Goal: Task Accomplishment & Management: Manage account settings

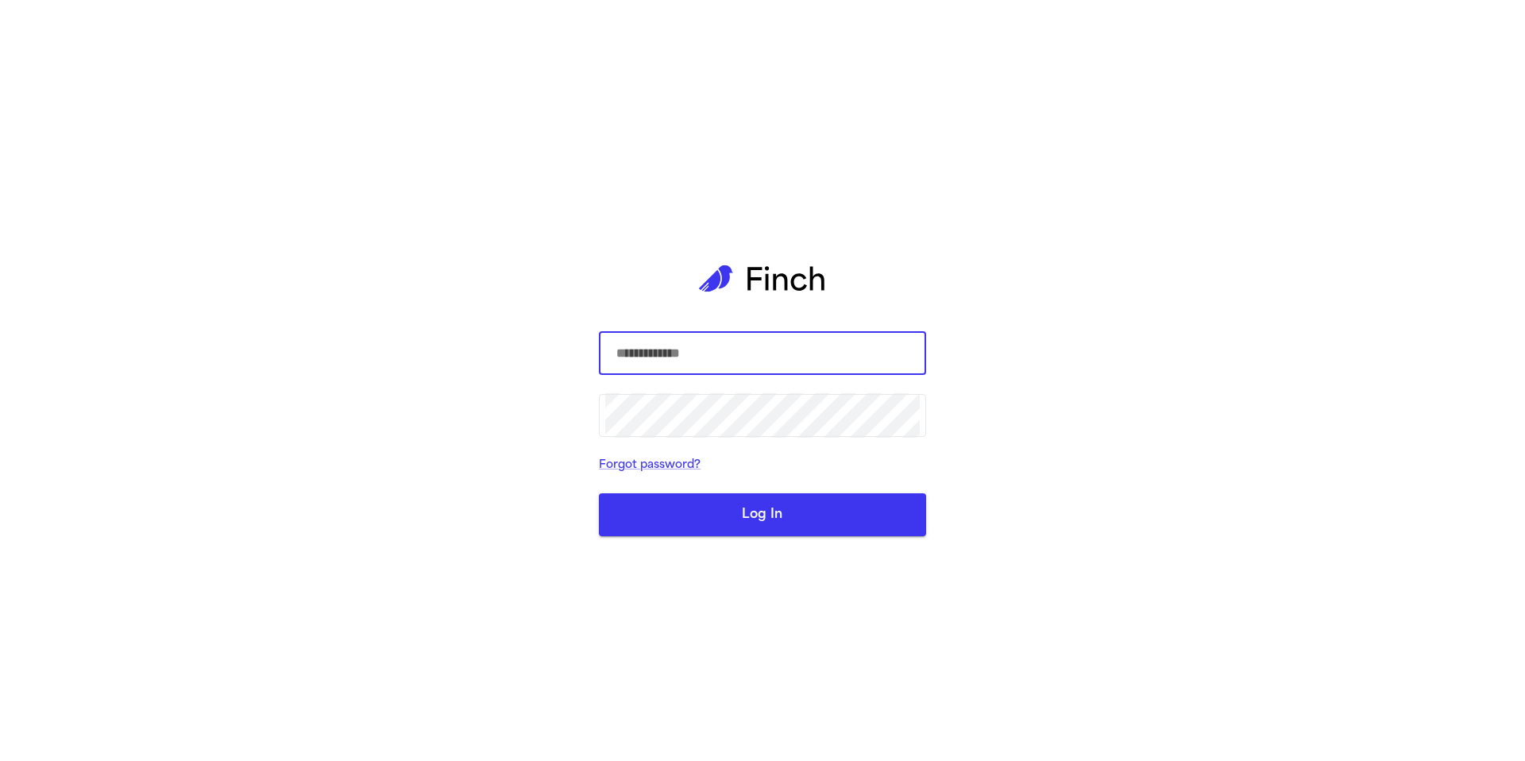
click at [685, 355] on input "text" at bounding box center [762, 353] width 315 height 44
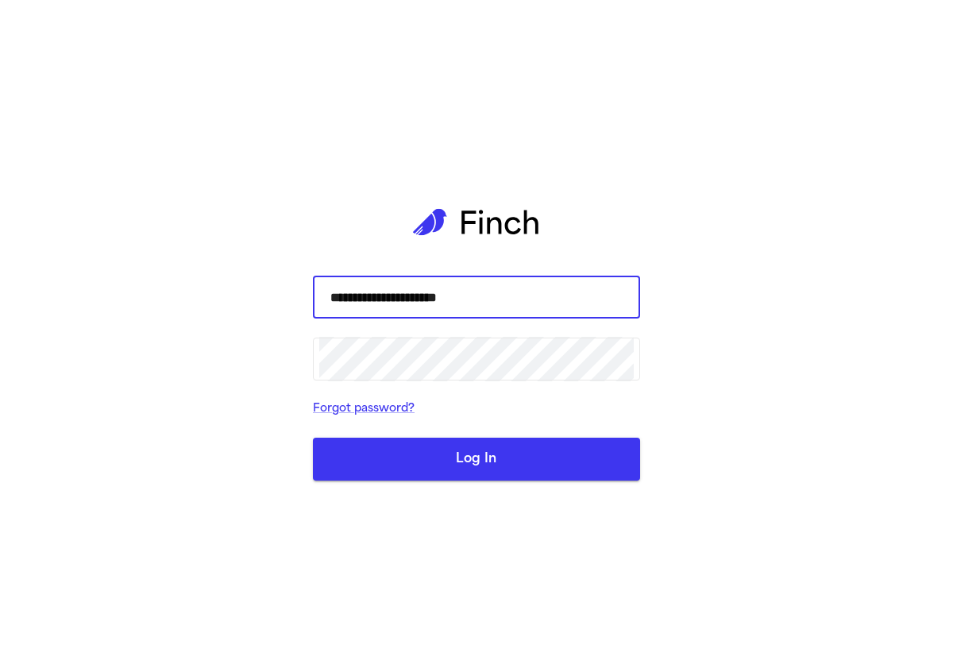
type input "**********"
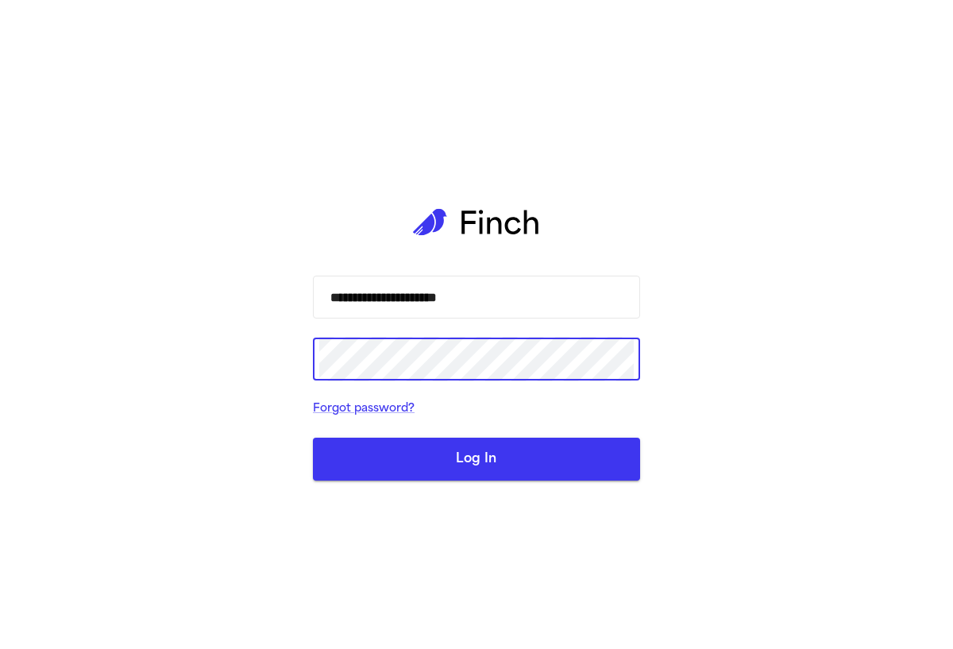
click at [485, 460] on button "Log In" at bounding box center [476, 459] width 327 height 43
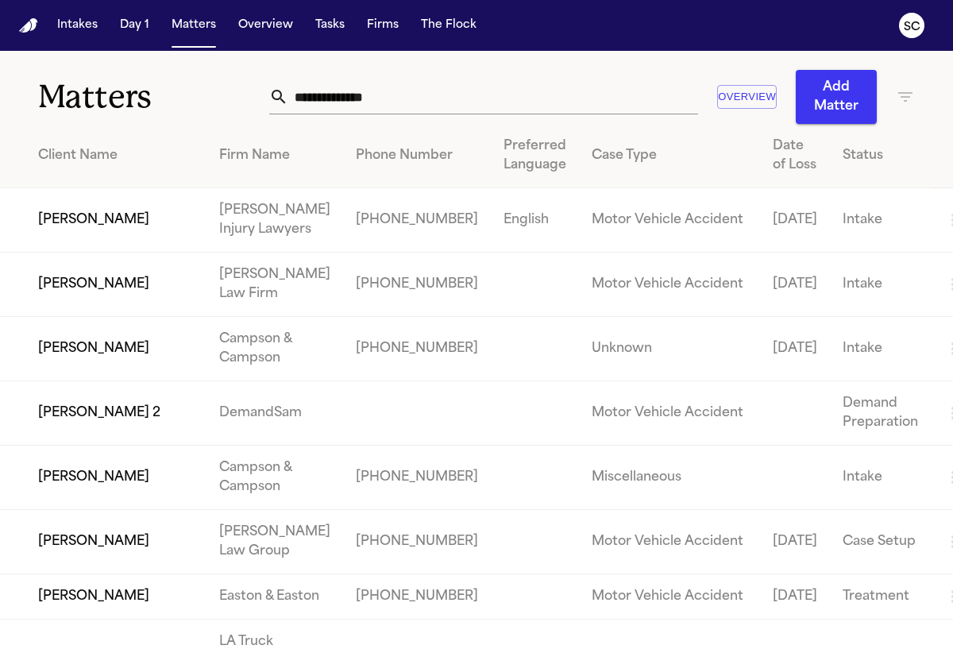
click at [332, 107] on input "text" at bounding box center [493, 96] width 410 height 35
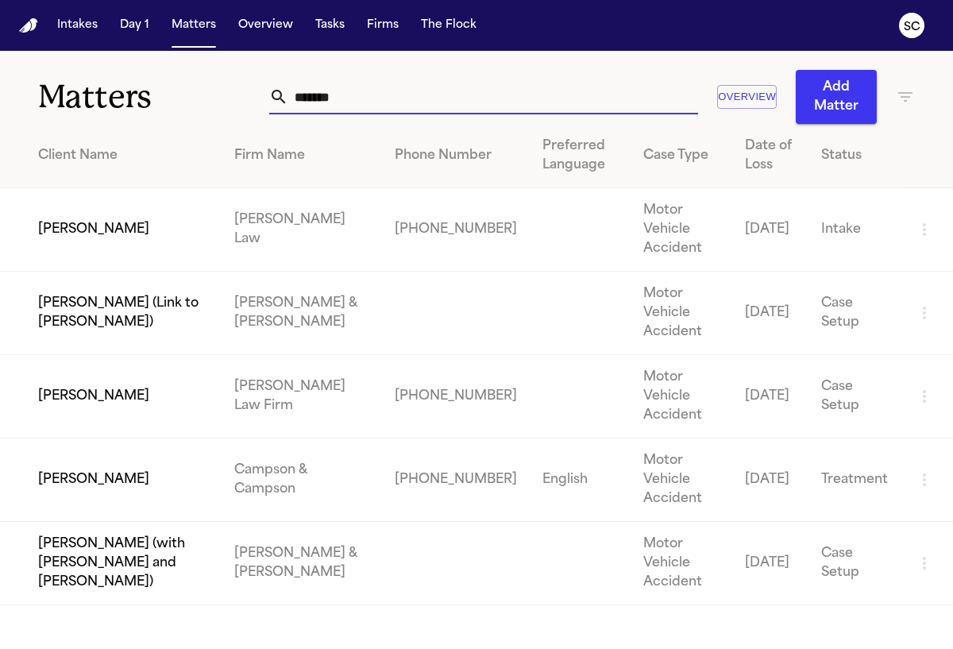
type input "*******"
click at [382, 355] on td "+19197100999" at bounding box center [456, 396] width 148 height 83
click at [149, 355] on td "[PERSON_NAME]" at bounding box center [111, 396] width 222 height 83
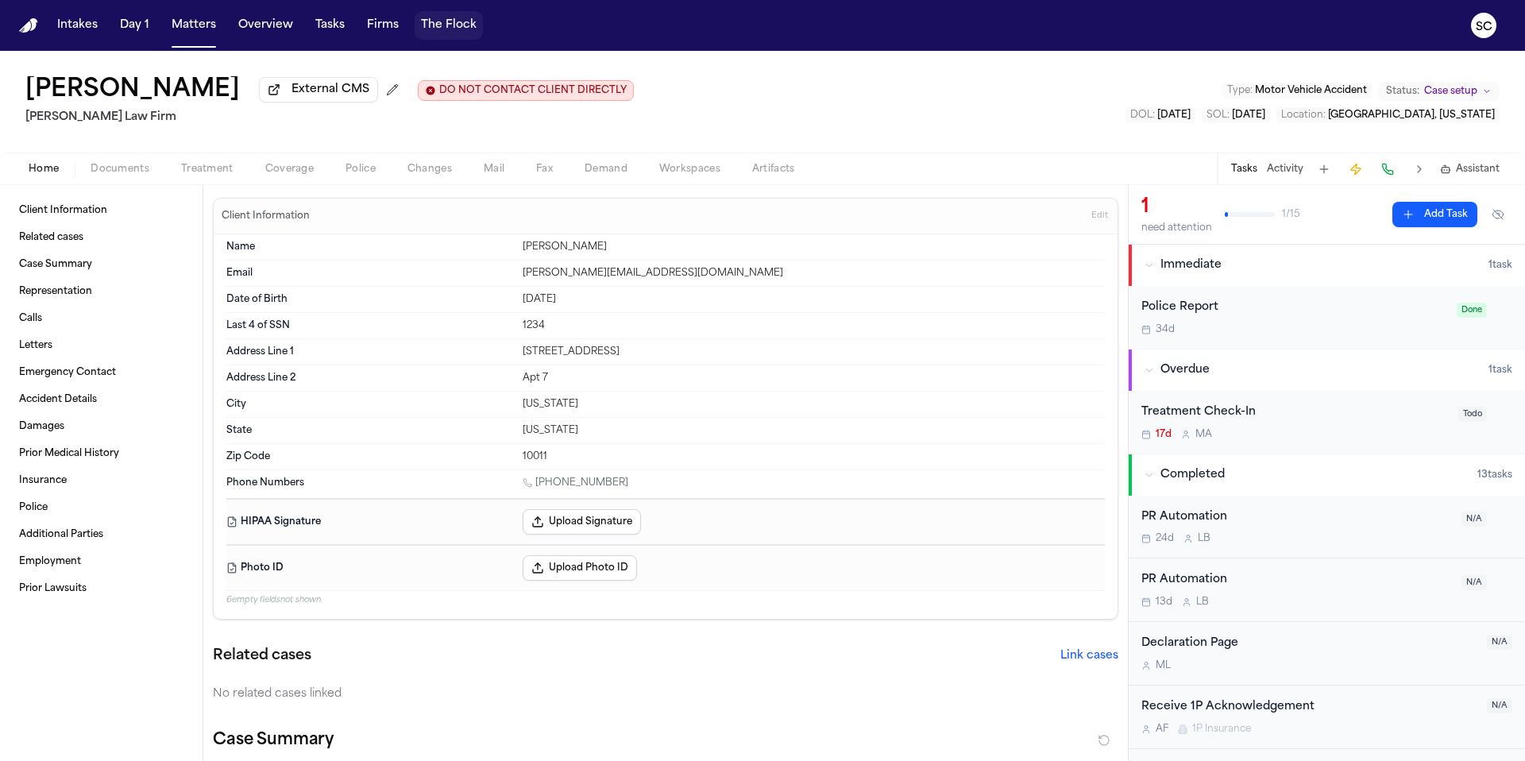
click at [451, 29] on button "The Flock" at bounding box center [449, 25] width 68 height 29
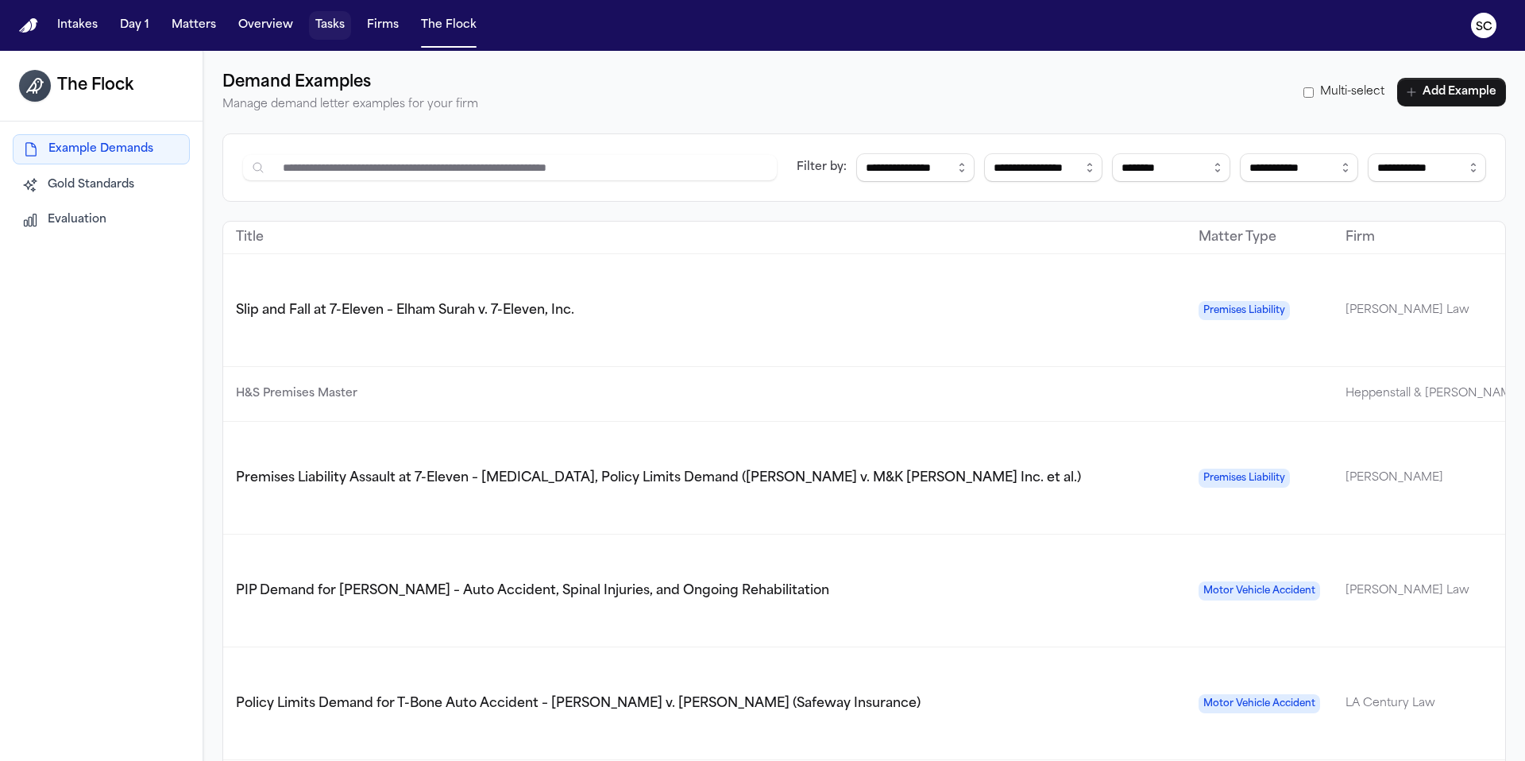
click at [338, 34] on button "Tasks" at bounding box center [330, 25] width 42 height 29
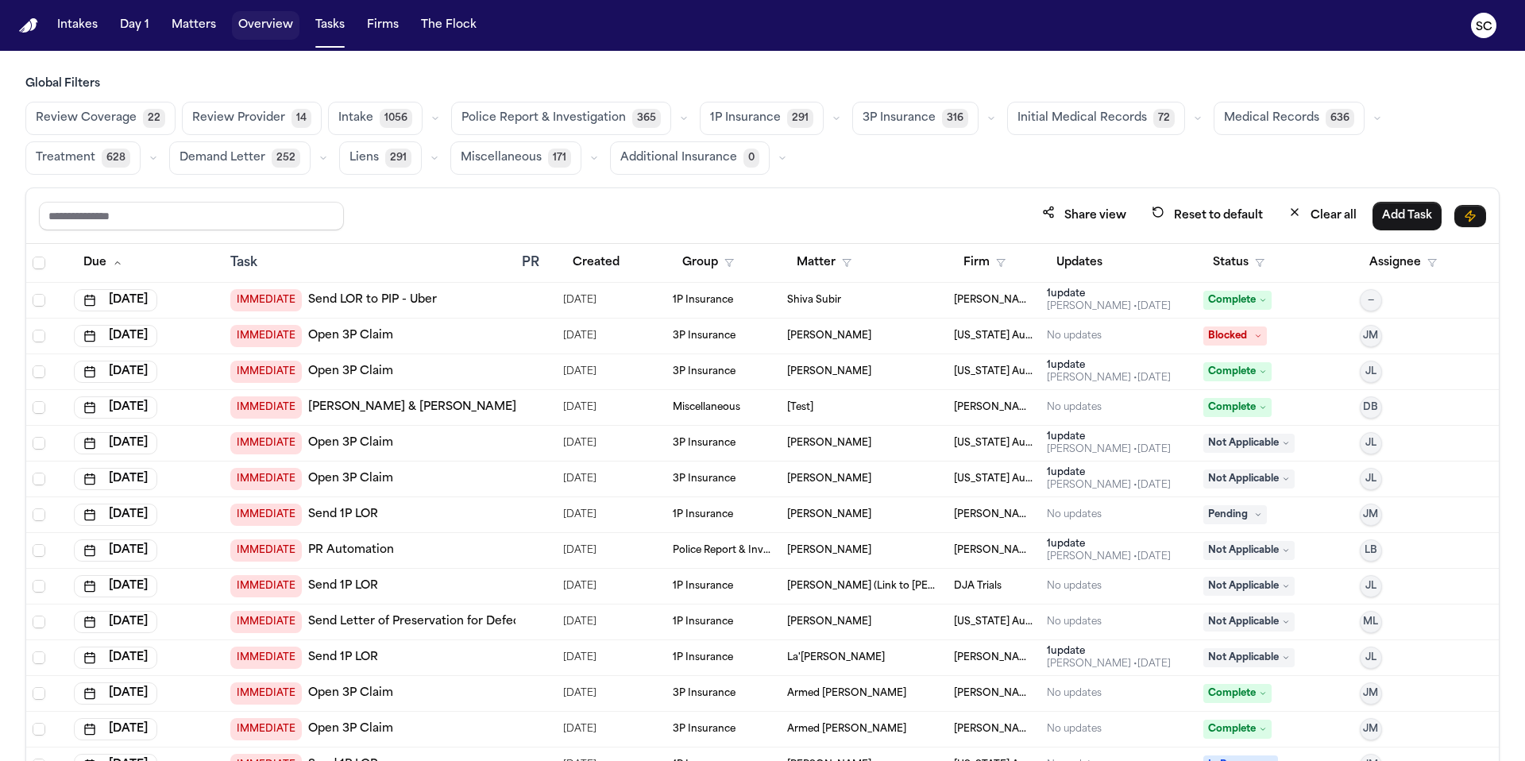
click at [254, 30] on button "Overview" at bounding box center [266, 25] width 68 height 29
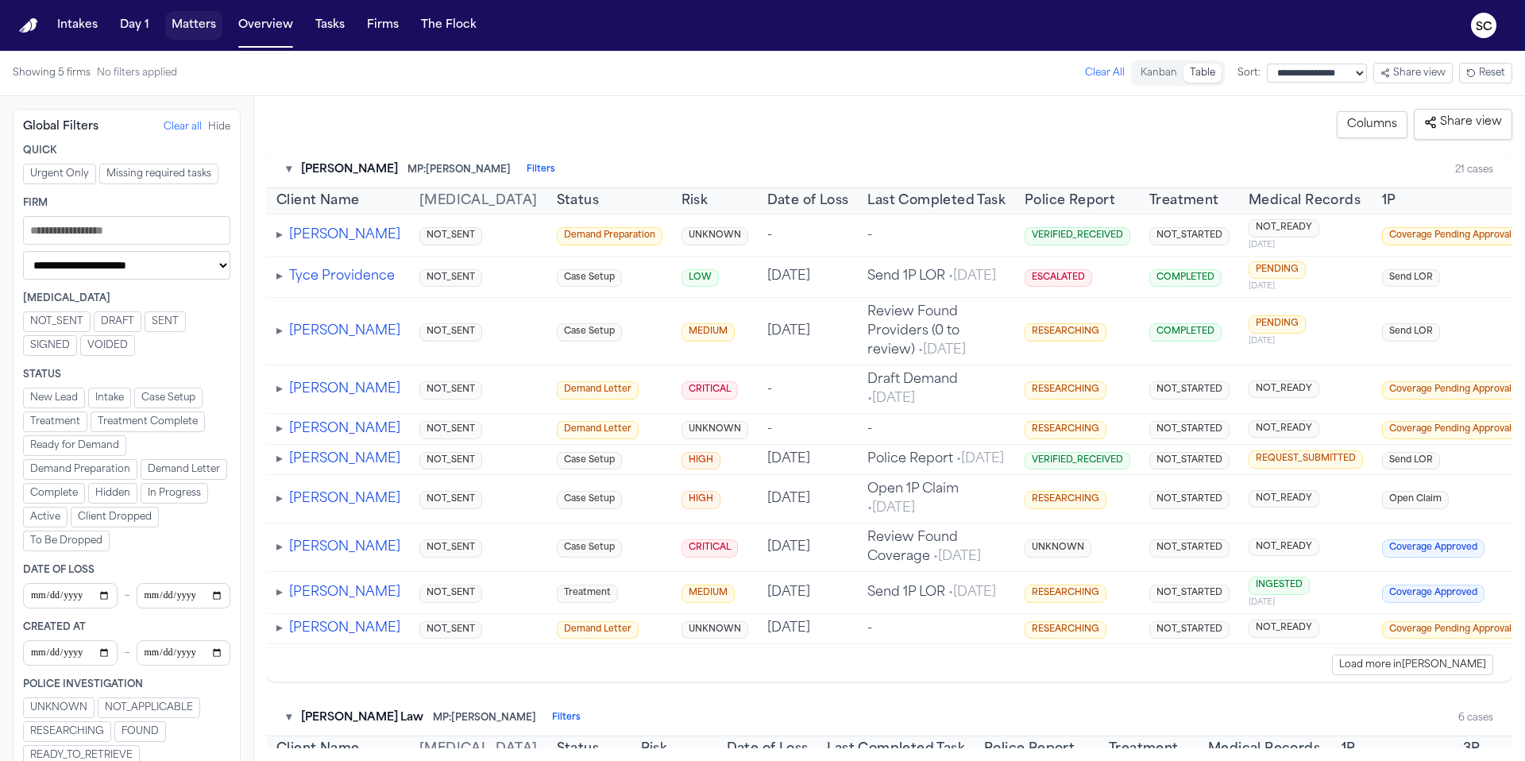
click at [199, 30] on button "Matters" at bounding box center [193, 25] width 57 height 29
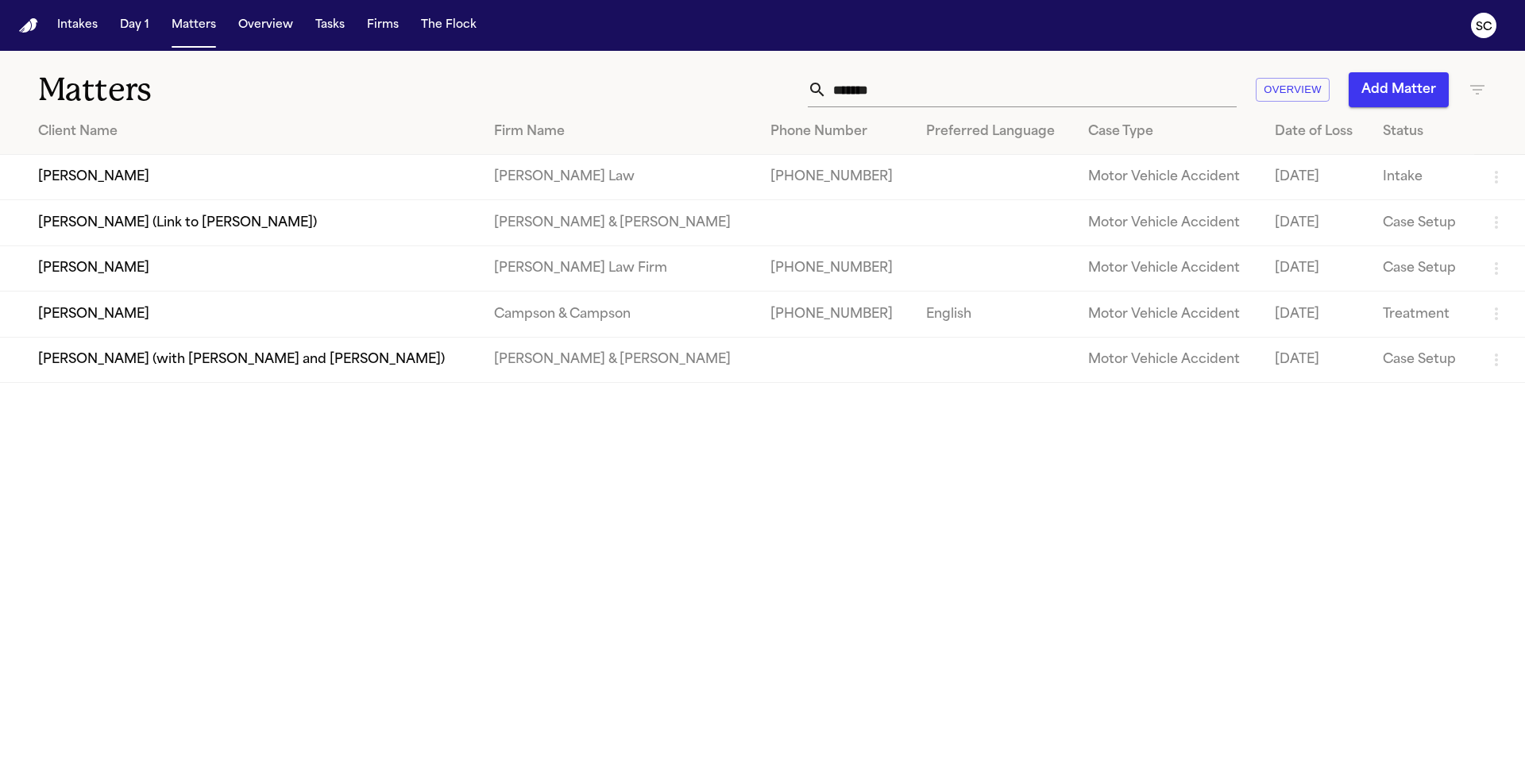
click at [136, 280] on td "[PERSON_NAME]" at bounding box center [240, 267] width 481 height 45
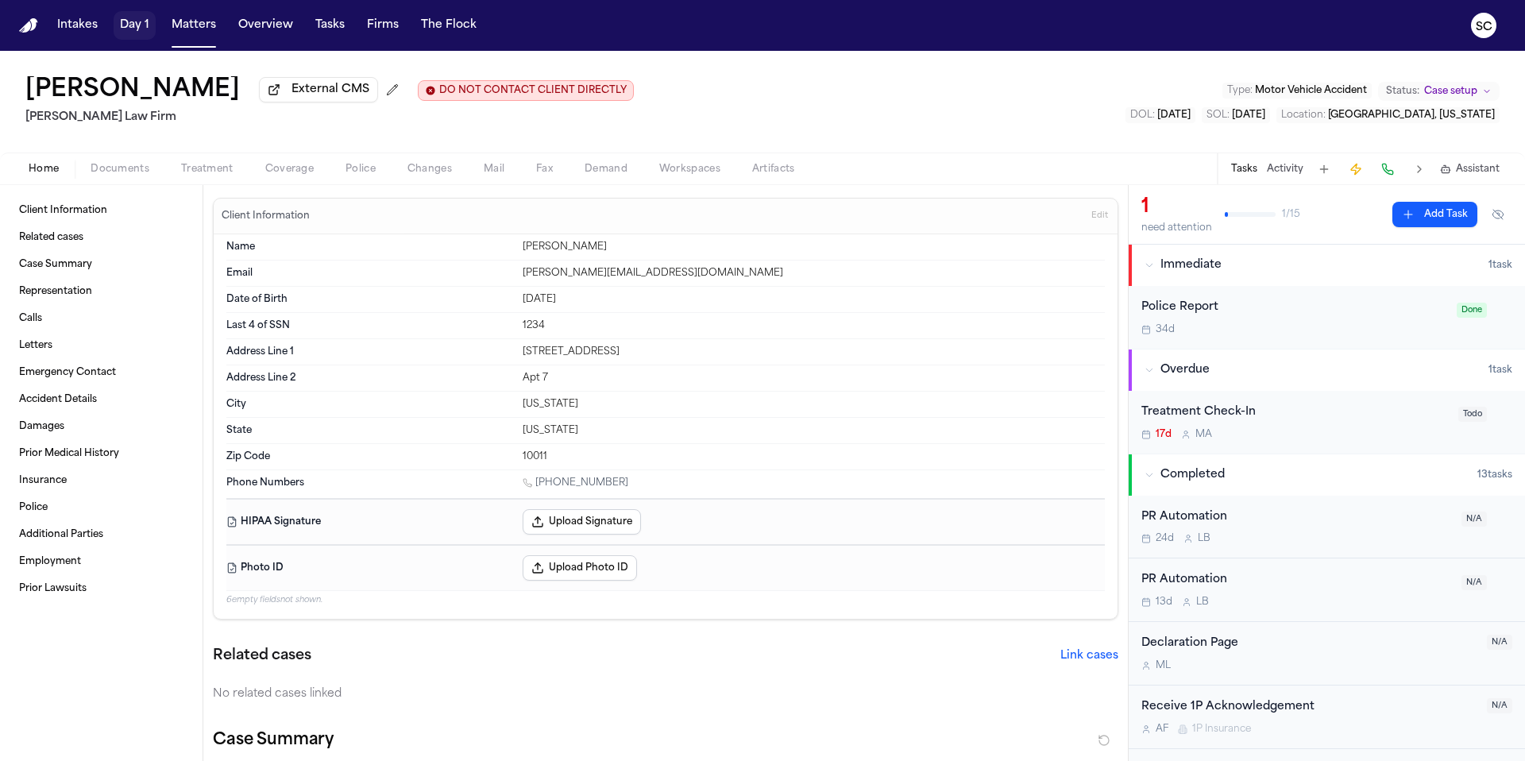
click at [135, 29] on button "Day 1" at bounding box center [135, 25] width 42 height 29
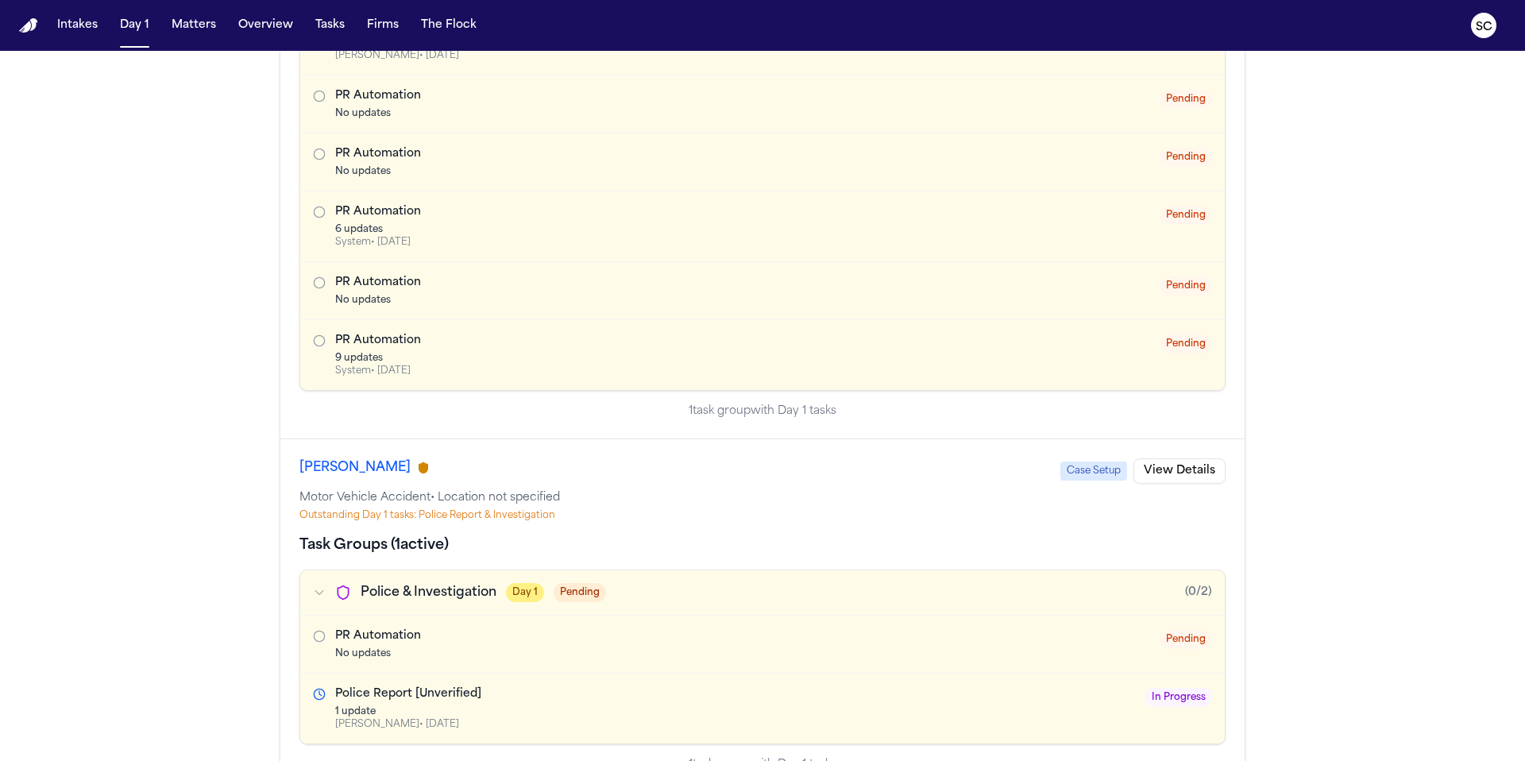
scroll to position [2654, 0]
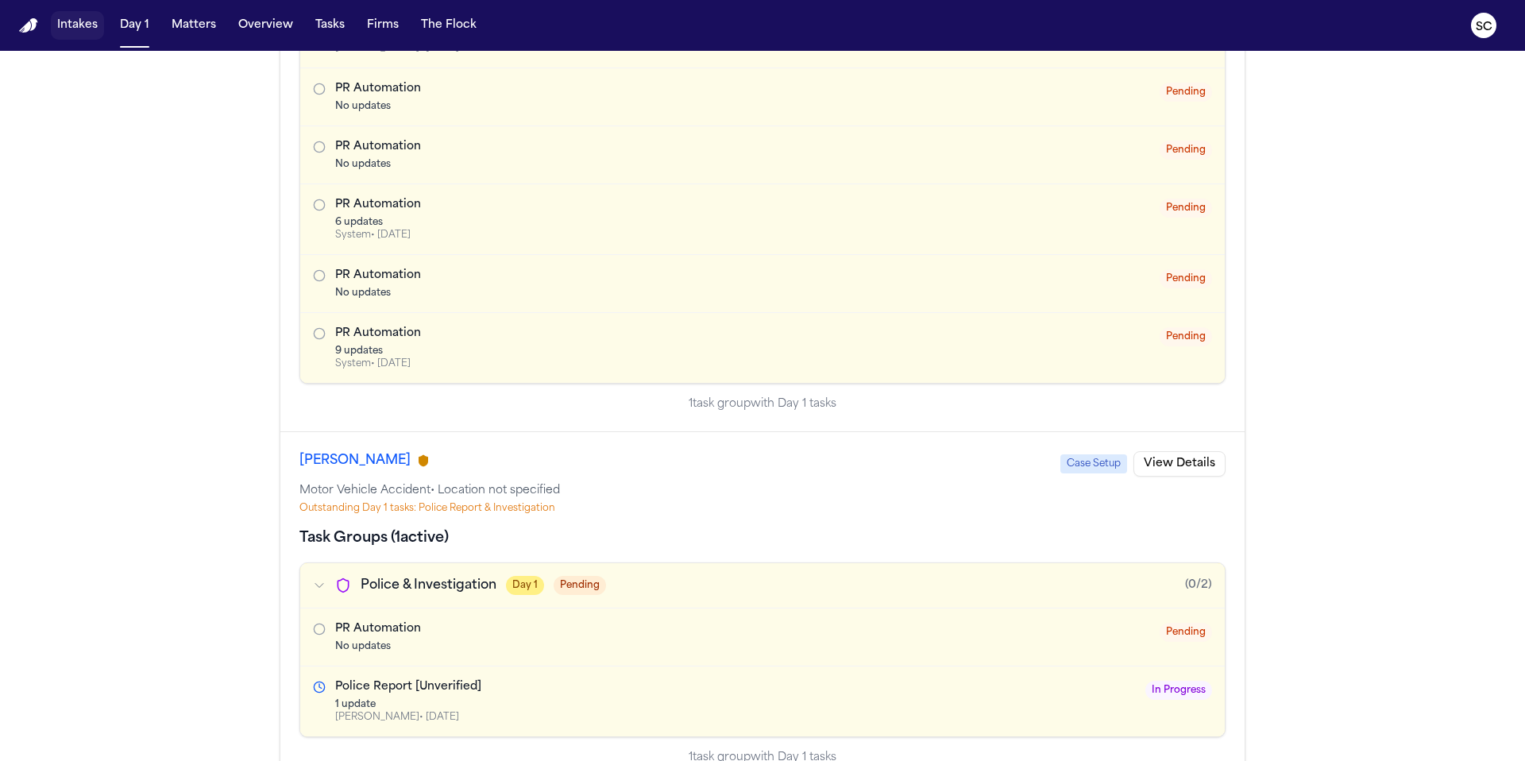
click at [95, 25] on button "Intakes" at bounding box center [77, 25] width 53 height 29
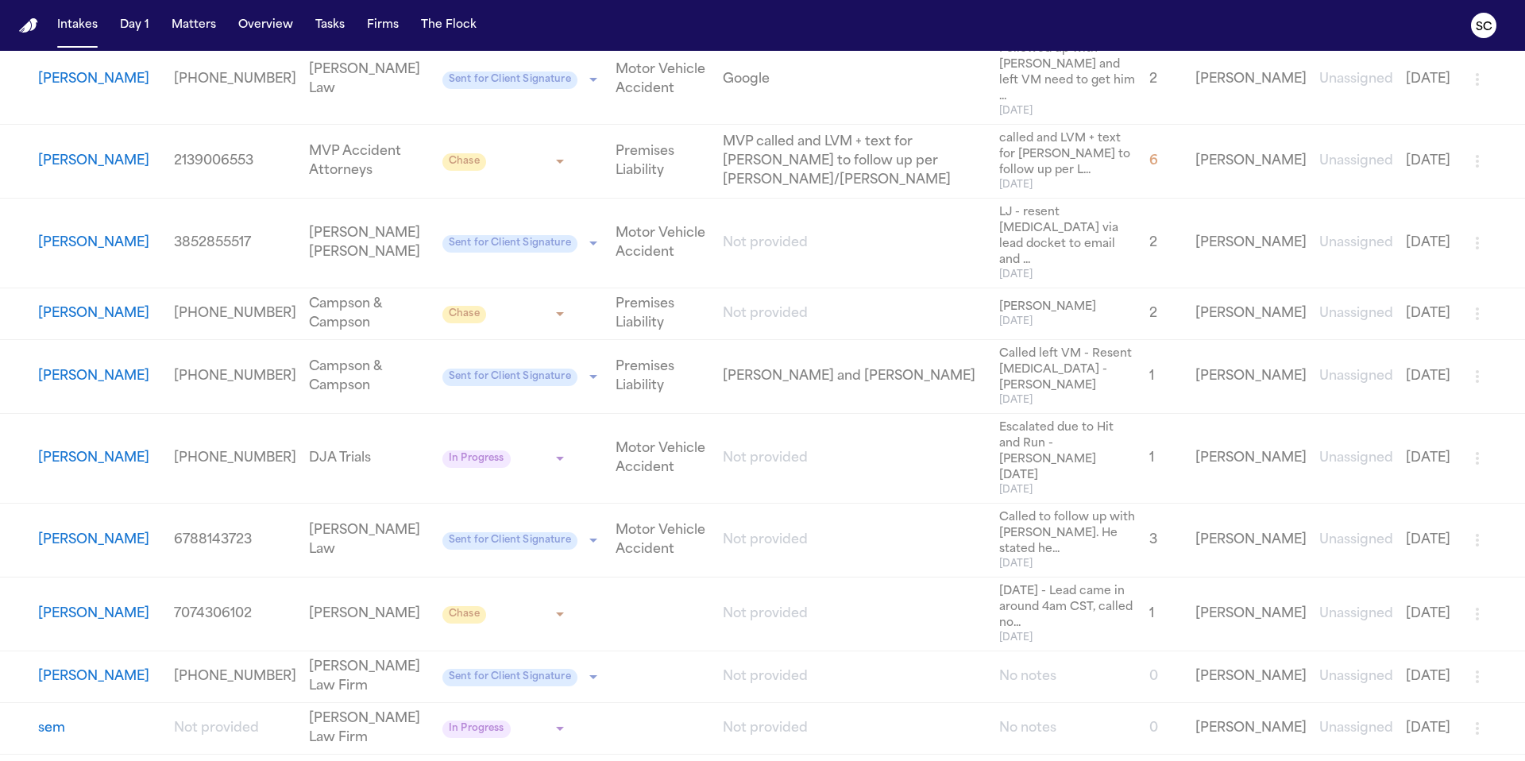
scroll to position [4846, 0]
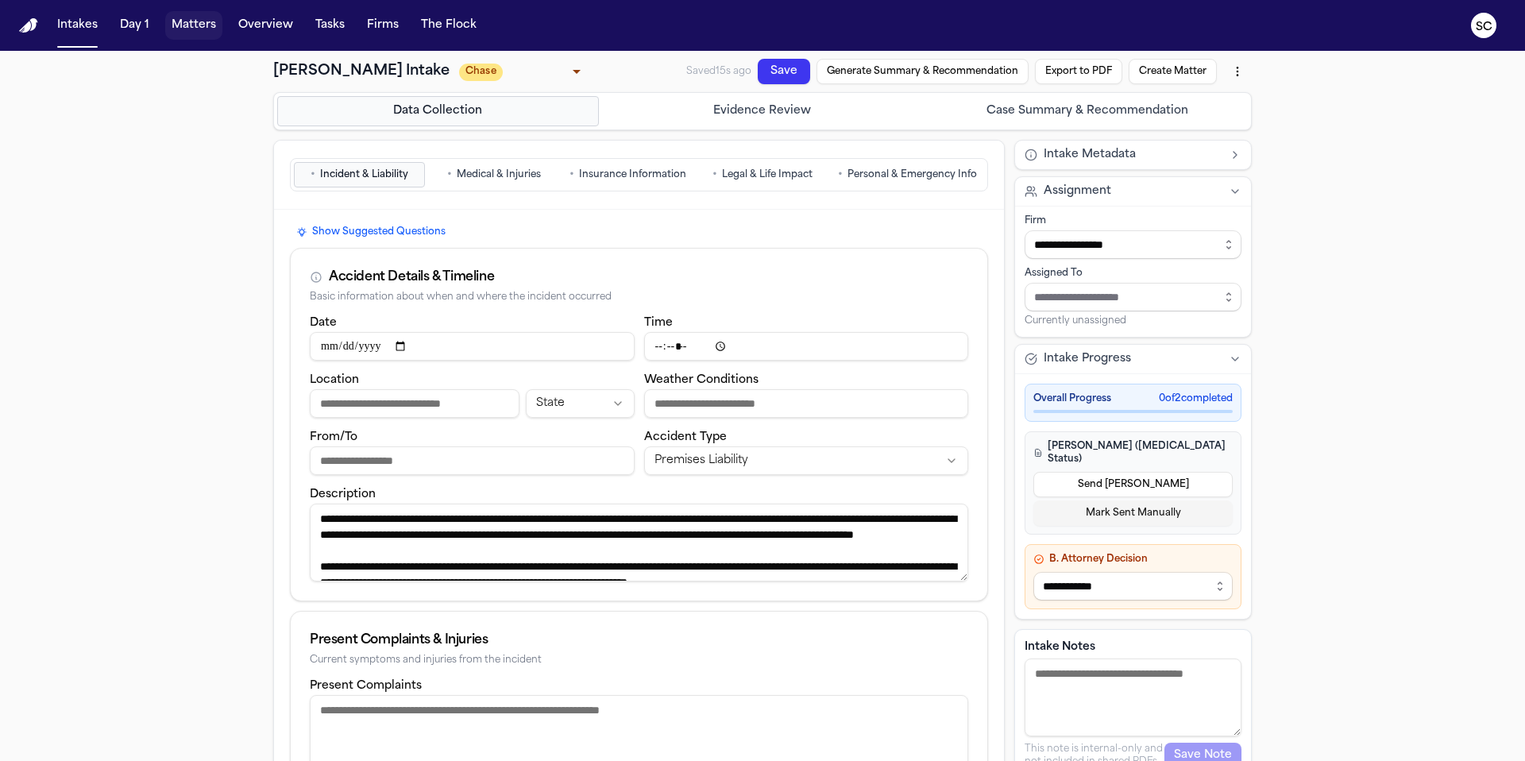
click at [179, 30] on button "Matters" at bounding box center [193, 25] width 57 height 29
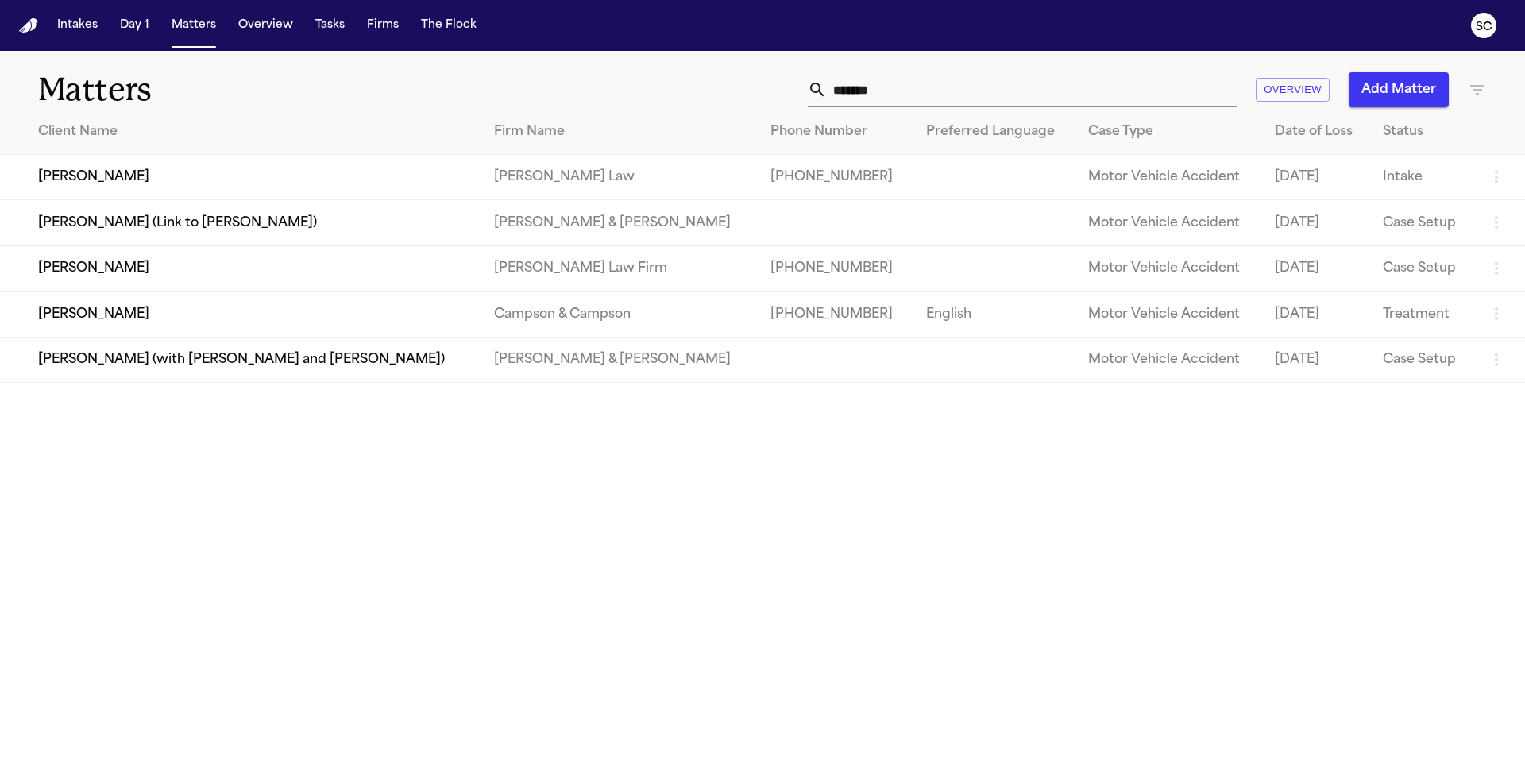
click at [145, 274] on td "[PERSON_NAME]" at bounding box center [240, 267] width 481 height 45
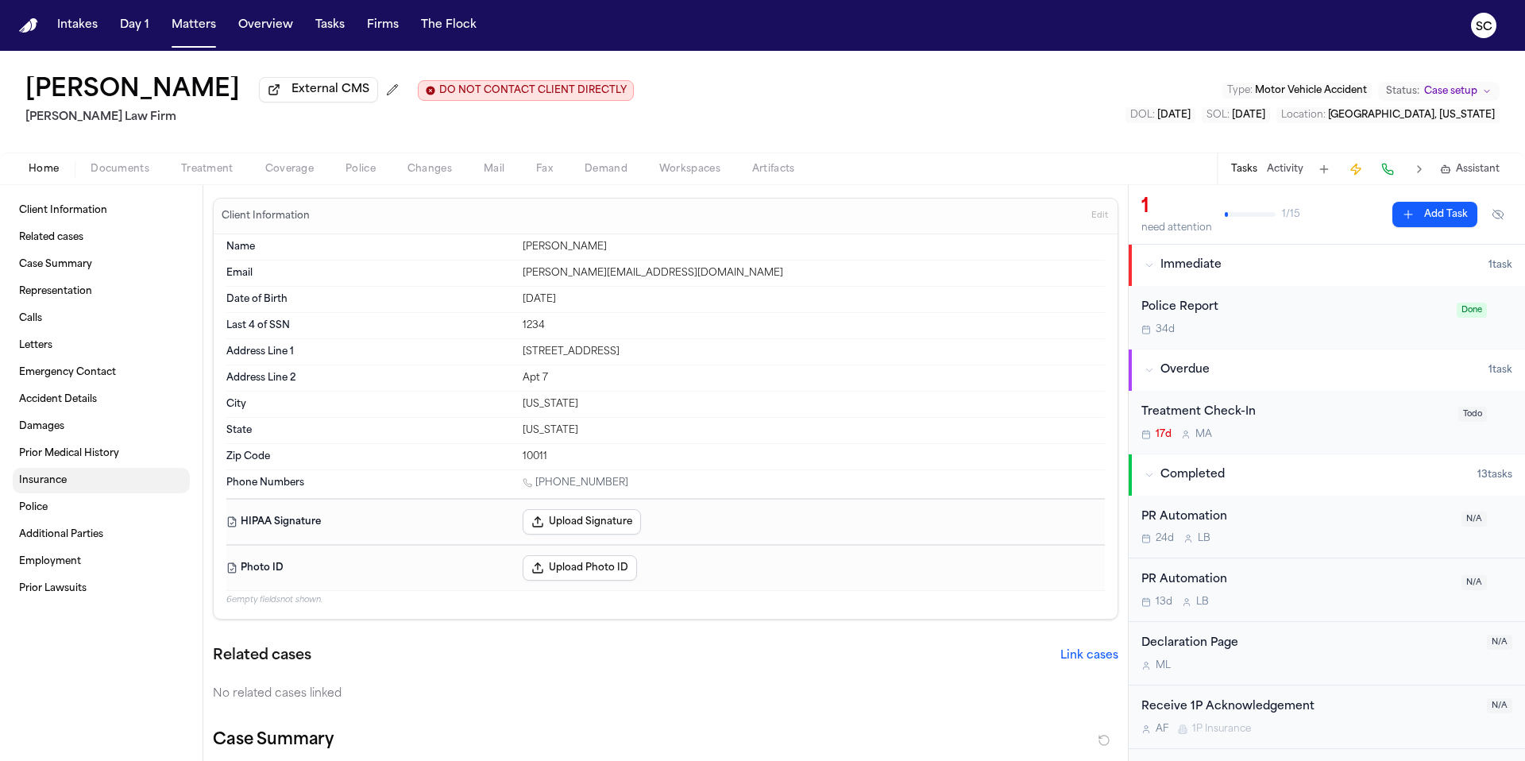
click at [94, 491] on link "Insurance" at bounding box center [101, 480] width 177 height 25
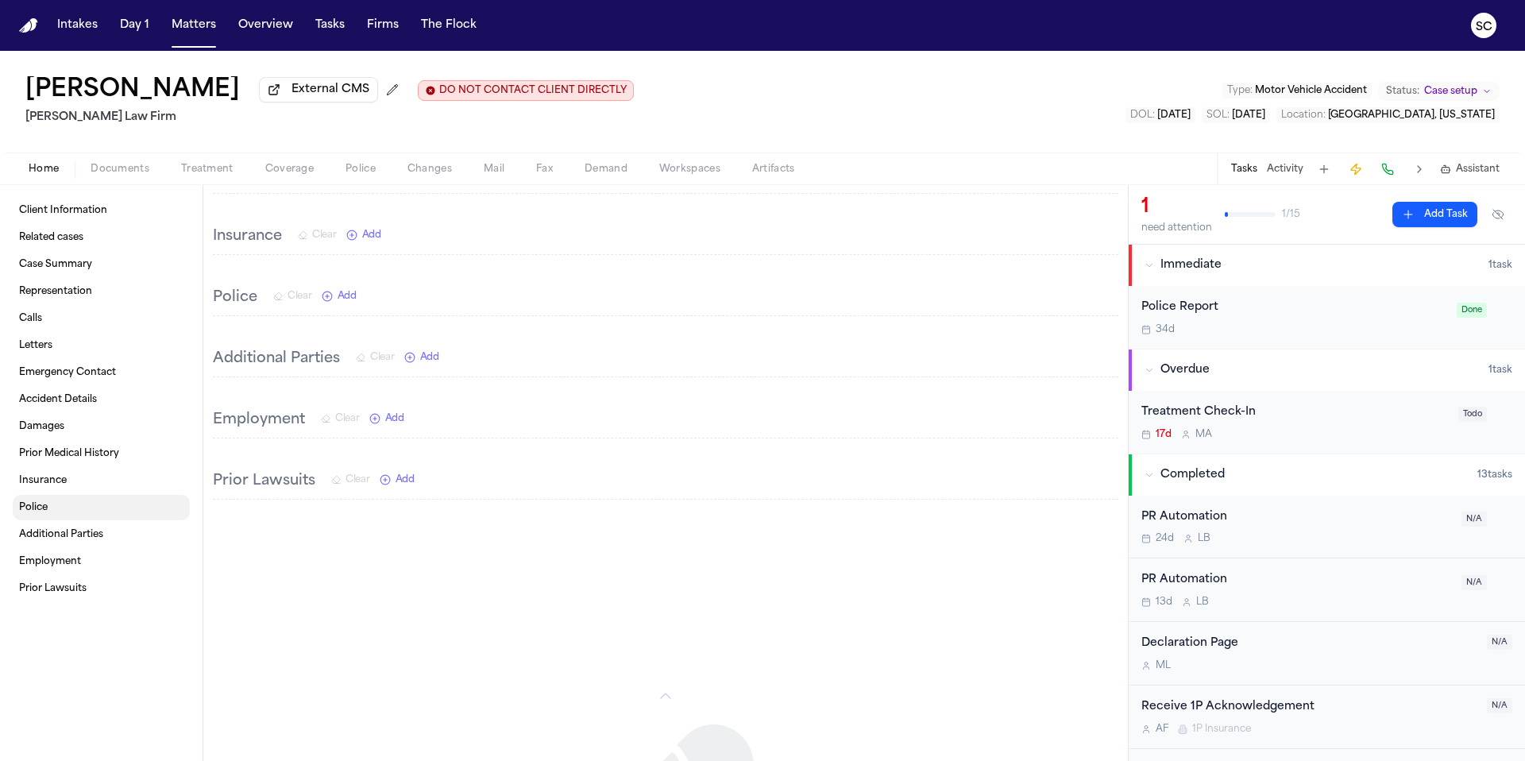
click at [75, 519] on link "Police" at bounding box center [101, 507] width 177 height 25
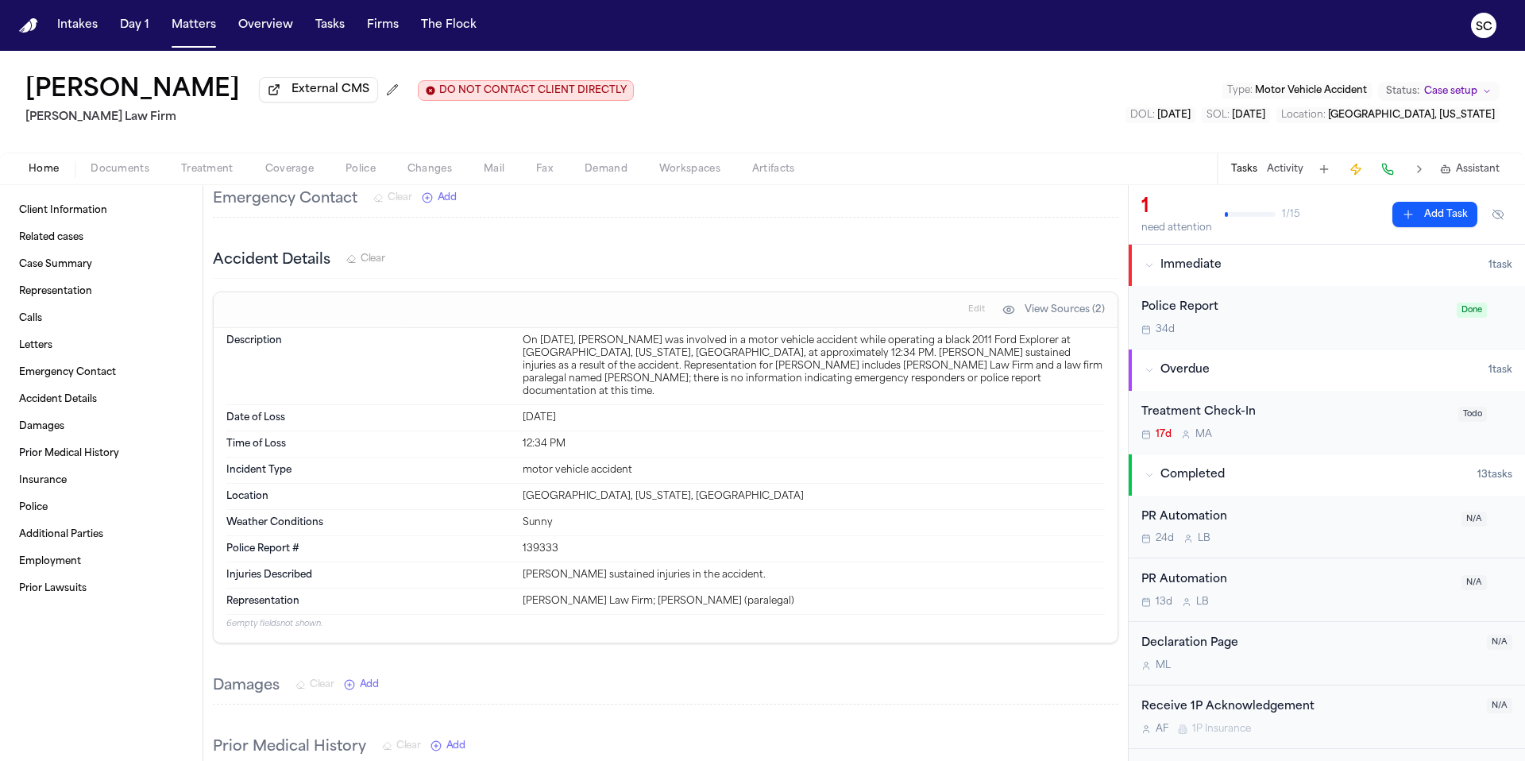
scroll to position [2195, 0]
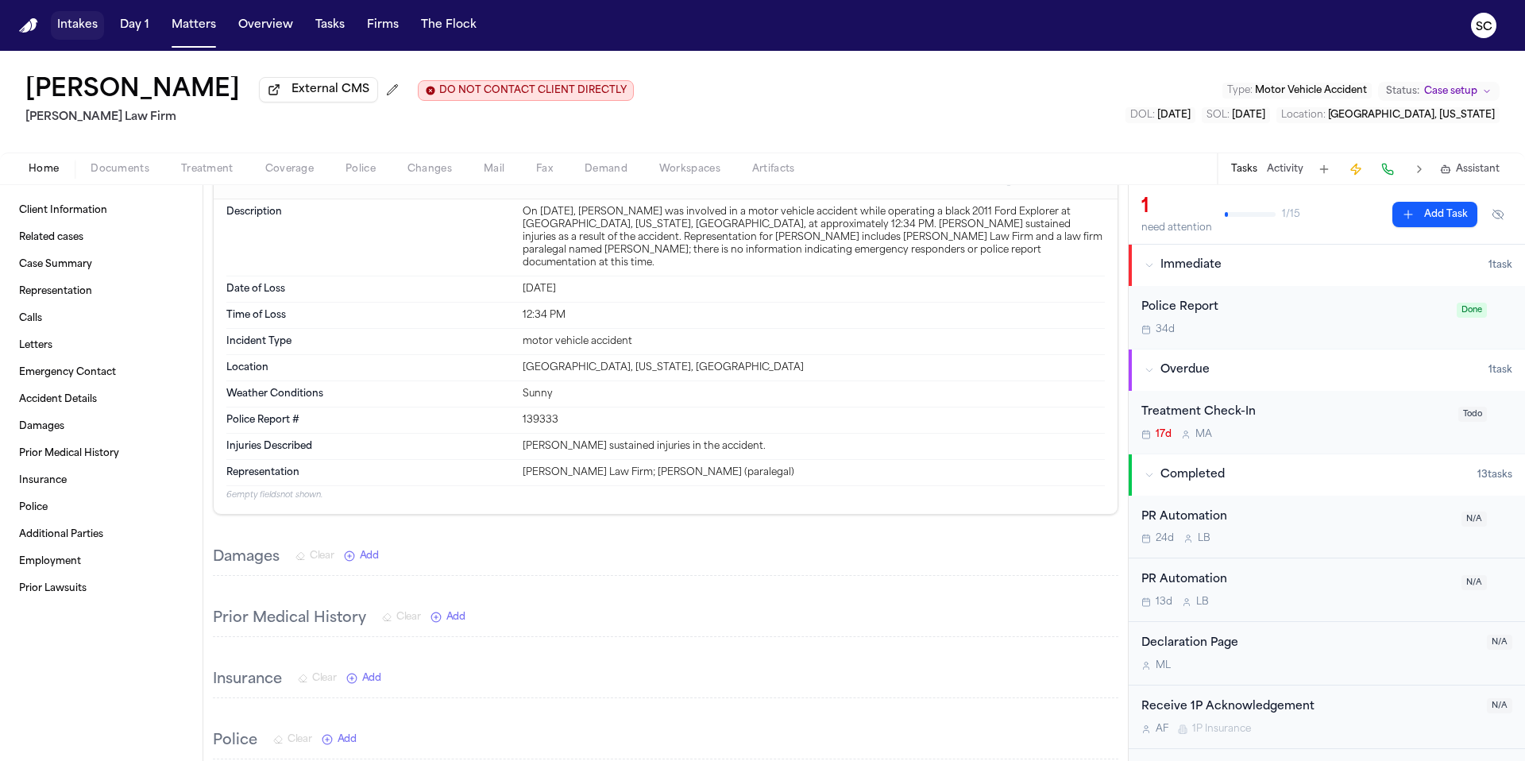
click at [66, 28] on button "Intakes" at bounding box center [77, 25] width 53 height 29
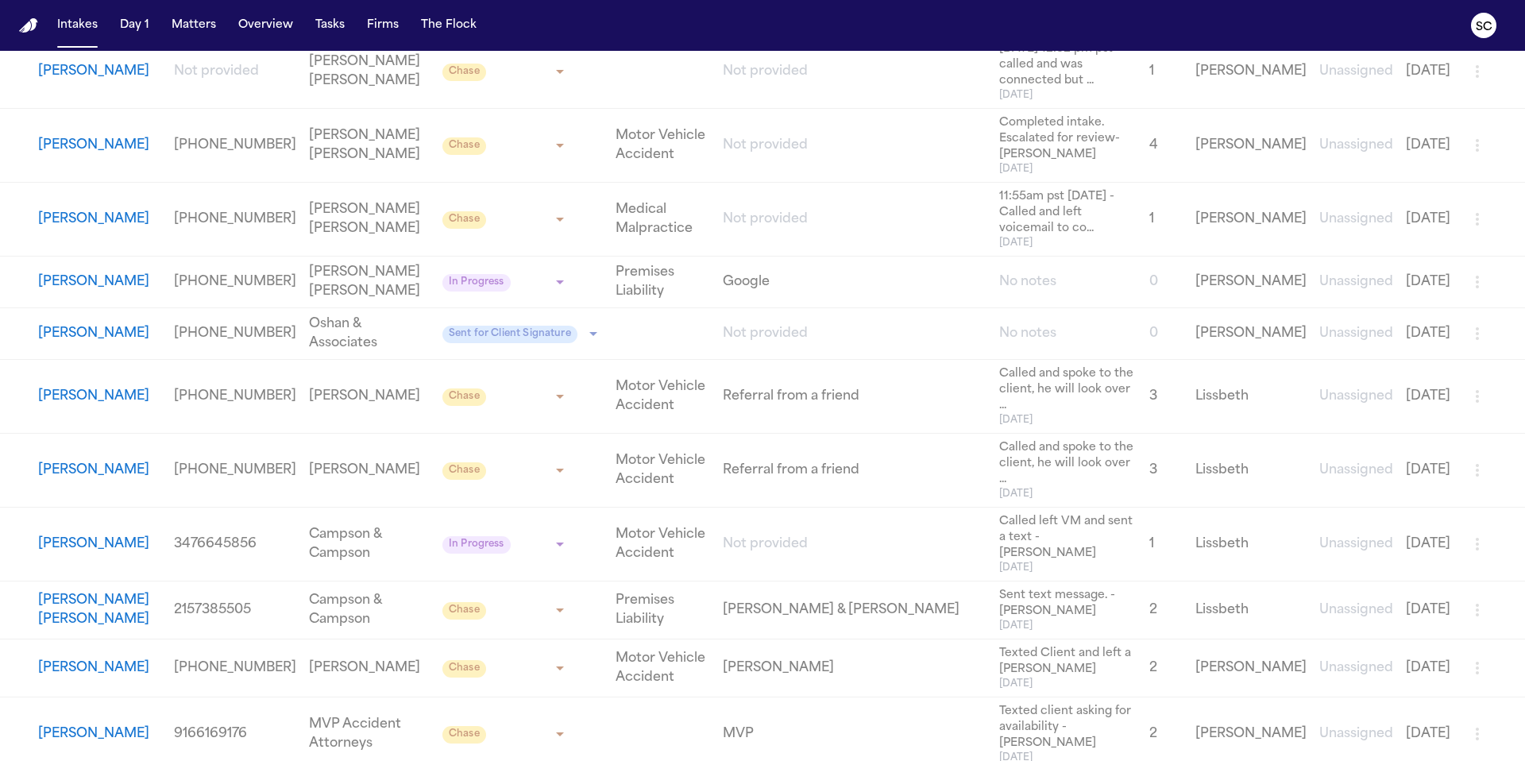
scroll to position [1774, 0]
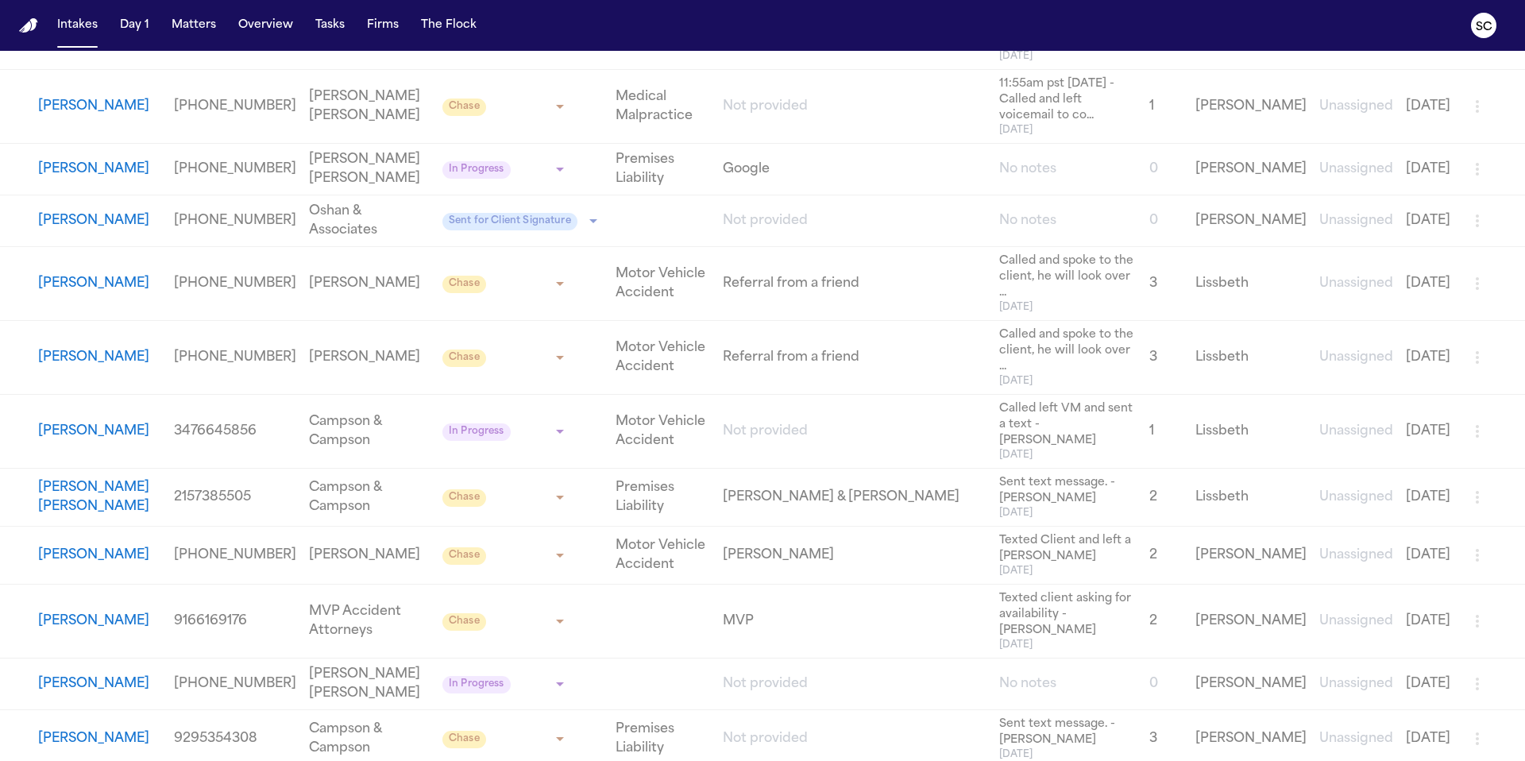
click at [102, 478] on button "Connor McDowell" at bounding box center [99, 497] width 123 height 38
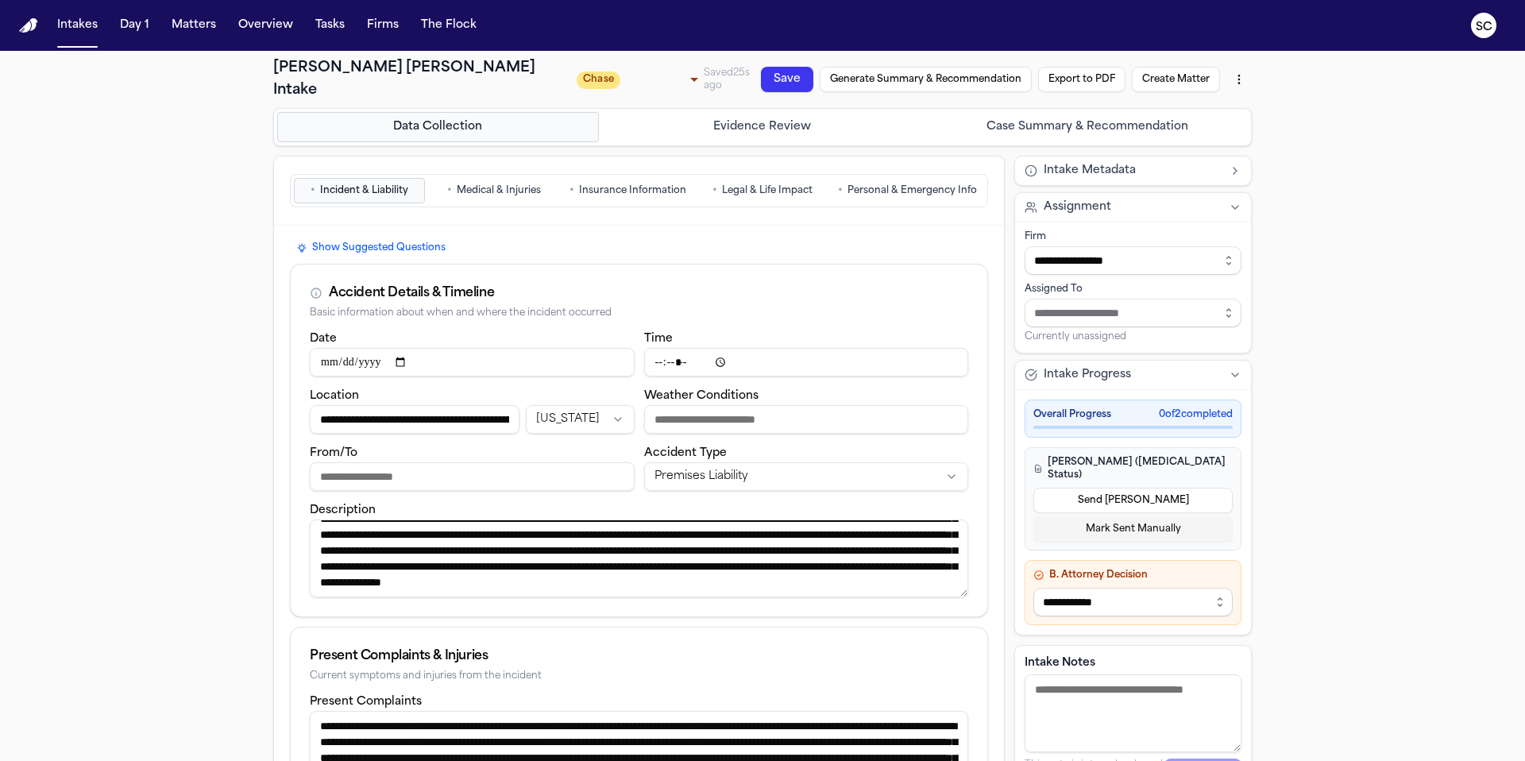
scroll to position [79, 0]
click at [952, 523] on div "**********" at bounding box center [762, 653] width 1525 height 1205
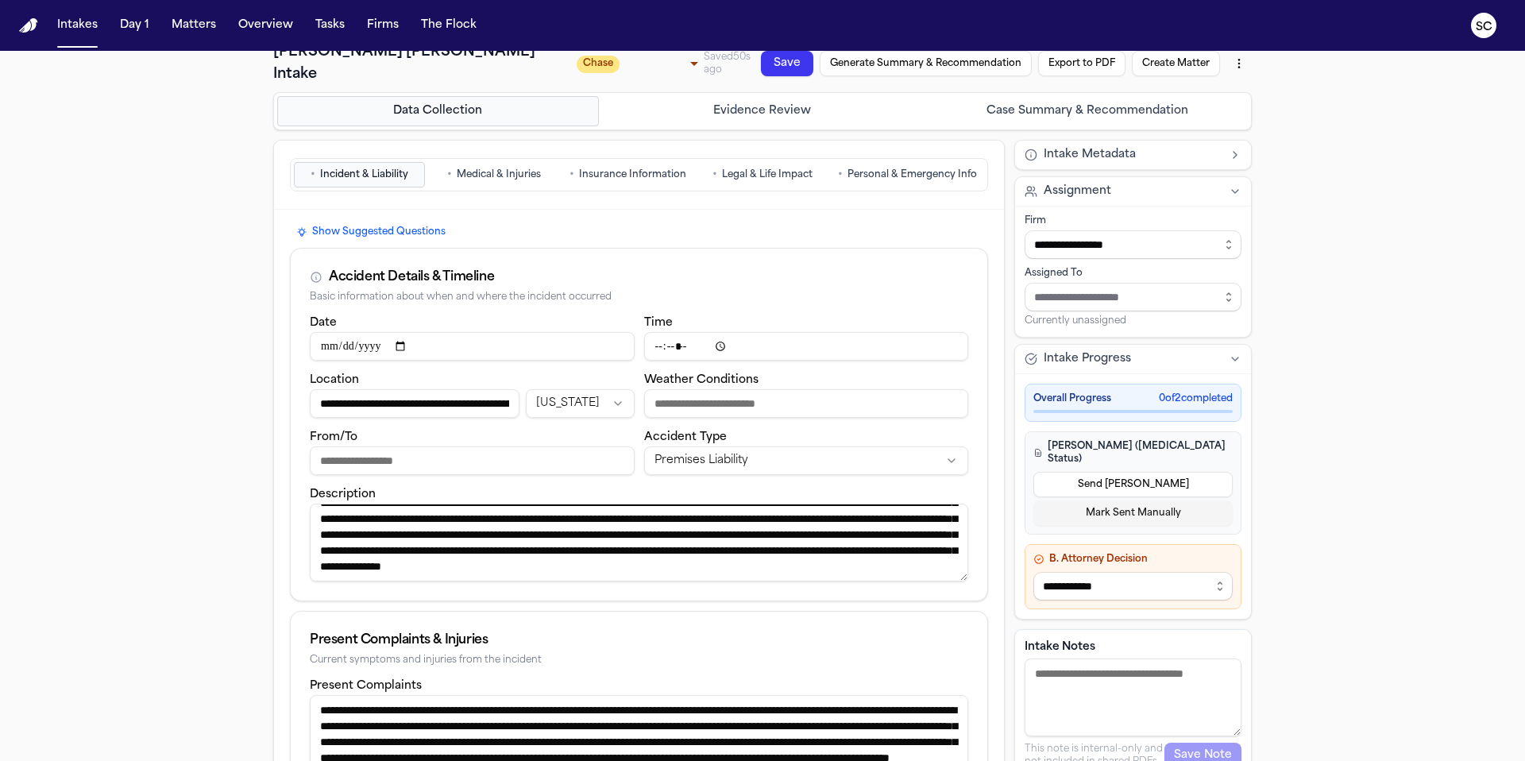
scroll to position [0, 0]
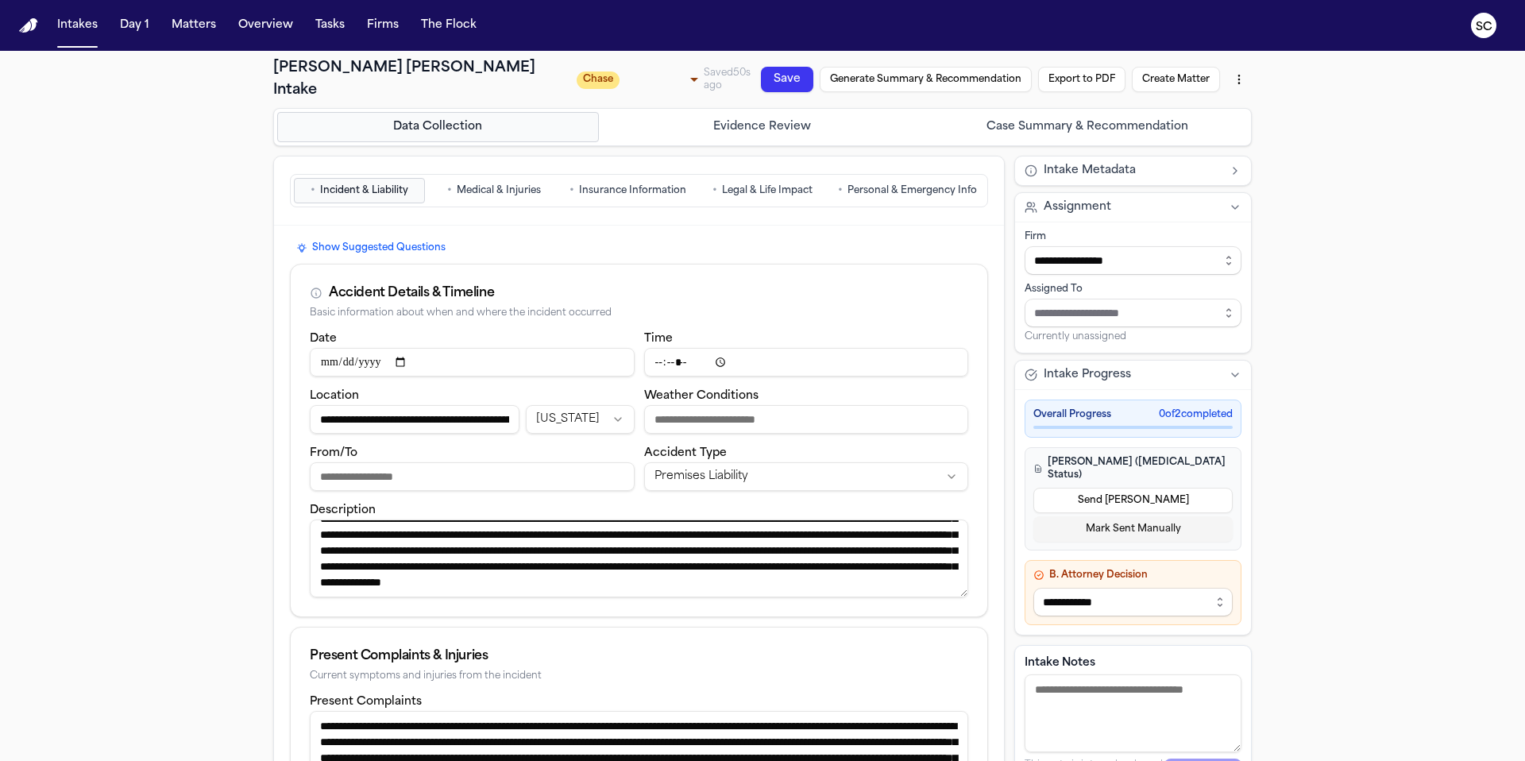
click at [512, 184] on span "Medical & Injuries" at bounding box center [499, 190] width 84 height 13
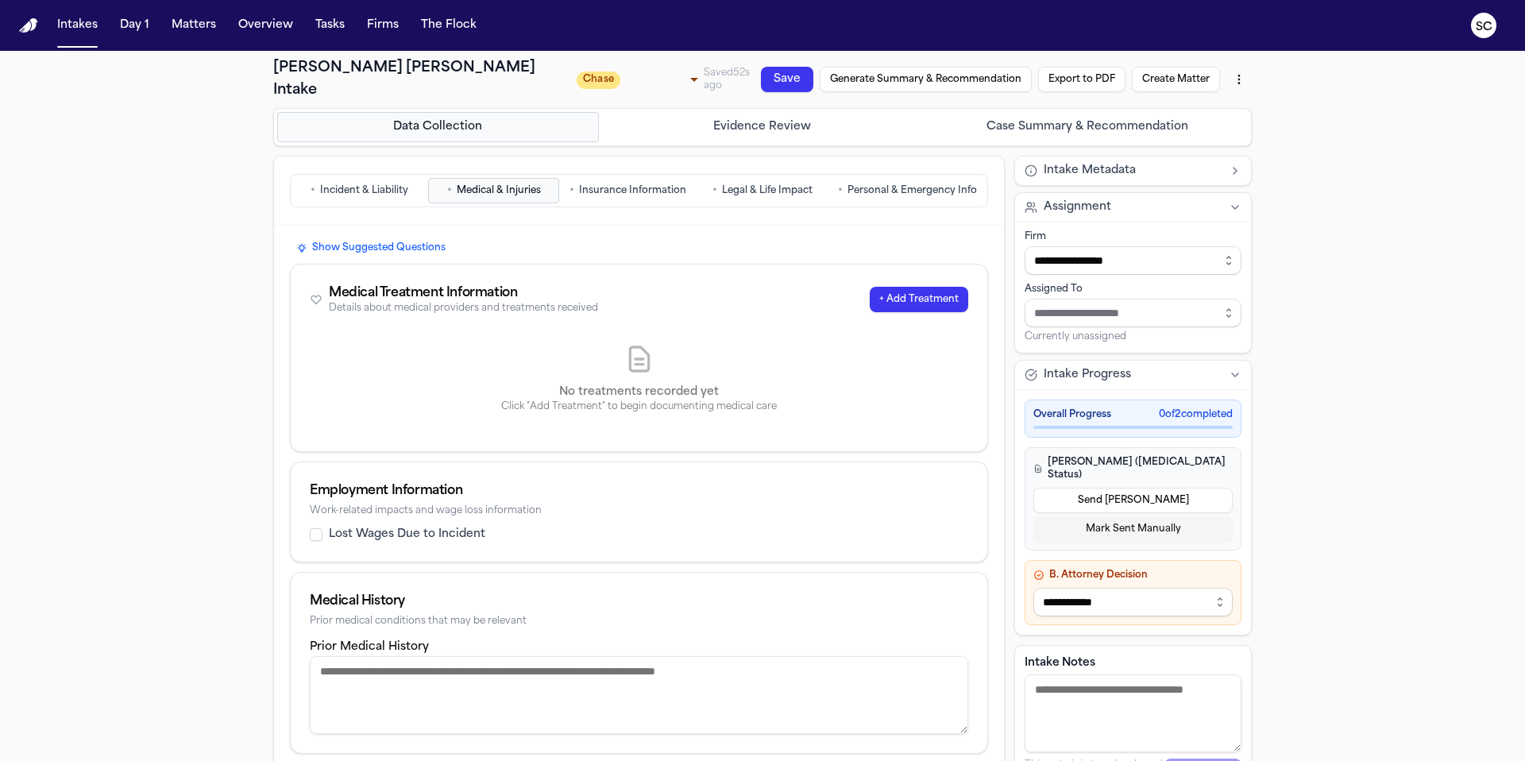
click at [656, 184] on span "Insurance Information" at bounding box center [632, 190] width 107 height 13
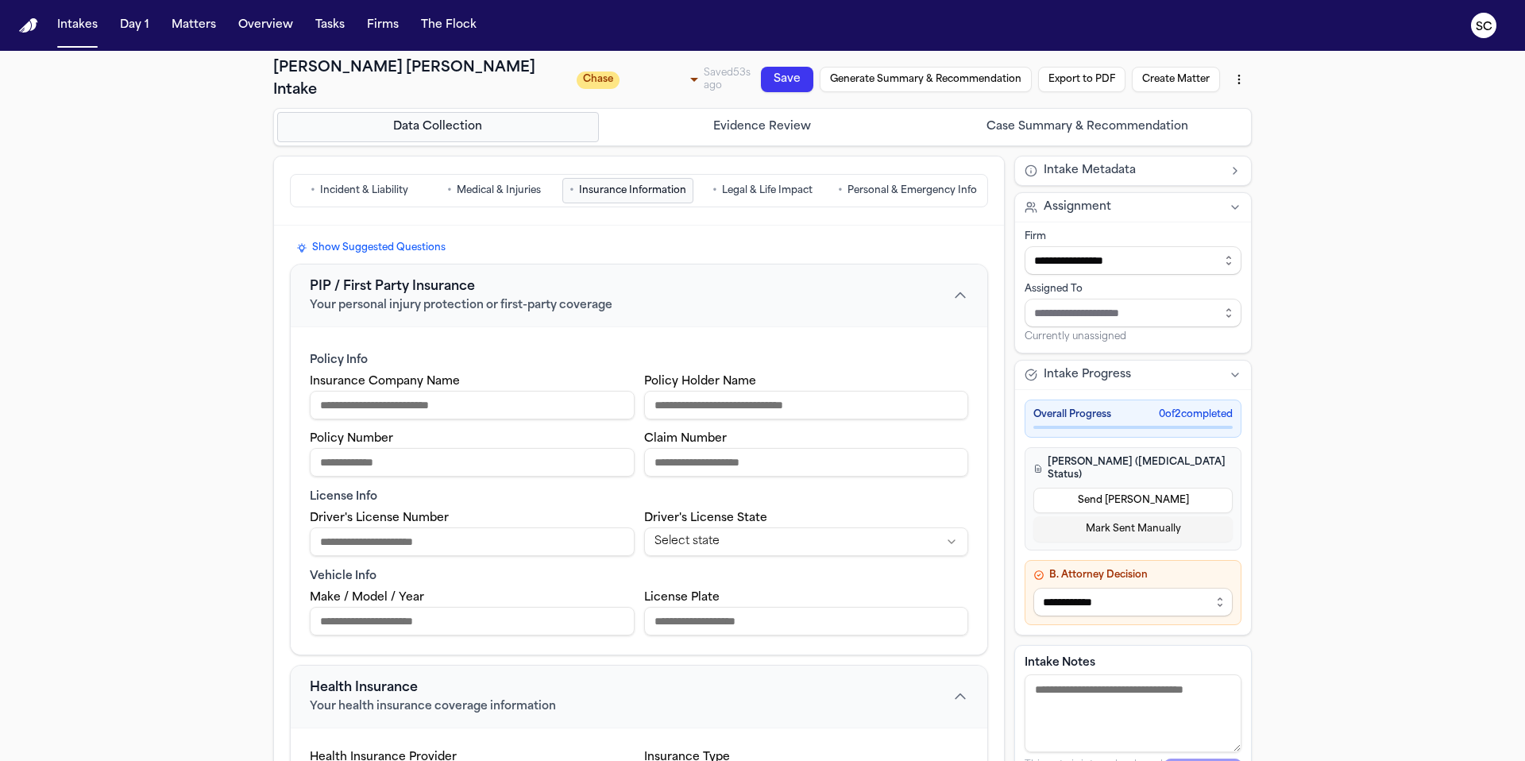
click at [772, 184] on span "Legal & Life Impact" at bounding box center [767, 190] width 91 height 13
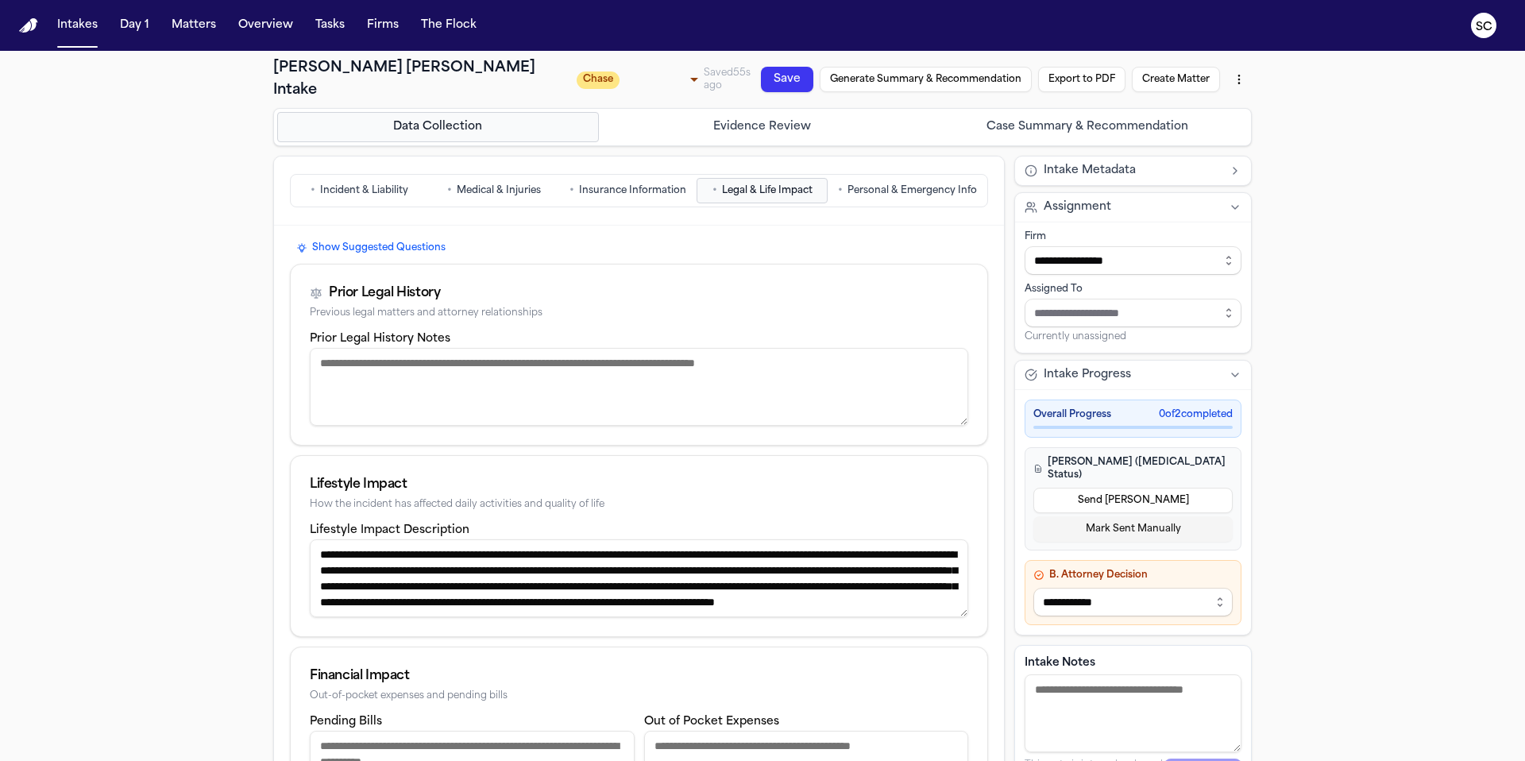
click at [906, 184] on span "Personal & Emergency Info" at bounding box center [912, 190] width 129 height 13
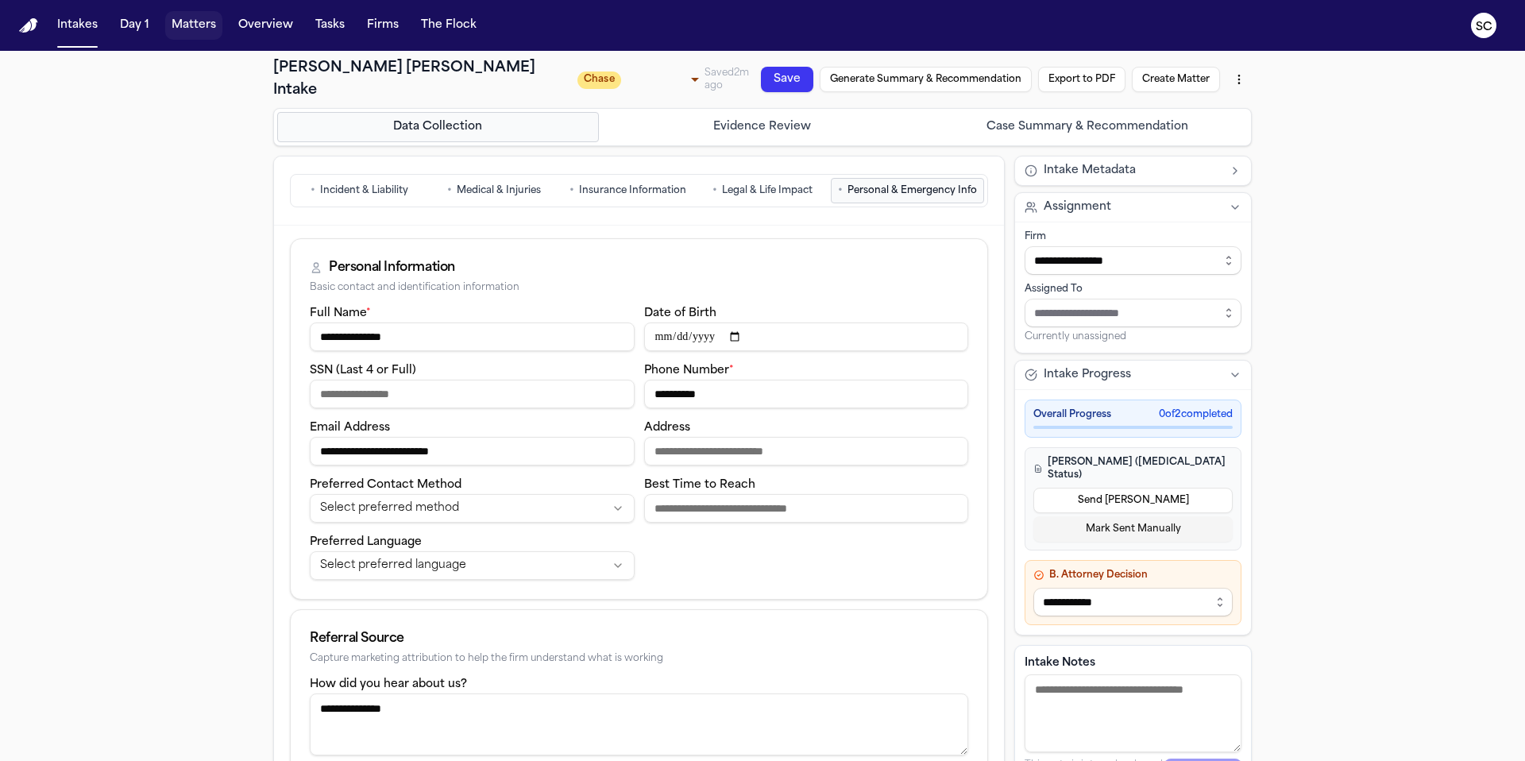
click at [191, 26] on button "Matters" at bounding box center [193, 25] width 57 height 29
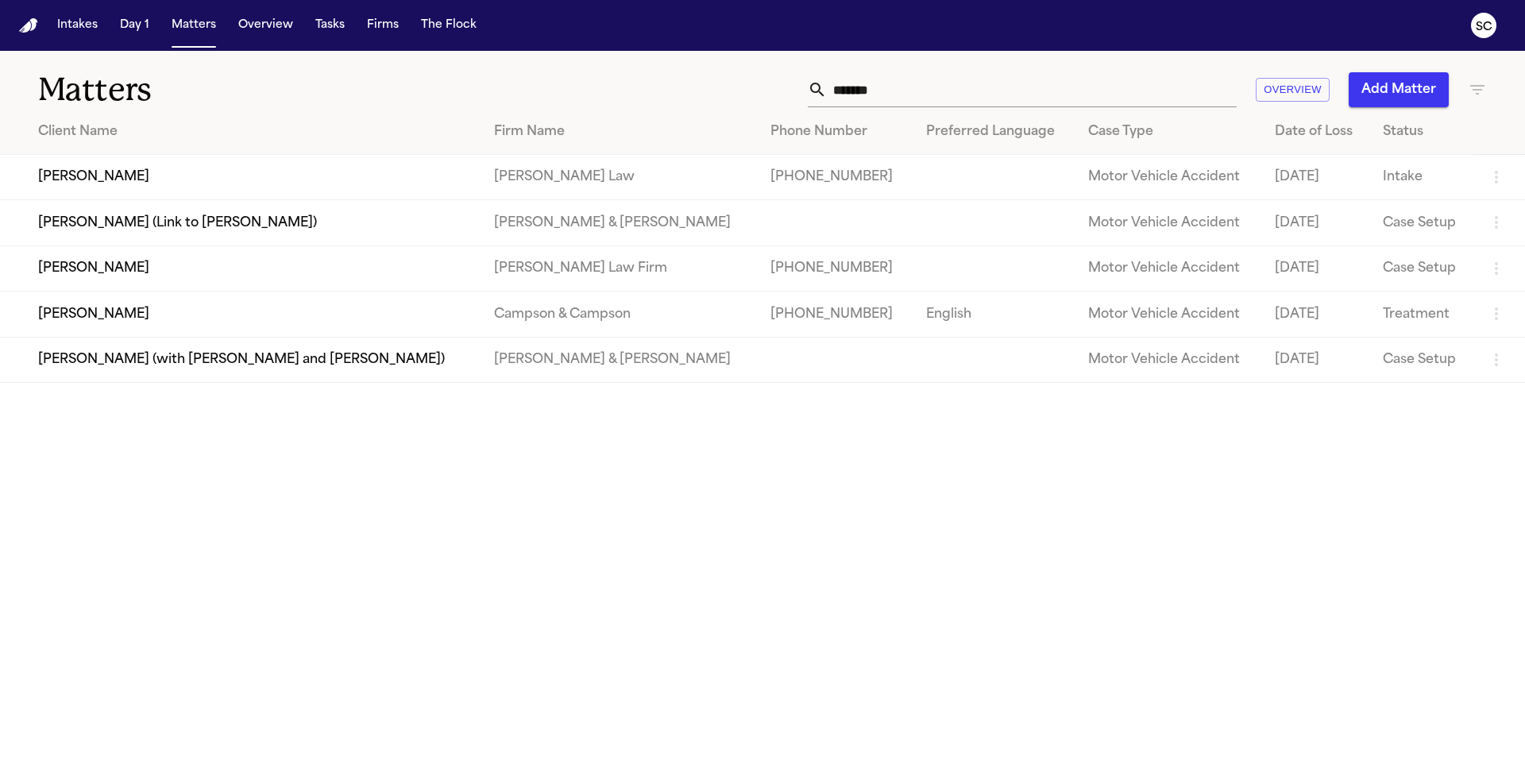
click at [123, 281] on td "[PERSON_NAME]" at bounding box center [240, 267] width 481 height 45
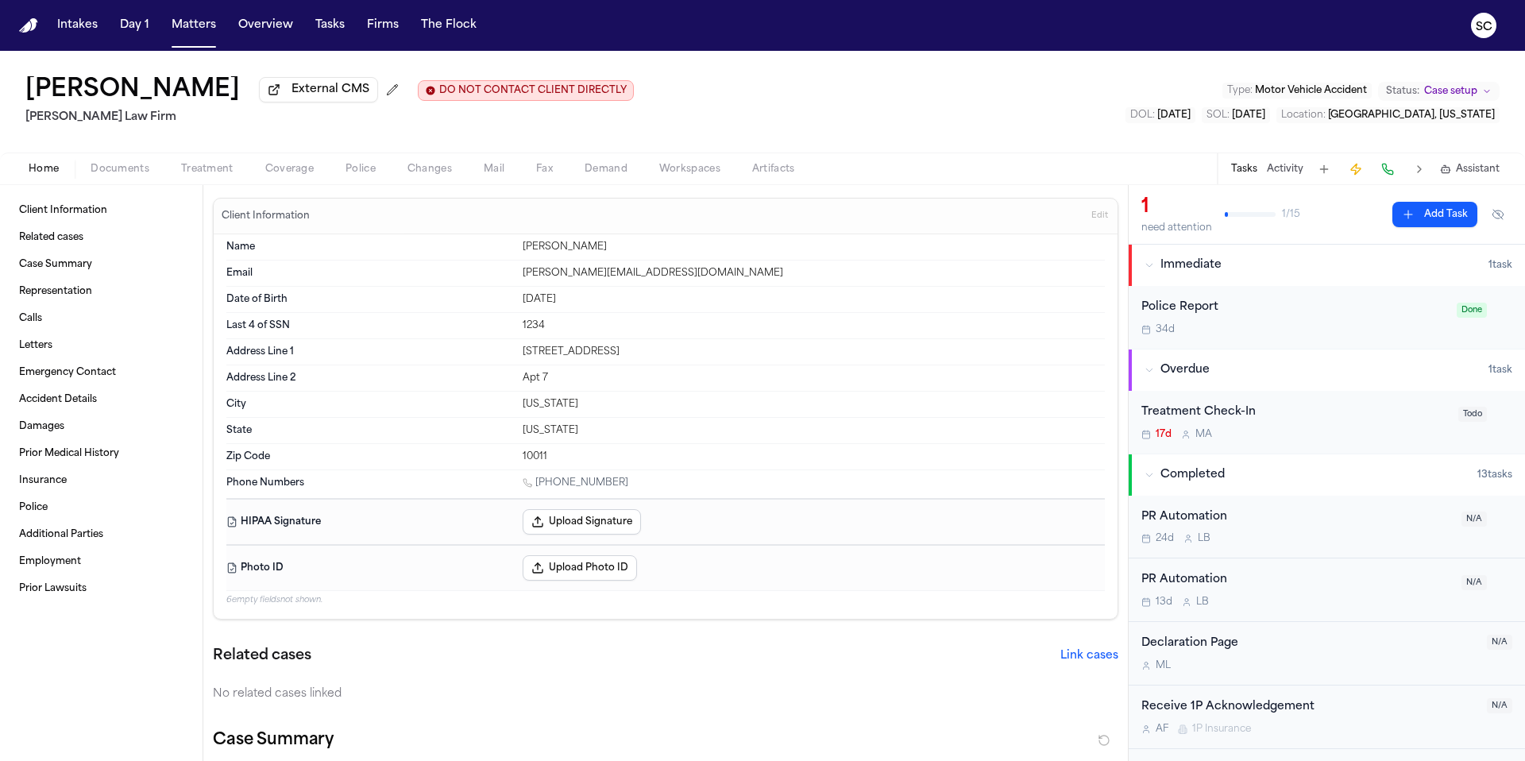
click at [542, 172] on span "Fax" at bounding box center [544, 169] width 17 height 13
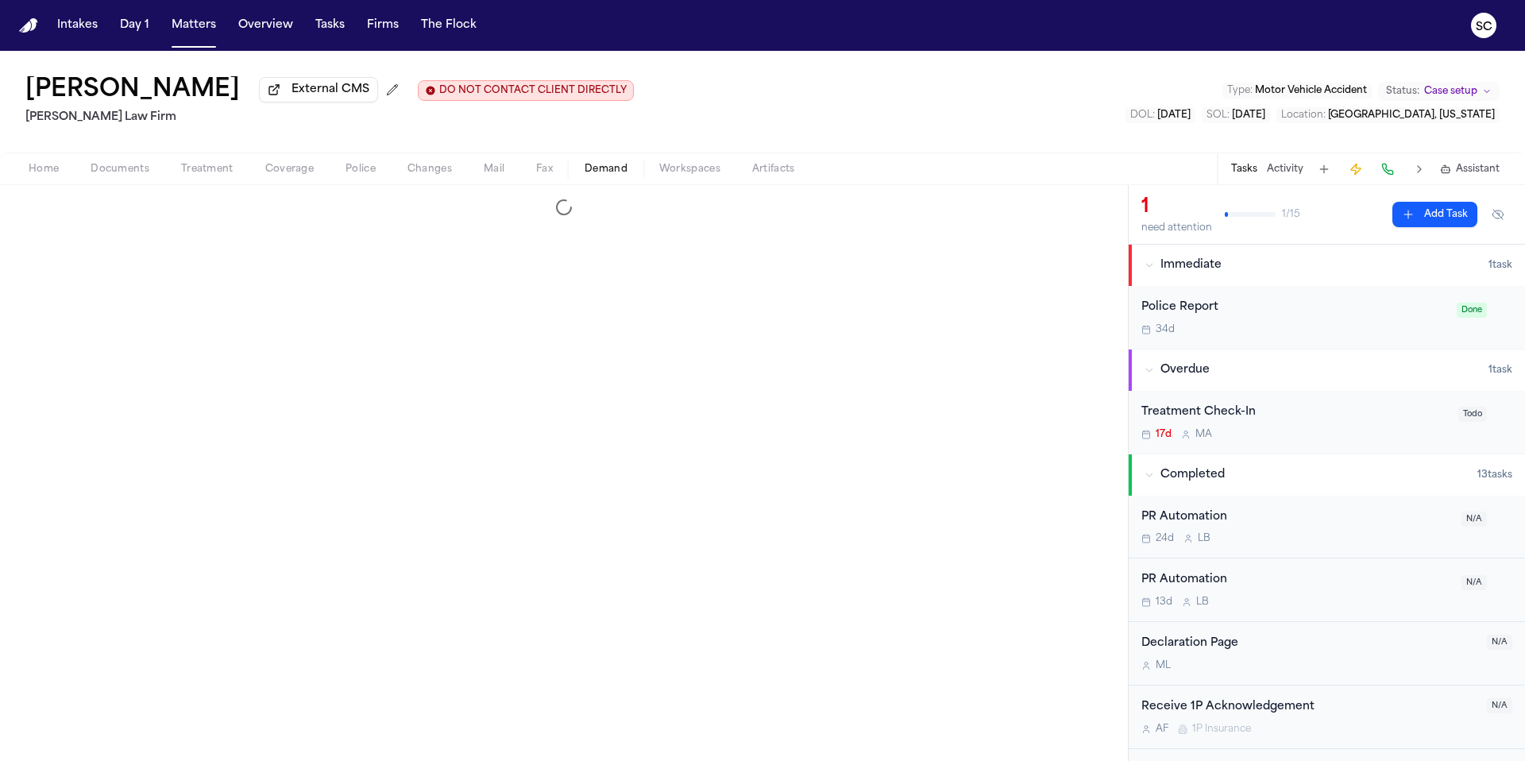
click at [585, 172] on span "Demand" at bounding box center [606, 169] width 43 height 13
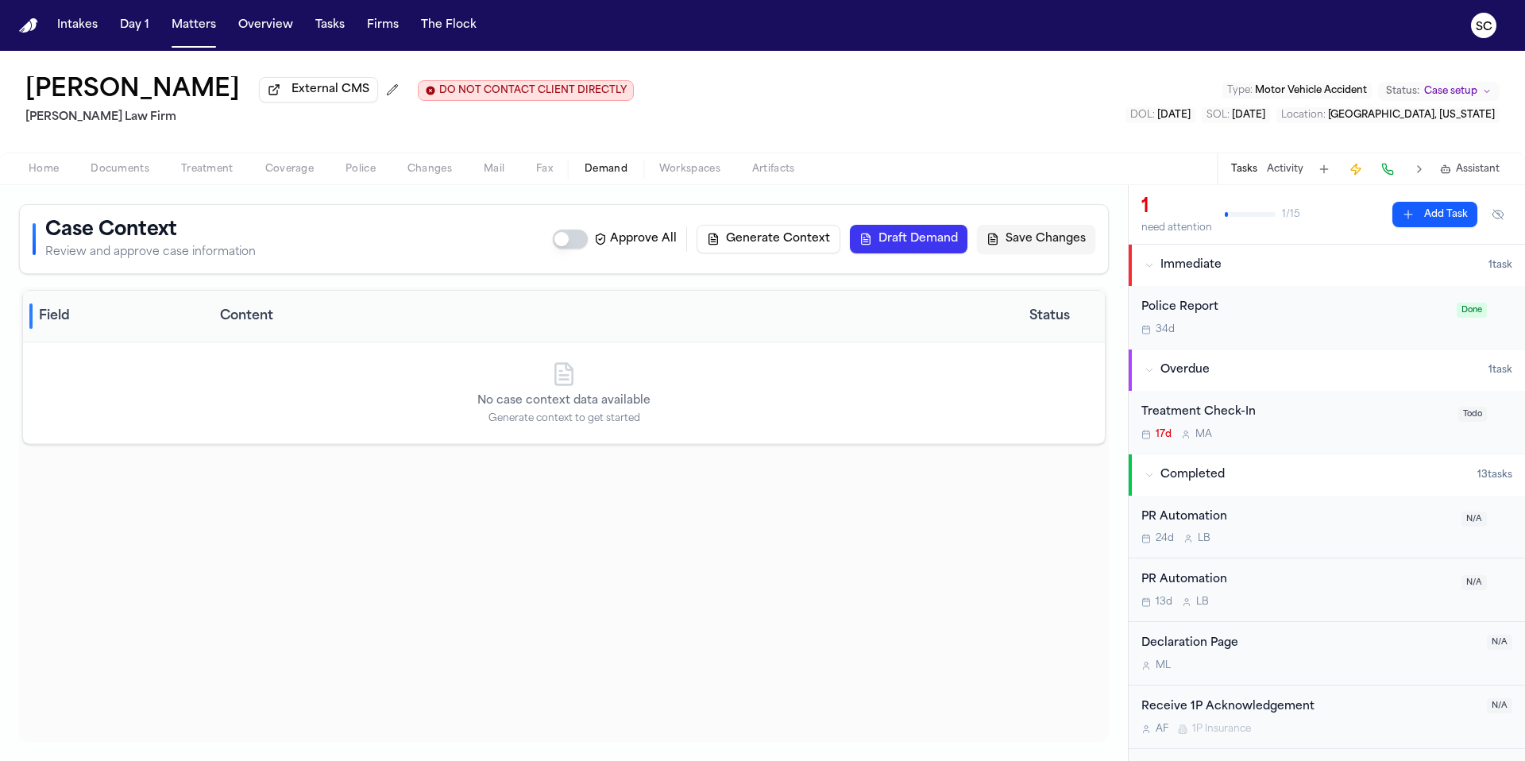
click at [477, 179] on button "Mail" at bounding box center [494, 169] width 52 height 19
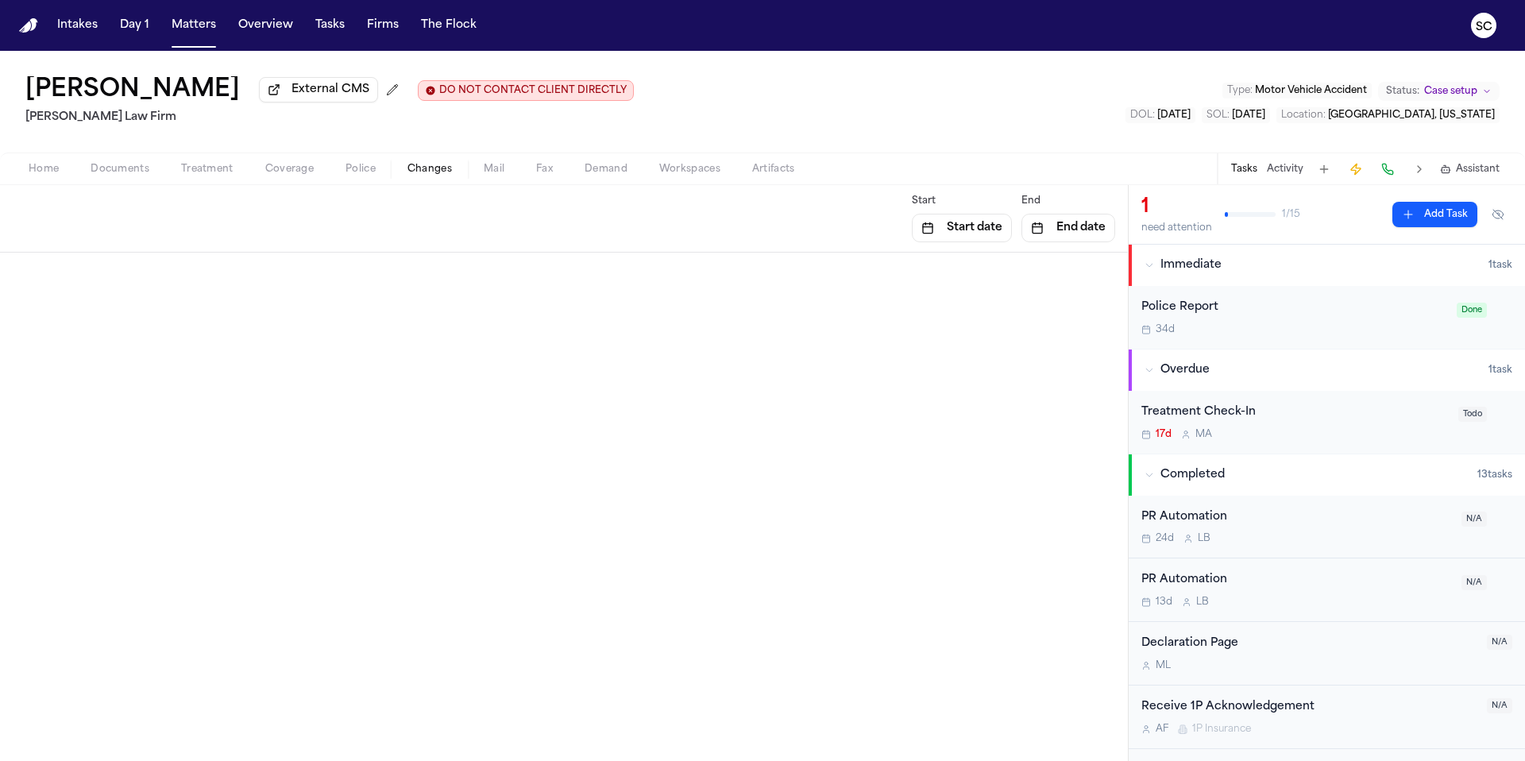
click at [423, 173] on span "Changes" at bounding box center [429, 169] width 44 height 13
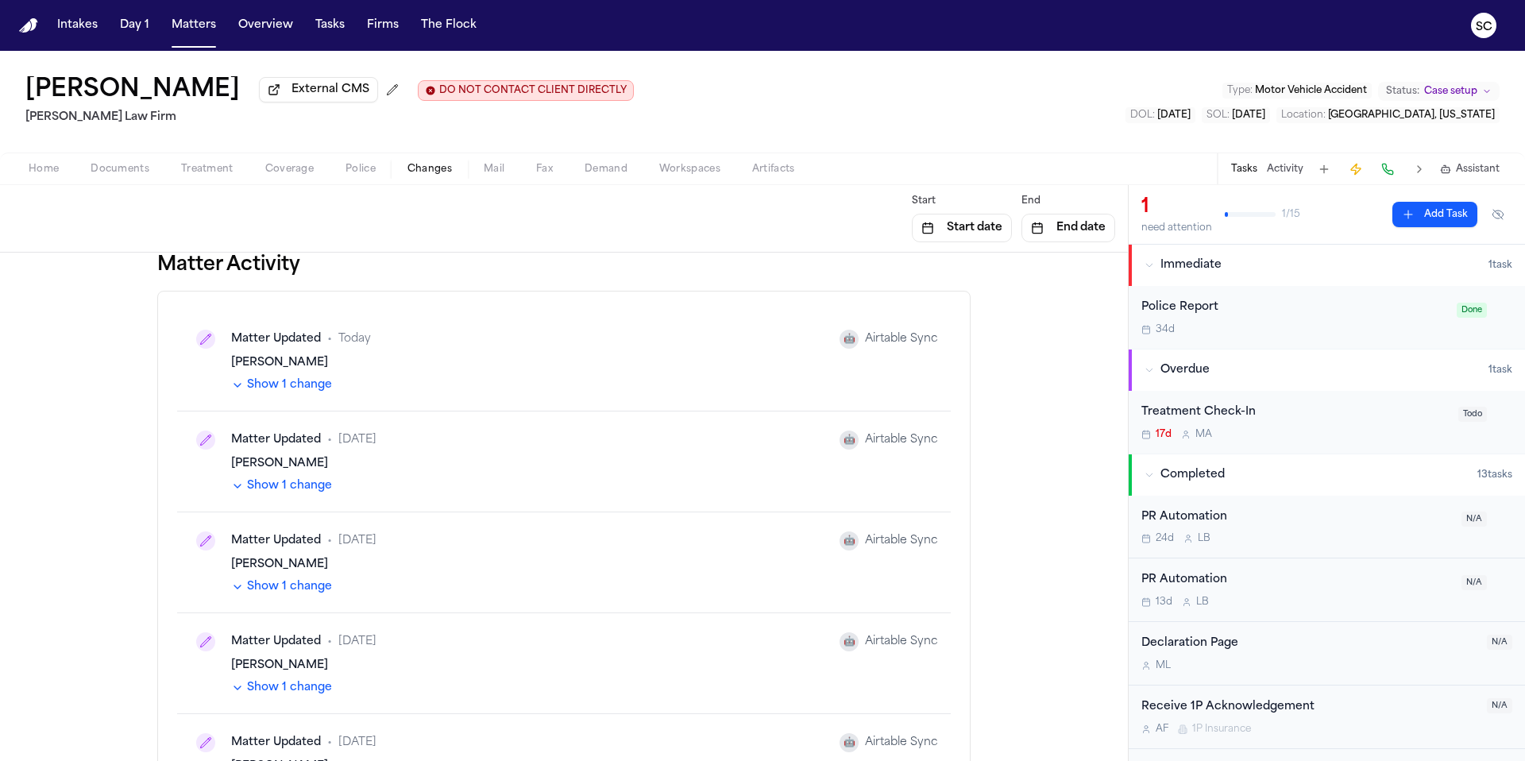
click at [371, 172] on span "Police" at bounding box center [361, 169] width 30 height 13
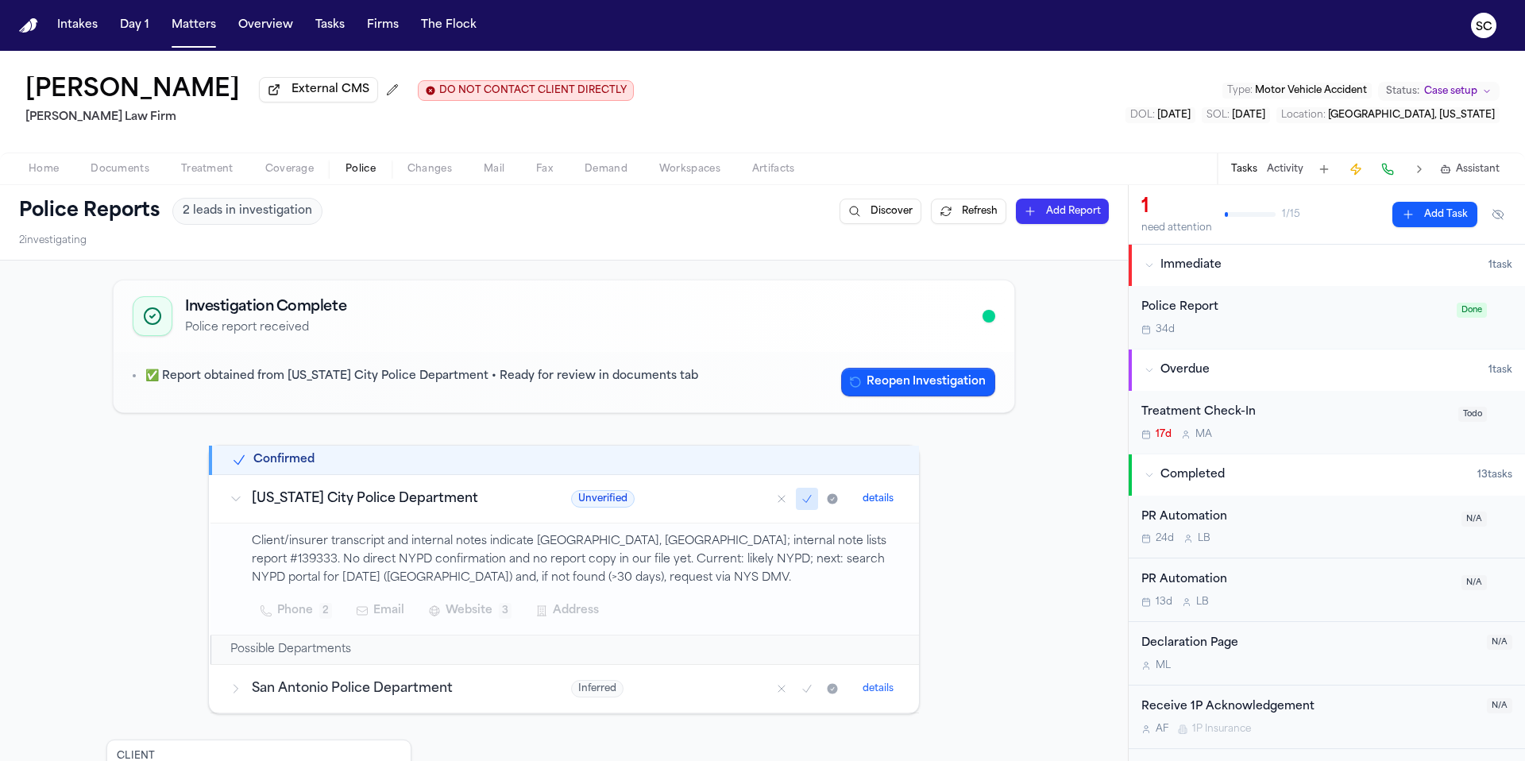
click at [282, 176] on span "Coverage" at bounding box center [289, 169] width 48 height 13
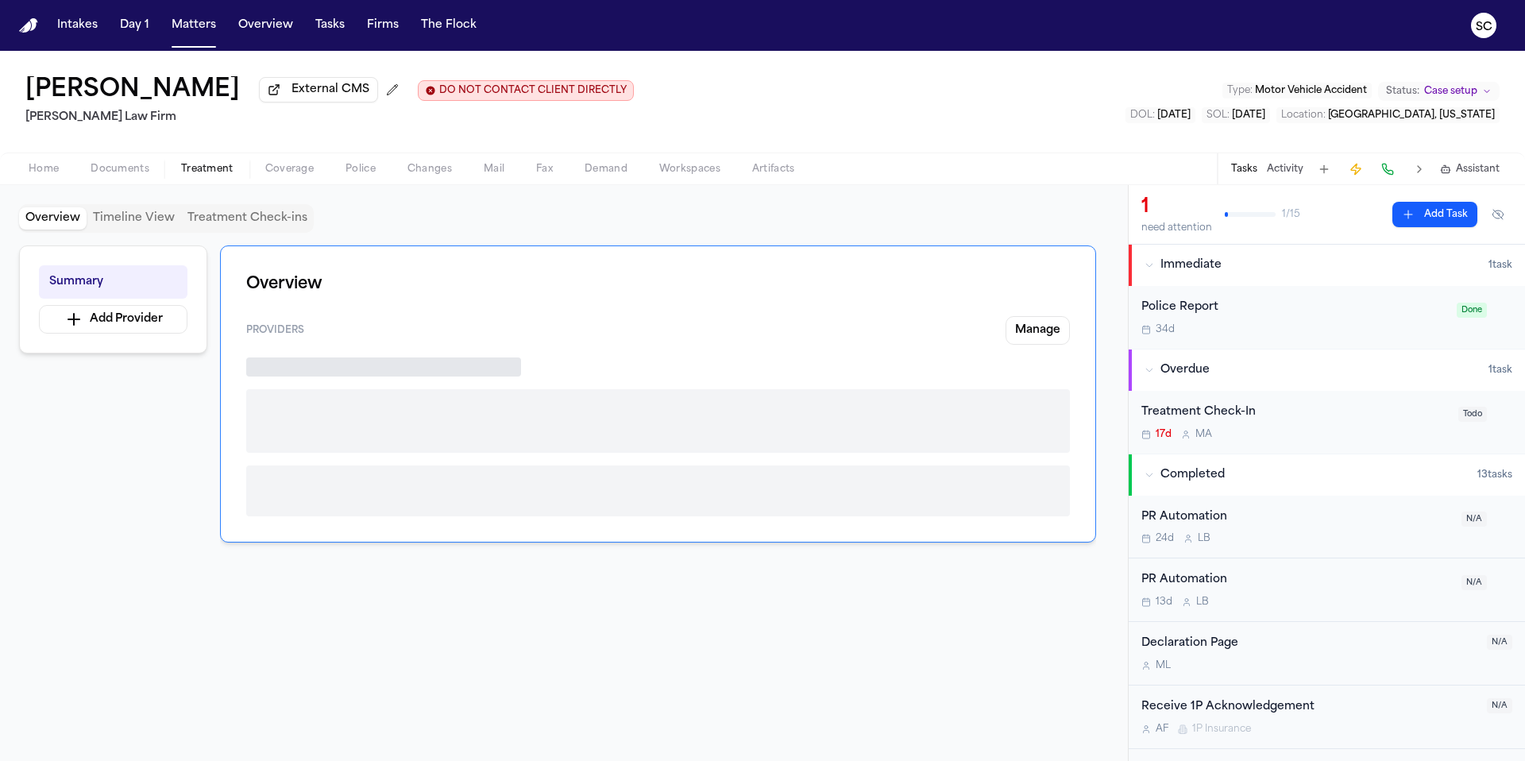
click at [204, 176] on span "Treatment" at bounding box center [207, 169] width 52 height 13
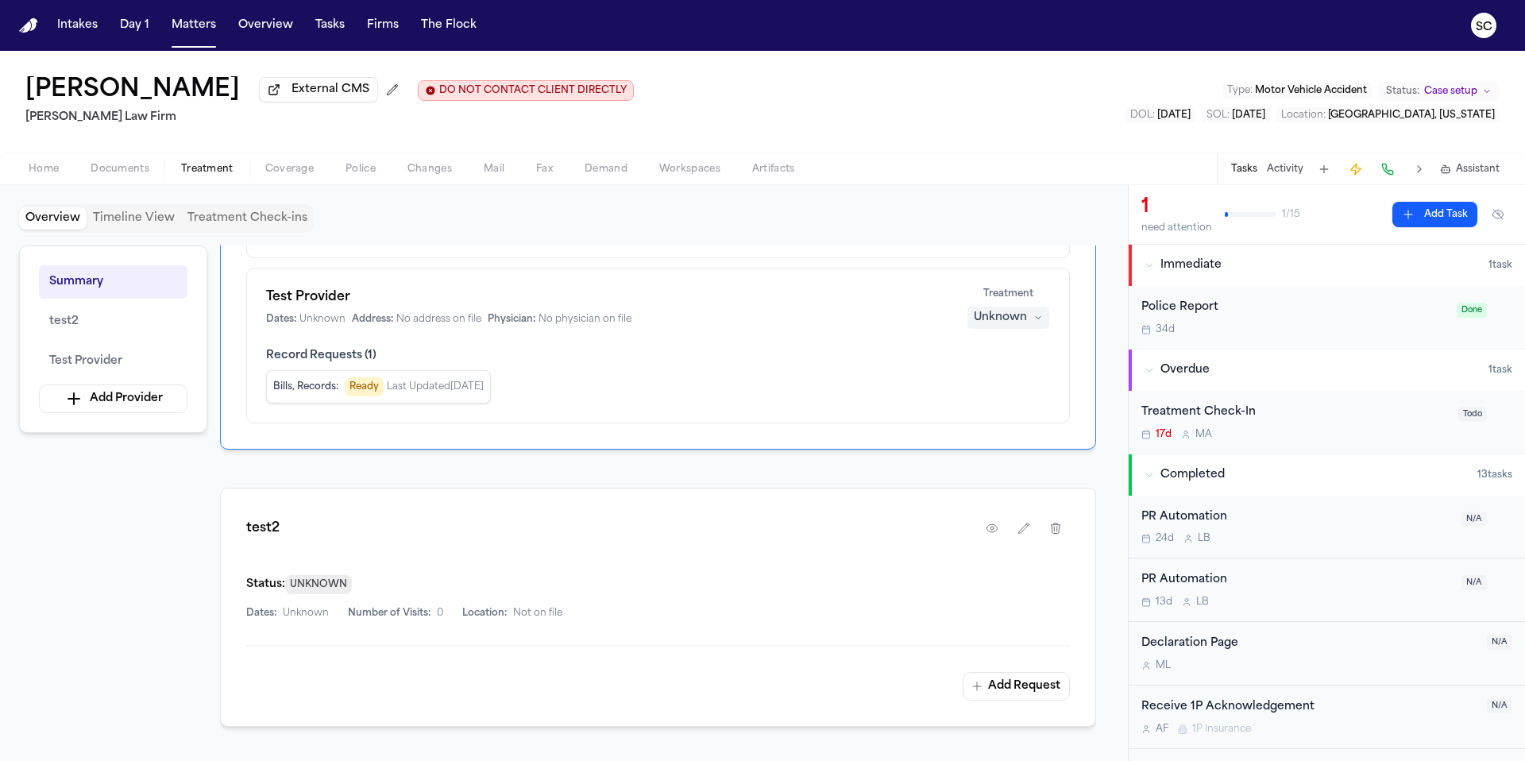
scroll to position [243, 0]
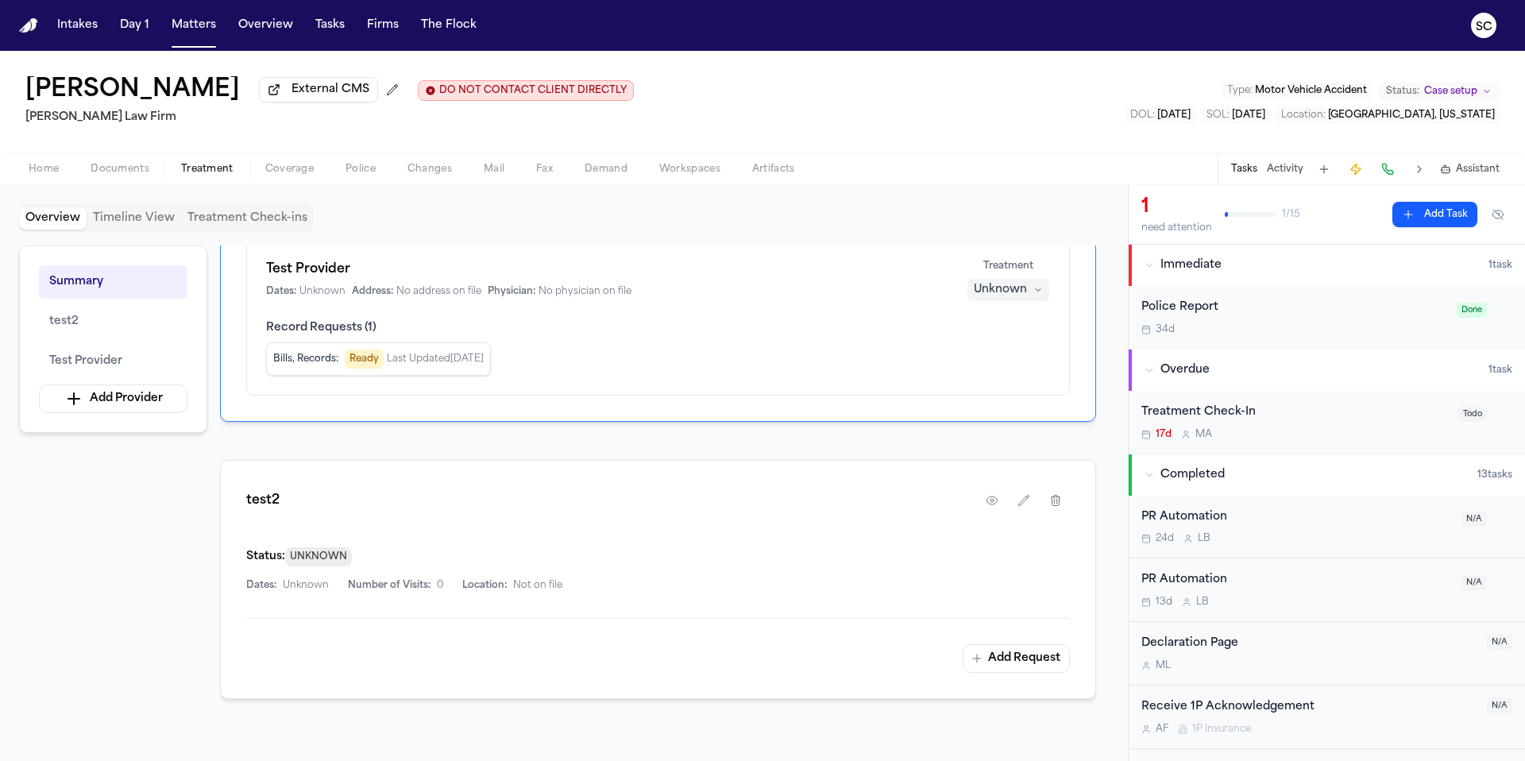
click at [118, 170] on span "Documents" at bounding box center [120, 169] width 59 height 13
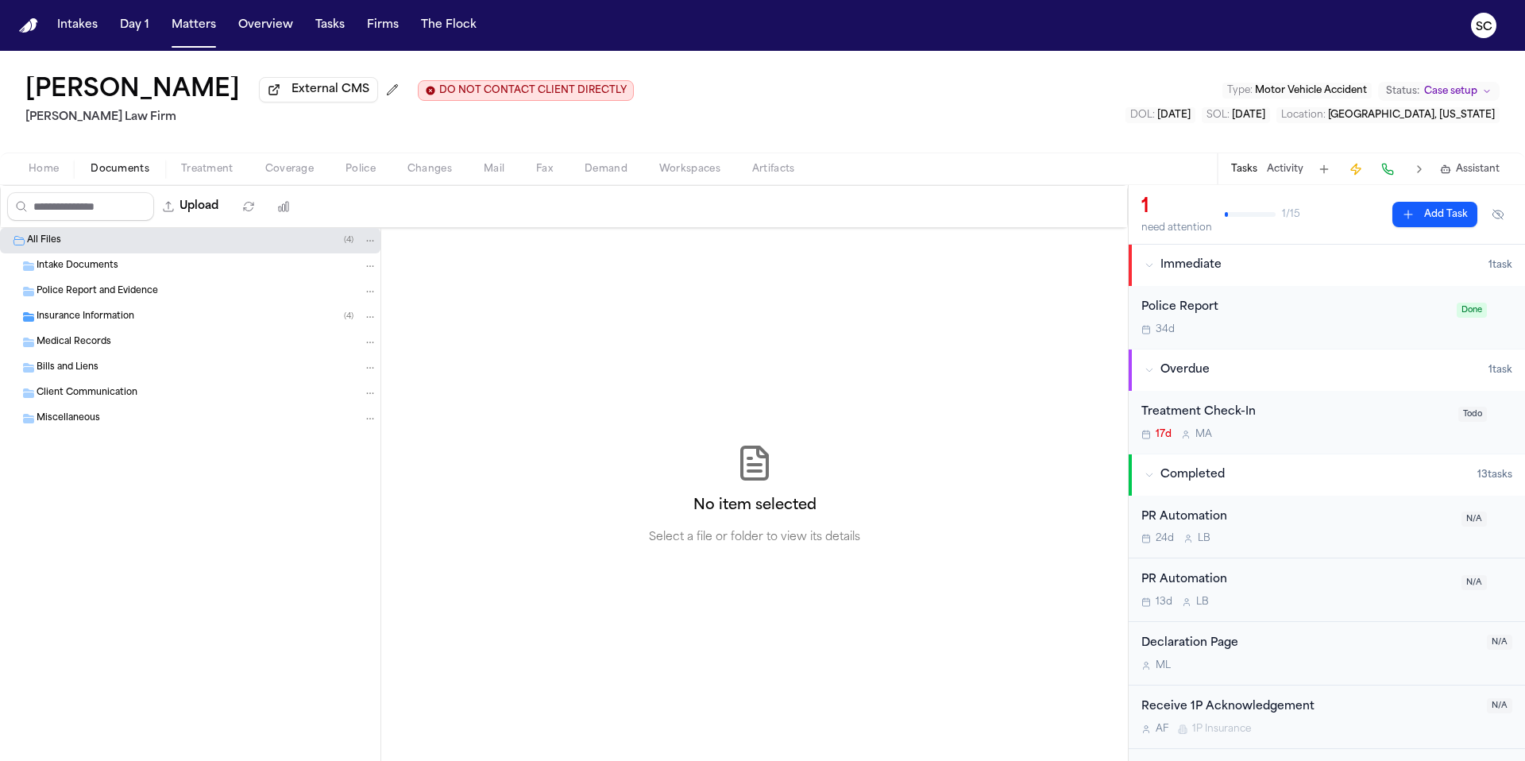
click at [143, 327] on div "Insurance Information ( 4 )" at bounding box center [190, 316] width 380 height 25
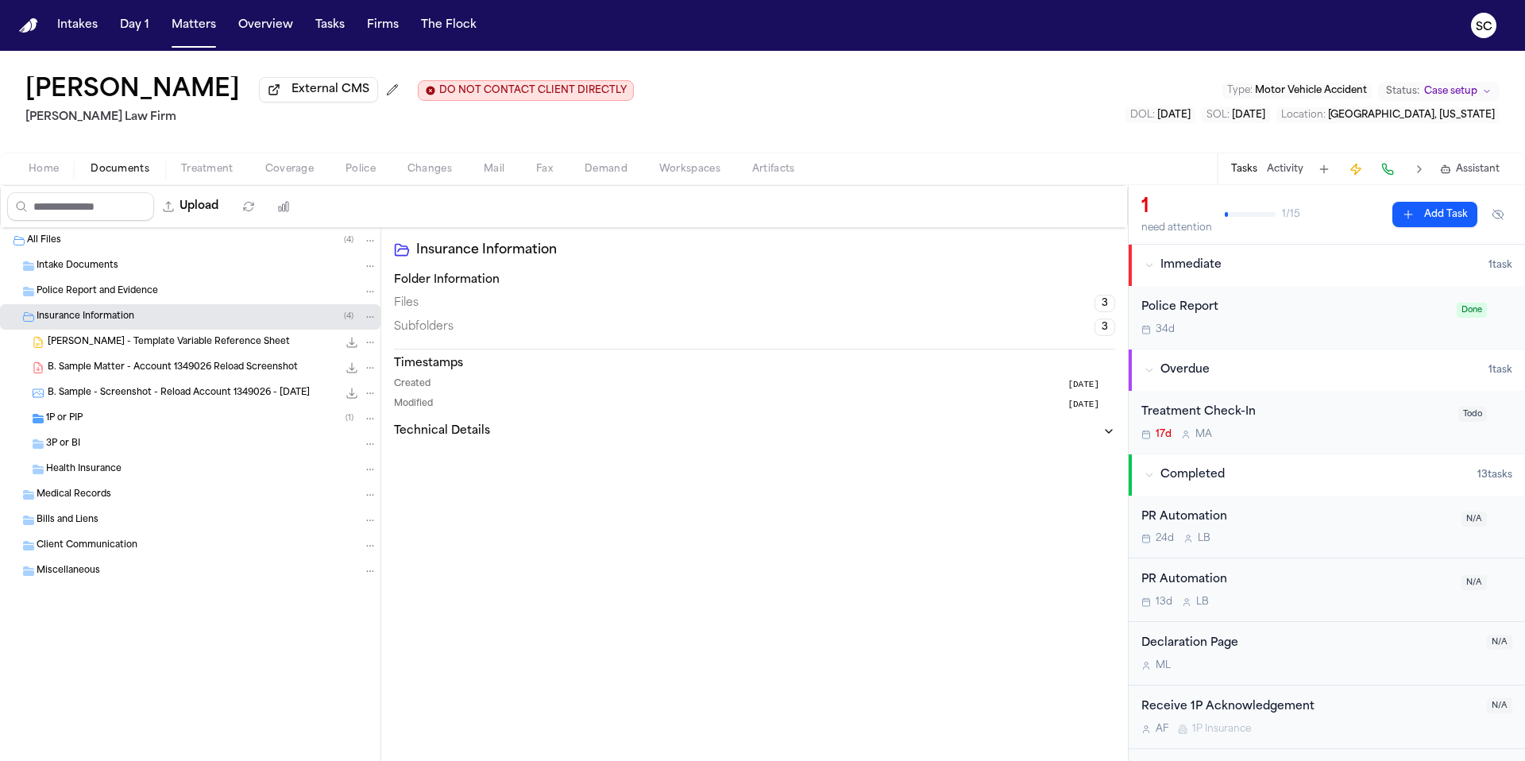
click at [211, 349] on span "B. Northcutt - Template Variable Reference Sheet" at bounding box center [169, 343] width 242 height 14
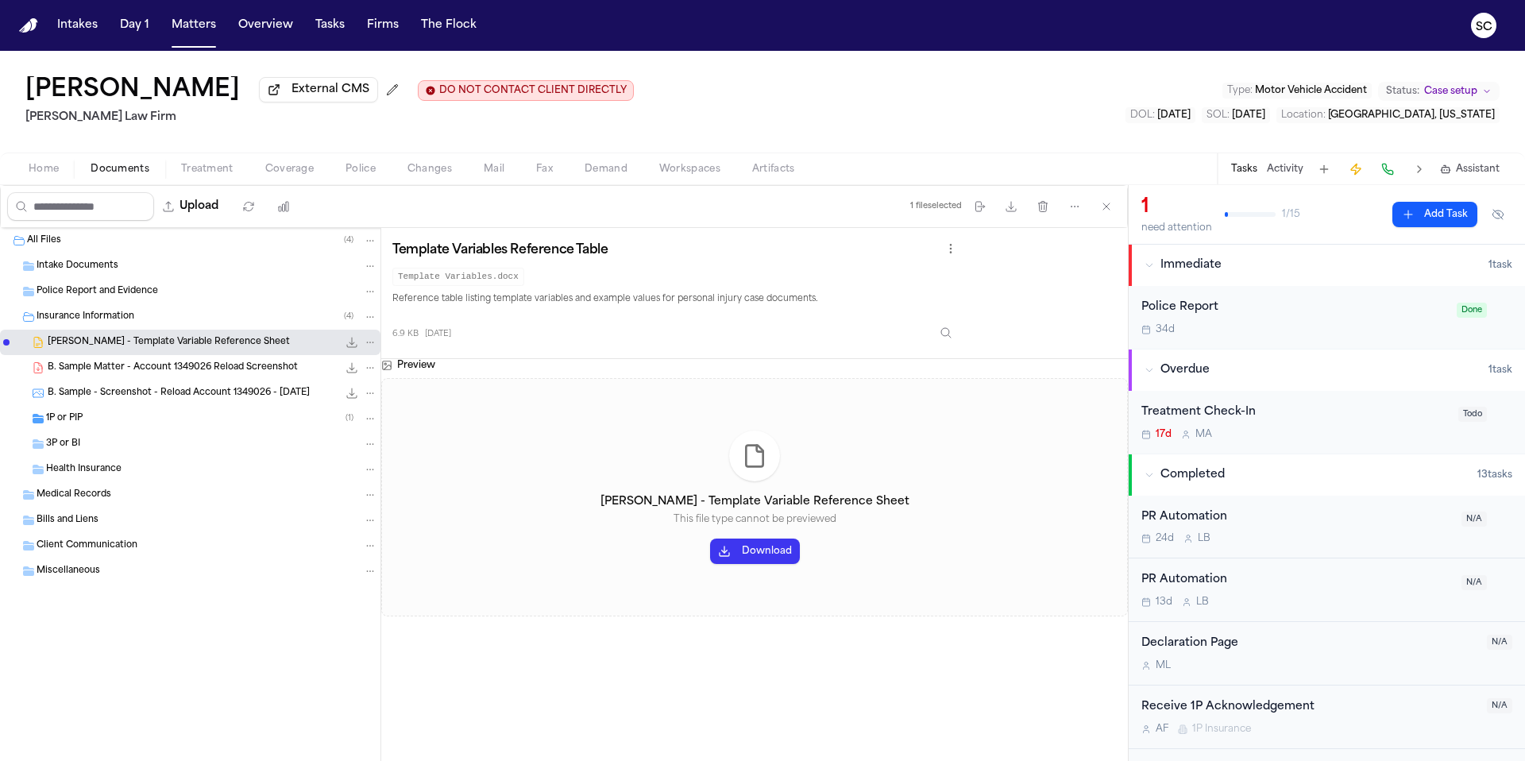
click at [445, 286] on code "Template Variables.docx" at bounding box center [458, 277] width 132 height 18
click at [446, 283] on code "Template Variables.docx" at bounding box center [458, 277] width 132 height 18
click at [446, 278] on code "Template Variables.docx" at bounding box center [458, 277] width 132 height 18
click at [84, 496] on span "Medical Records" at bounding box center [74, 496] width 75 height 14
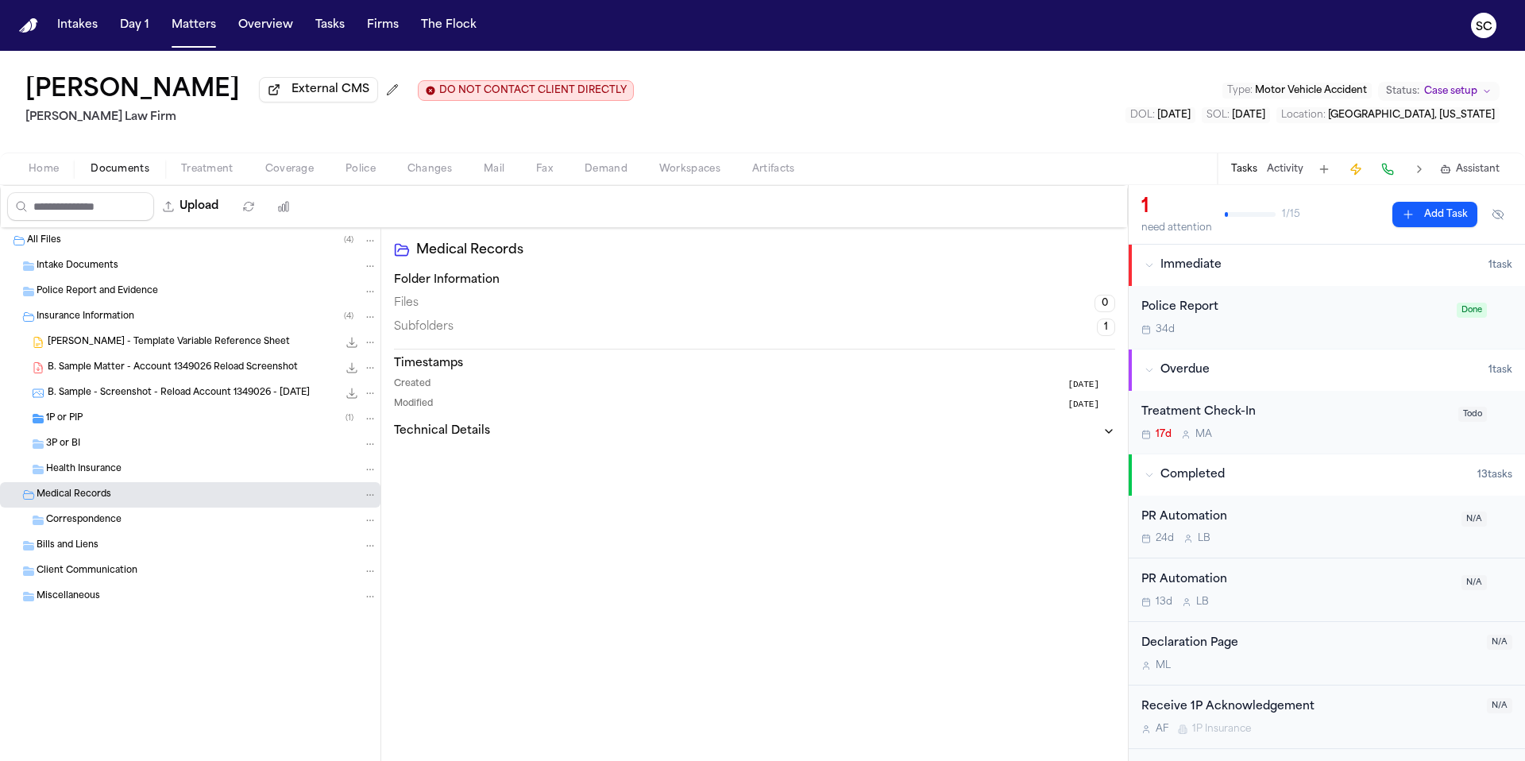
click at [93, 520] on span "Correspondence" at bounding box center [83, 521] width 75 height 14
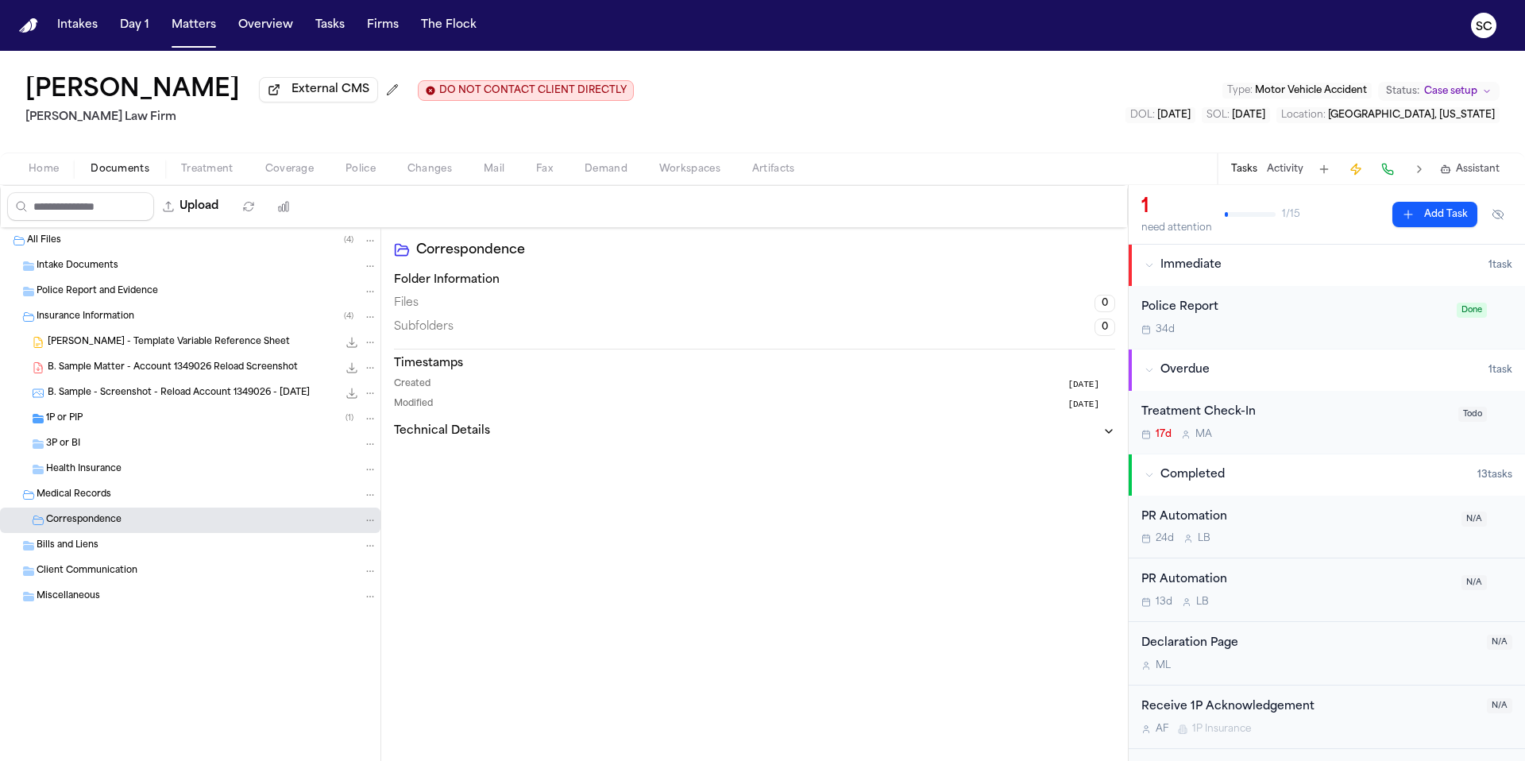
click at [38, 244] on span "All Files" at bounding box center [44, 241] width 34 height 14
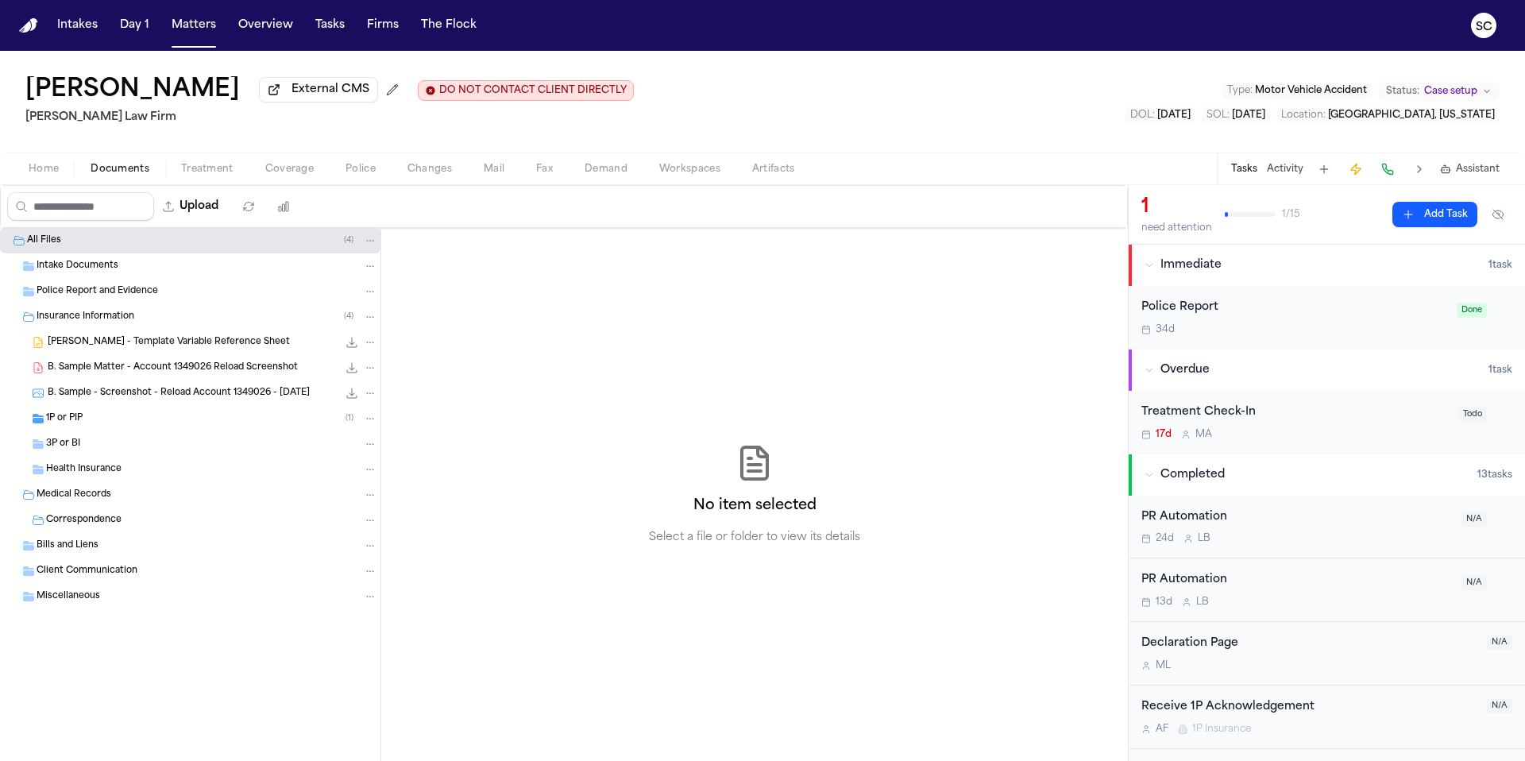
click at [355, 172] on span "Police" at bounding box center [361, 169] width 30 height 13
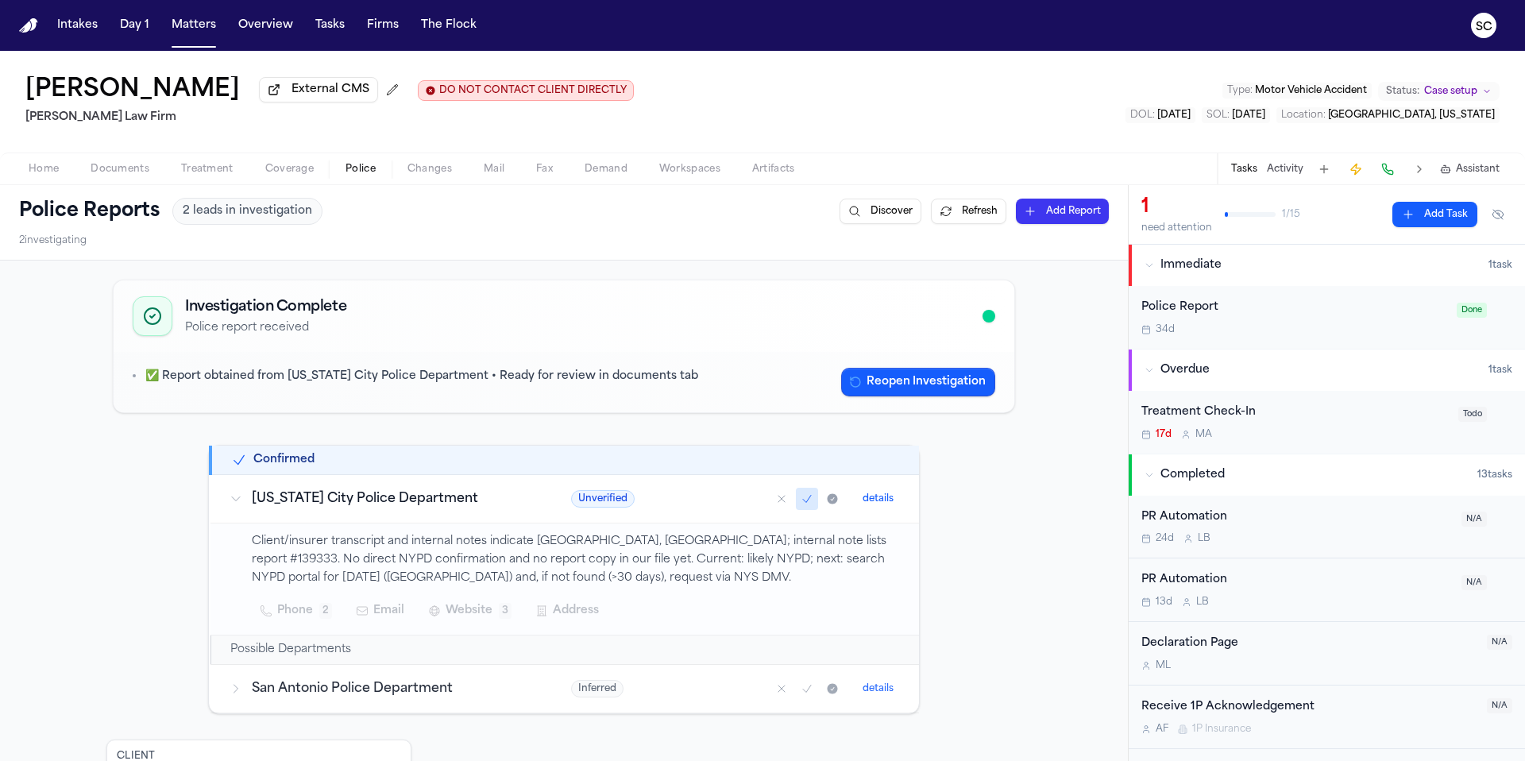
click at [61, 172] on button "Home" at bounding box center [44, 169] width 62 height 19
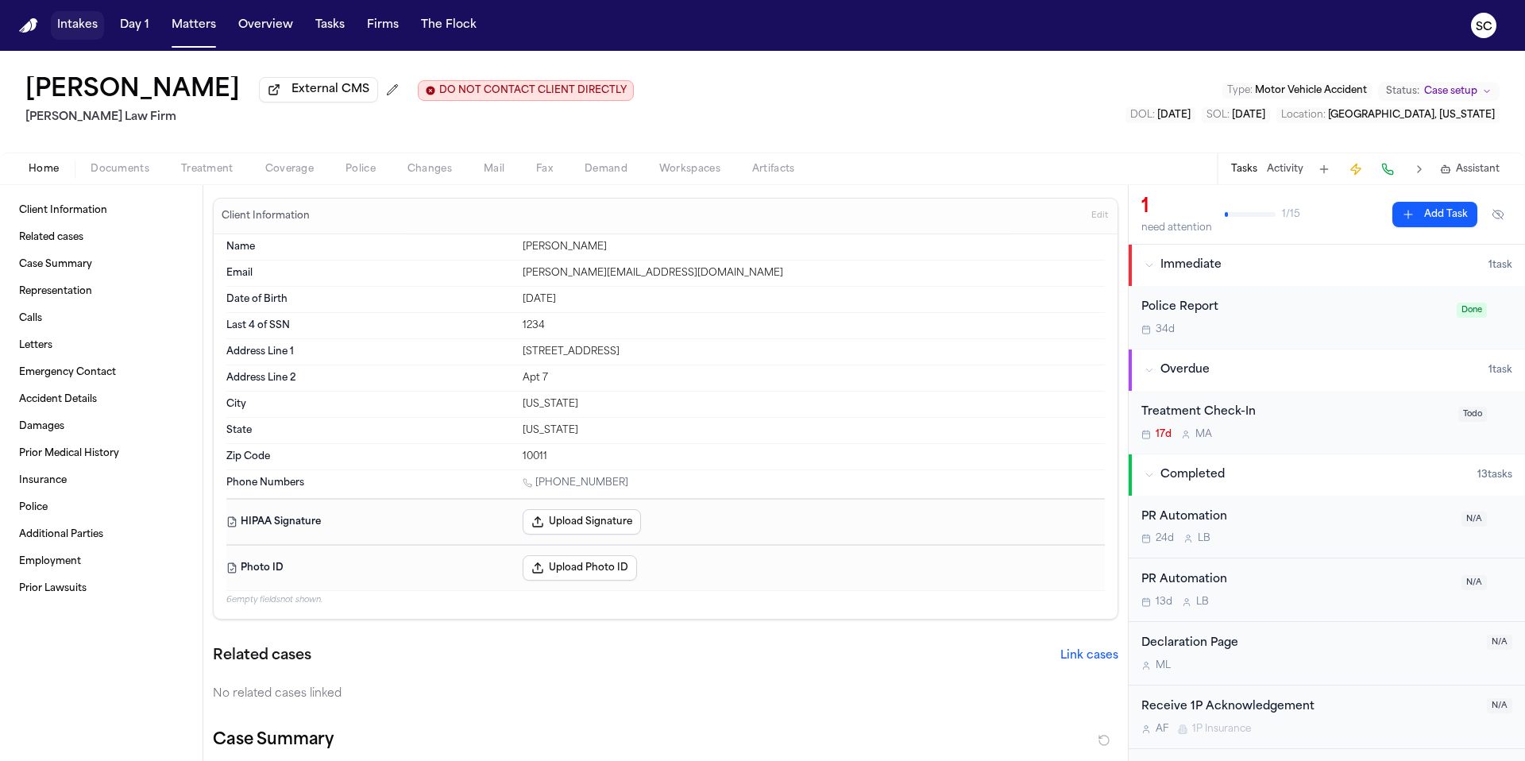
click at [80, 25] on button "Intakes" at bounding box center [77, 25] width 53 height 29
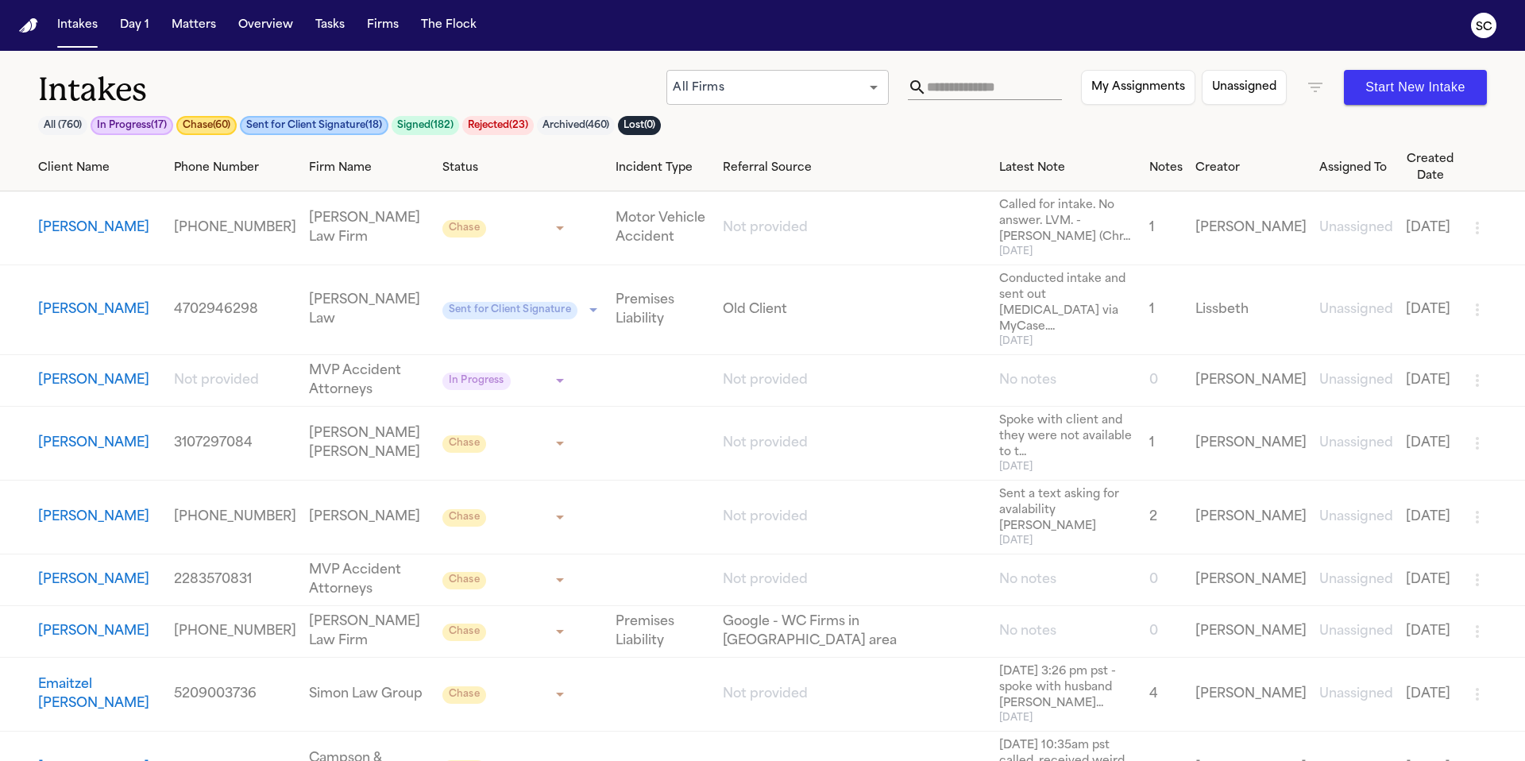
click at [427, 253] on body "**********" at bounding box center [762, 380] width 1525 height 761
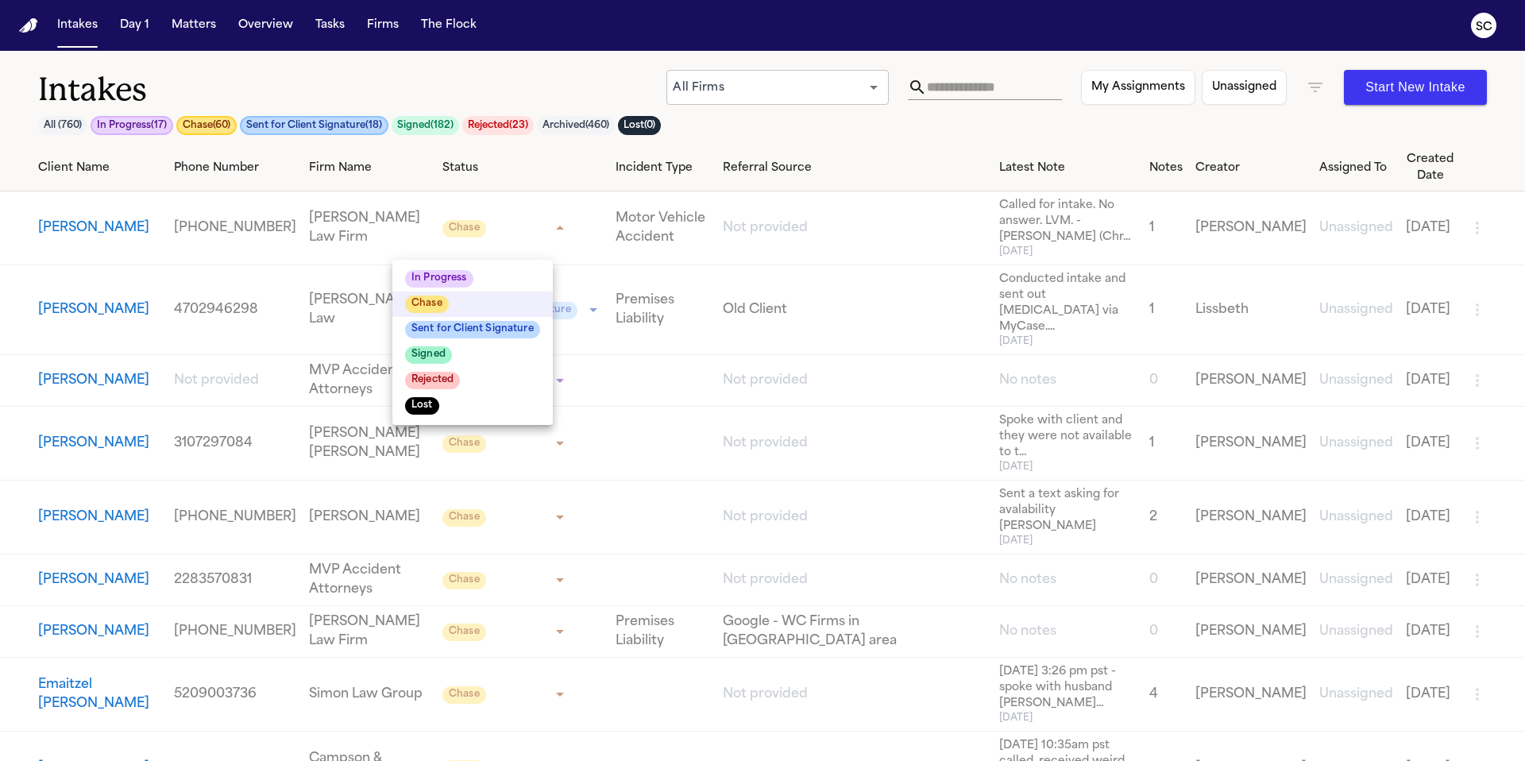
click at [689, 163] on div at bounding box center [762, 380] width 1525 height 761
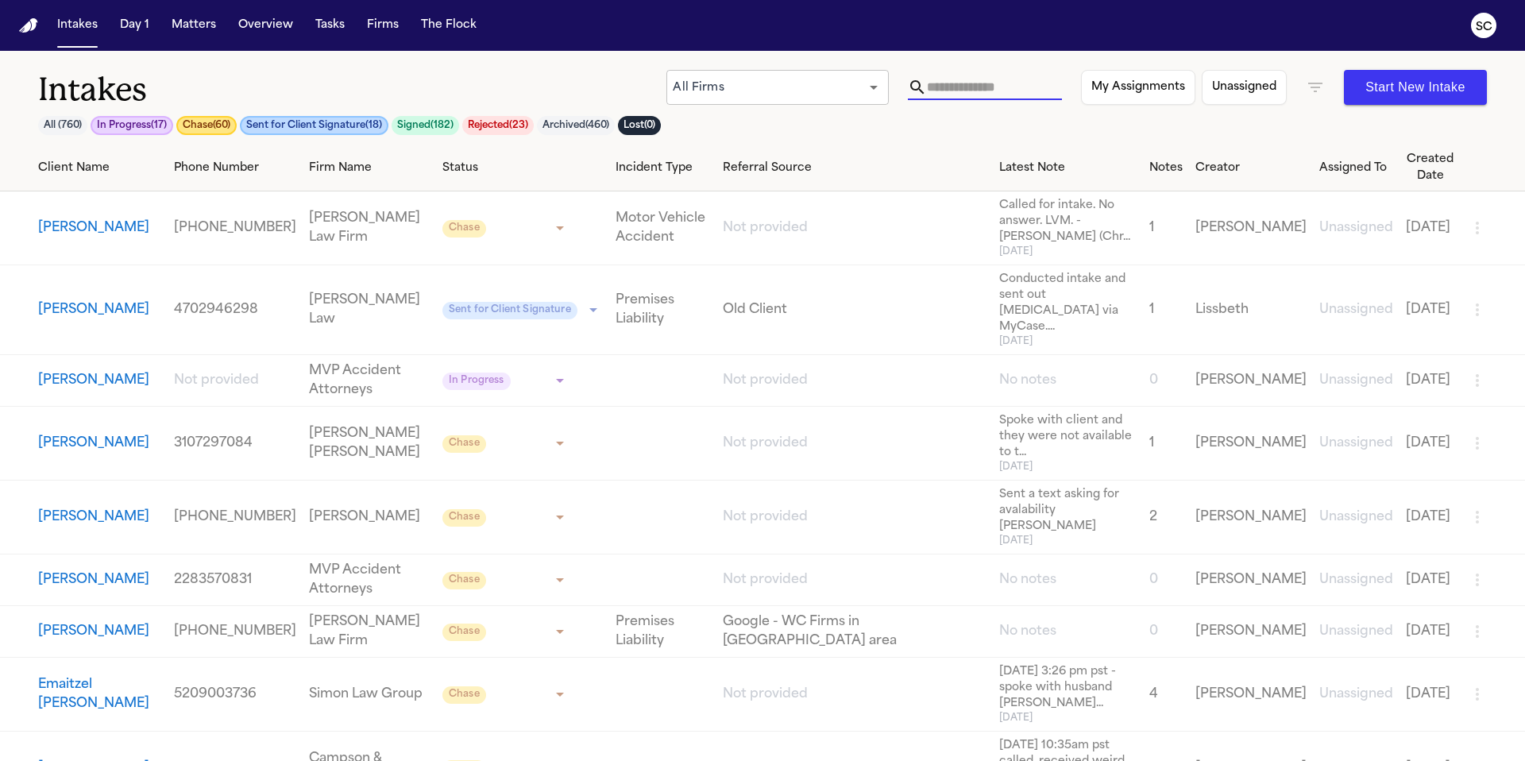
click at [952, 87] on input "text" at bounding box center [994, 87] width 135 height 25
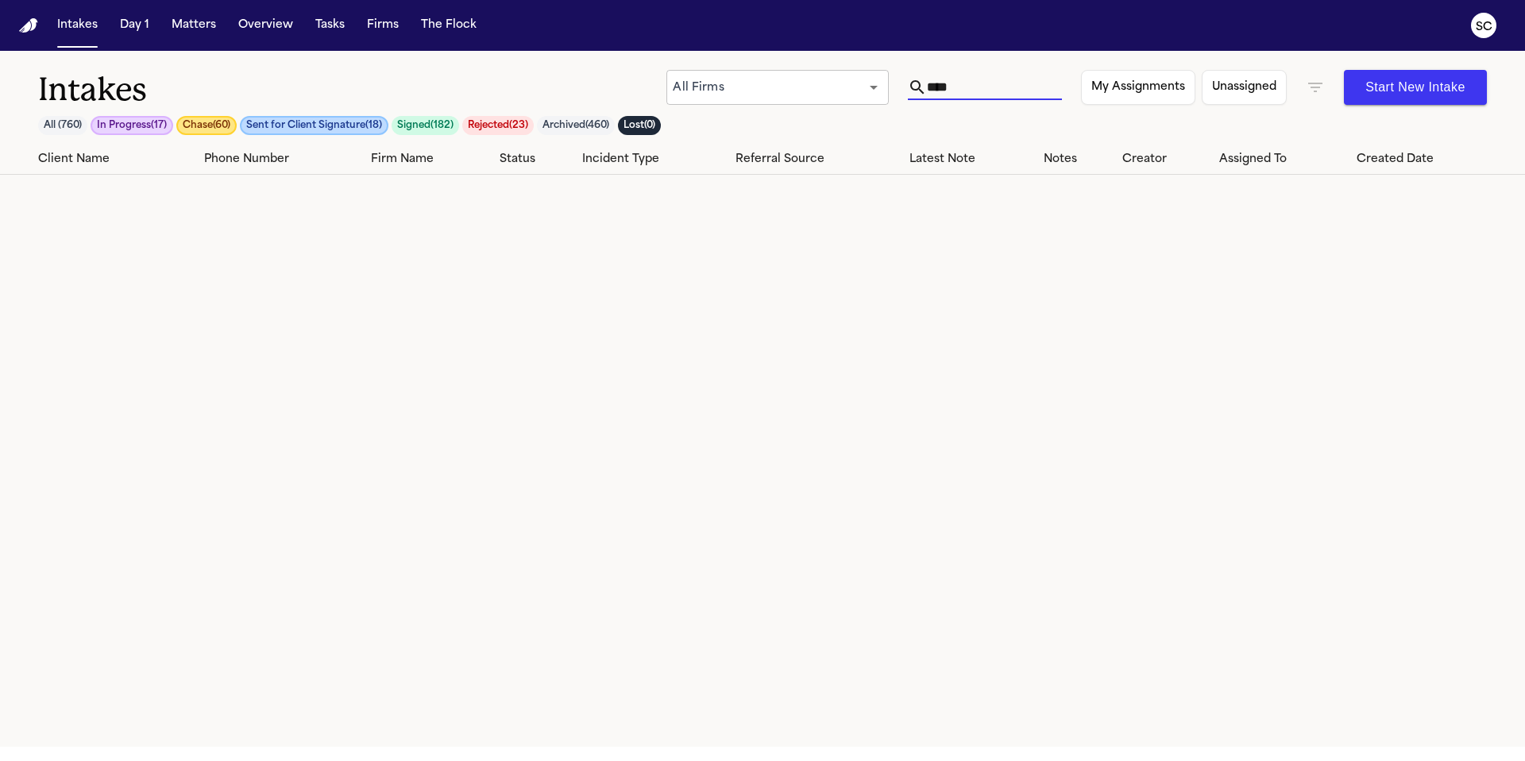
type input "****"
click at [338, 29] on button "Tasks" at bounding box center [330, 25] width 42 height 29
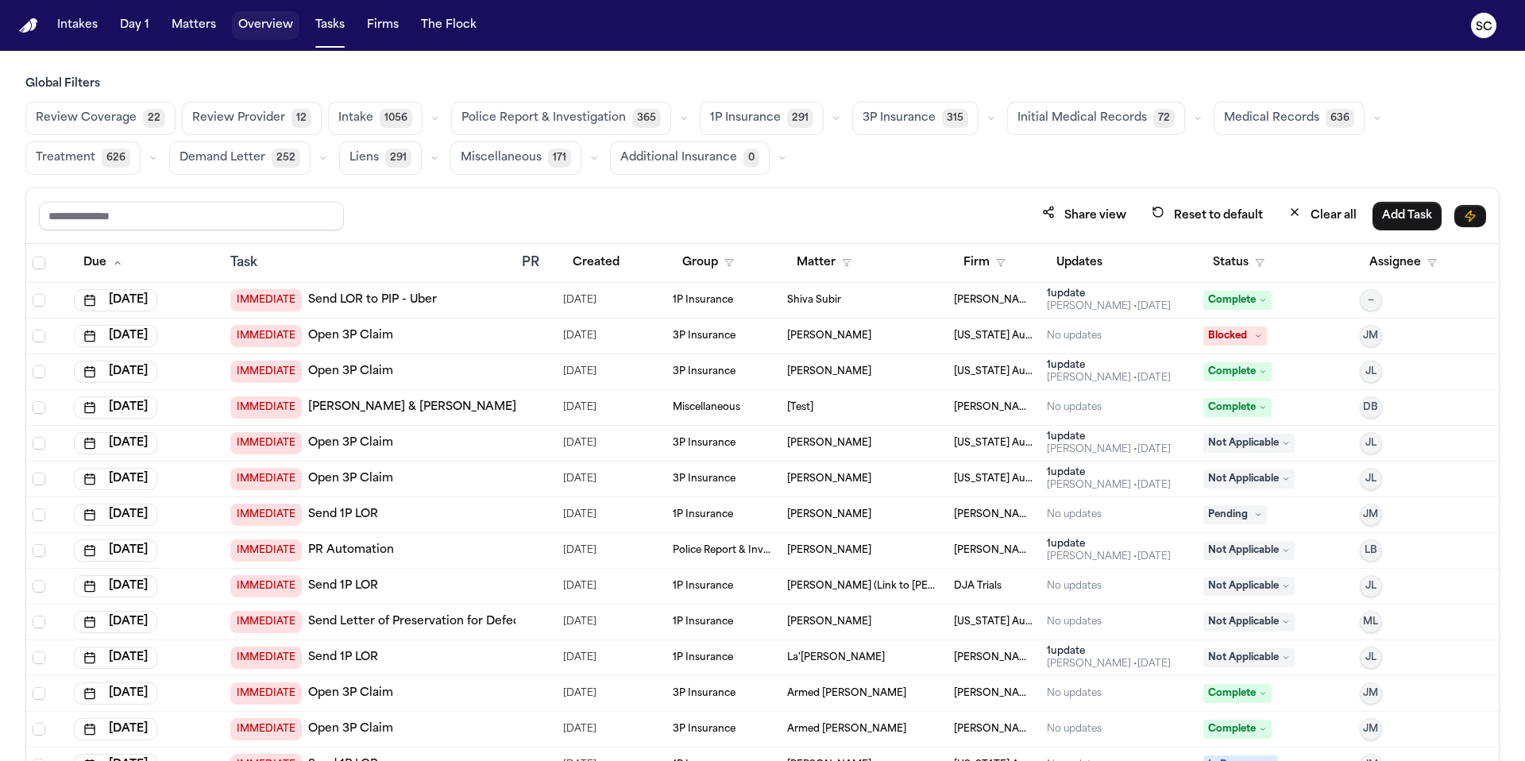
click at [246, 25] on button "Overview" at bounding box center [266, 25] width 68 height 29
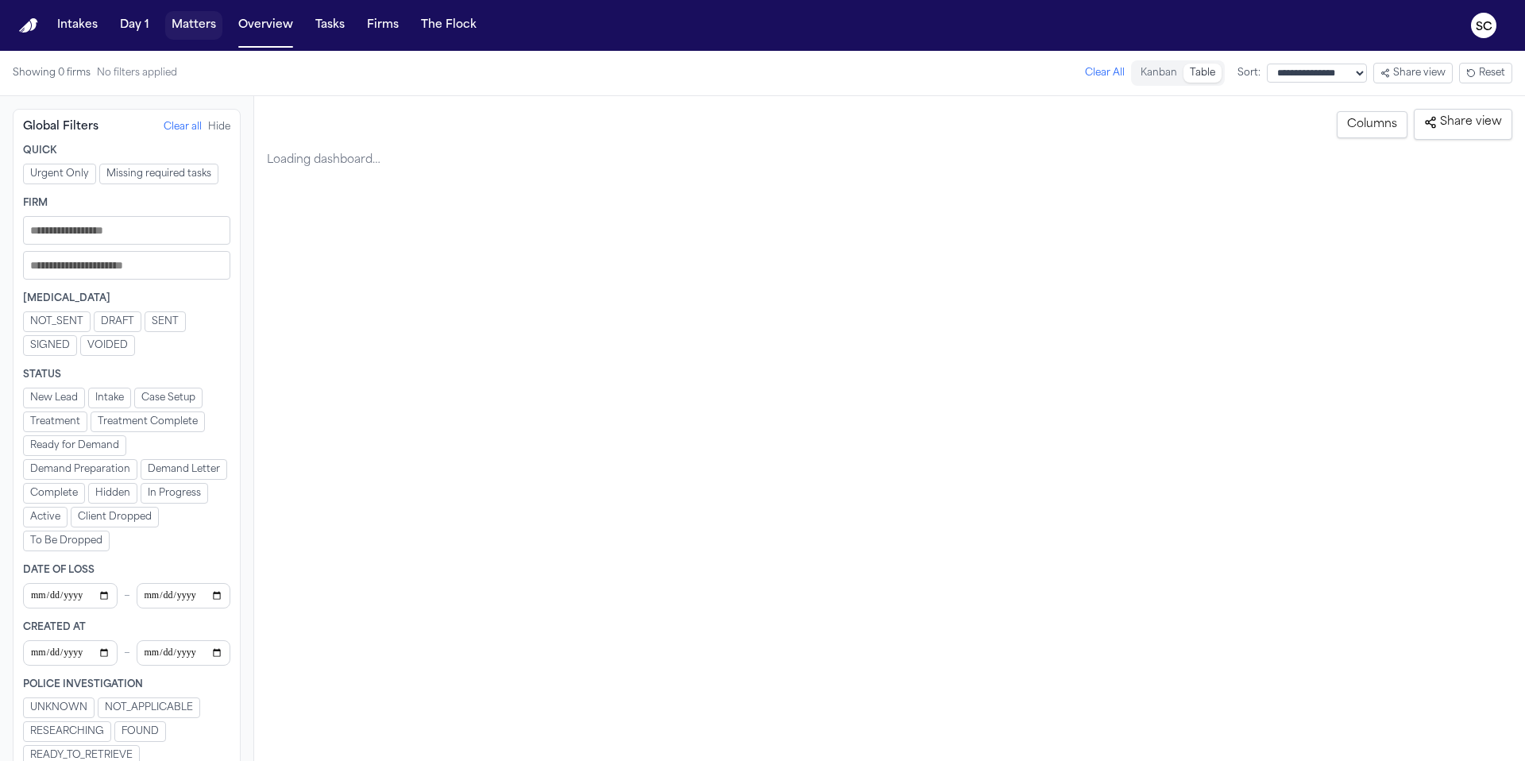
click at [199, 24] on button "Matters" at bounding box center [193, 25] width 57 height 29
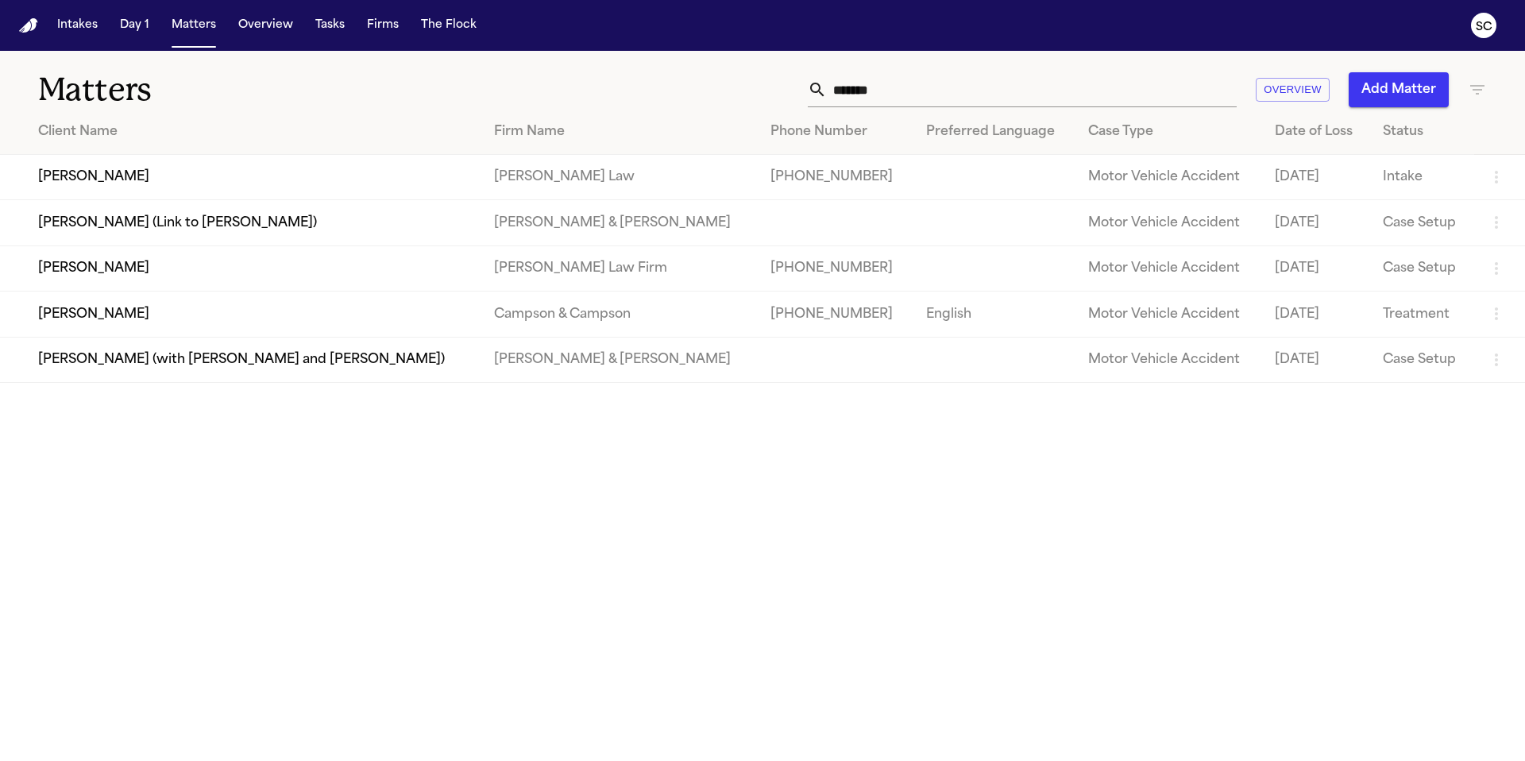
click at [148, 284] on td "[PERSON_NAME]" at bounding box center [240, 267] width 481 height 45
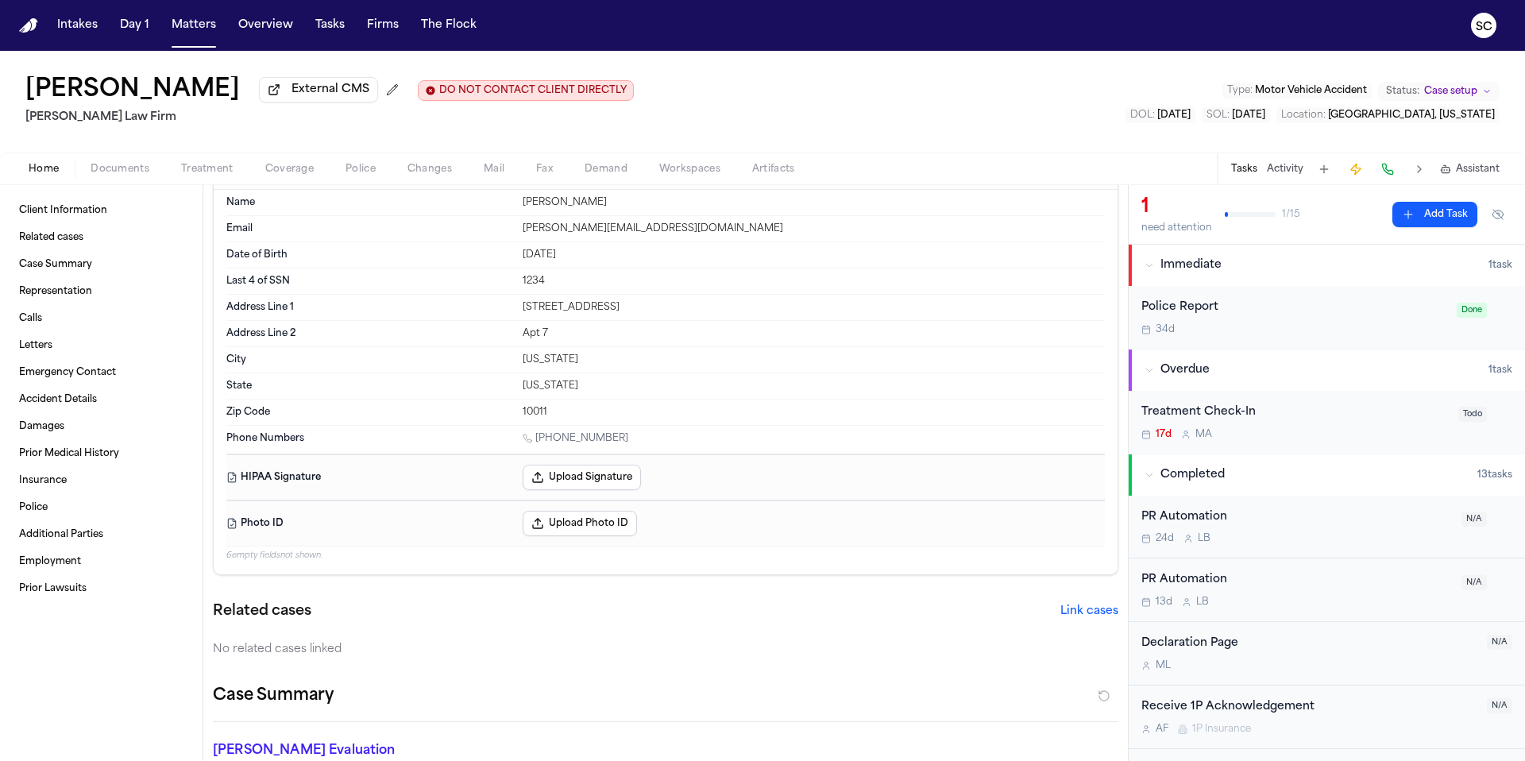
scroll to position [57, 0]
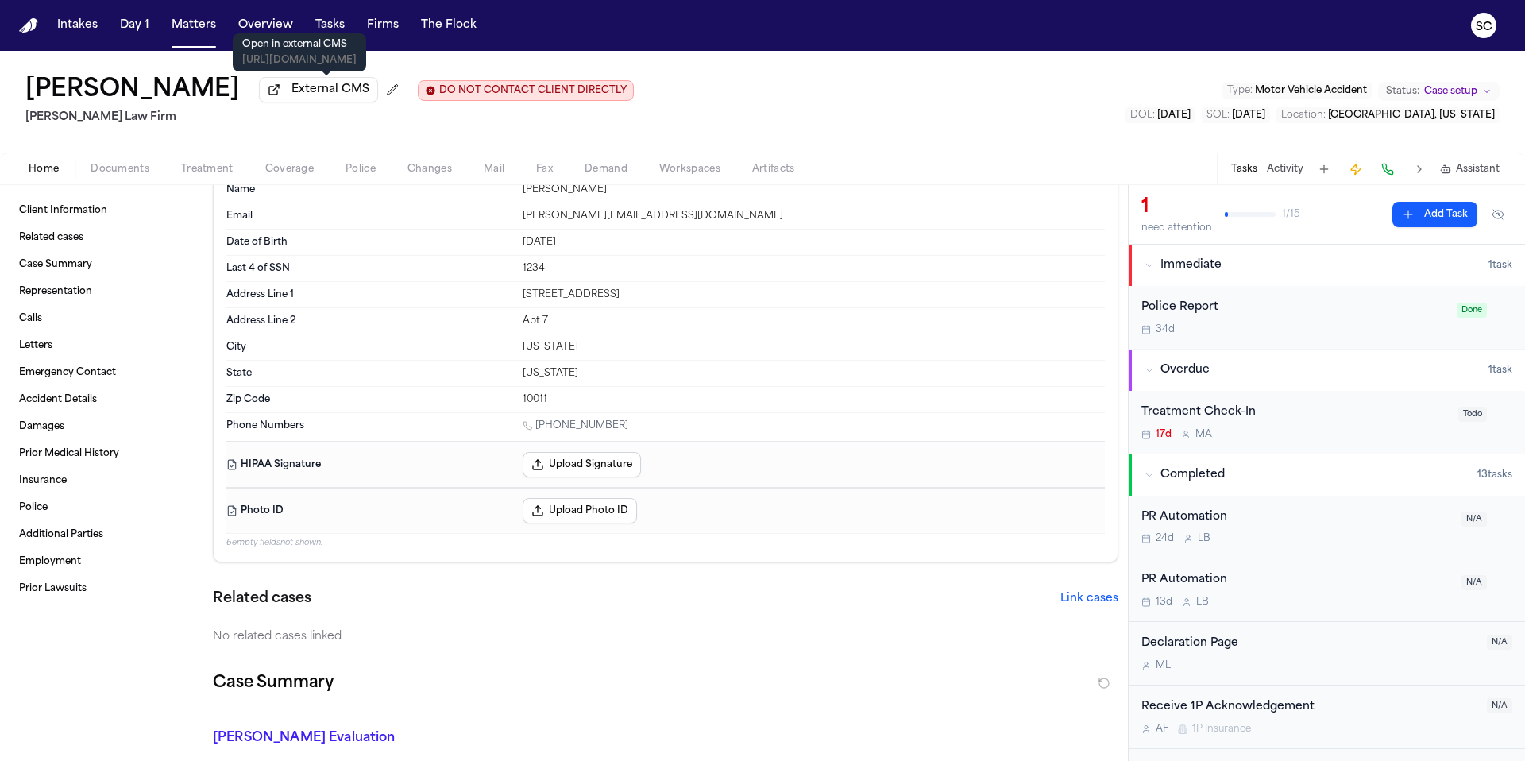
click at [303, 92] on span "External CMS" at bounding box center [331, 90] width 78 height 16
click at [59, 404] on span "Accident Details" at bounding box center [58, 399] width 78 height 13
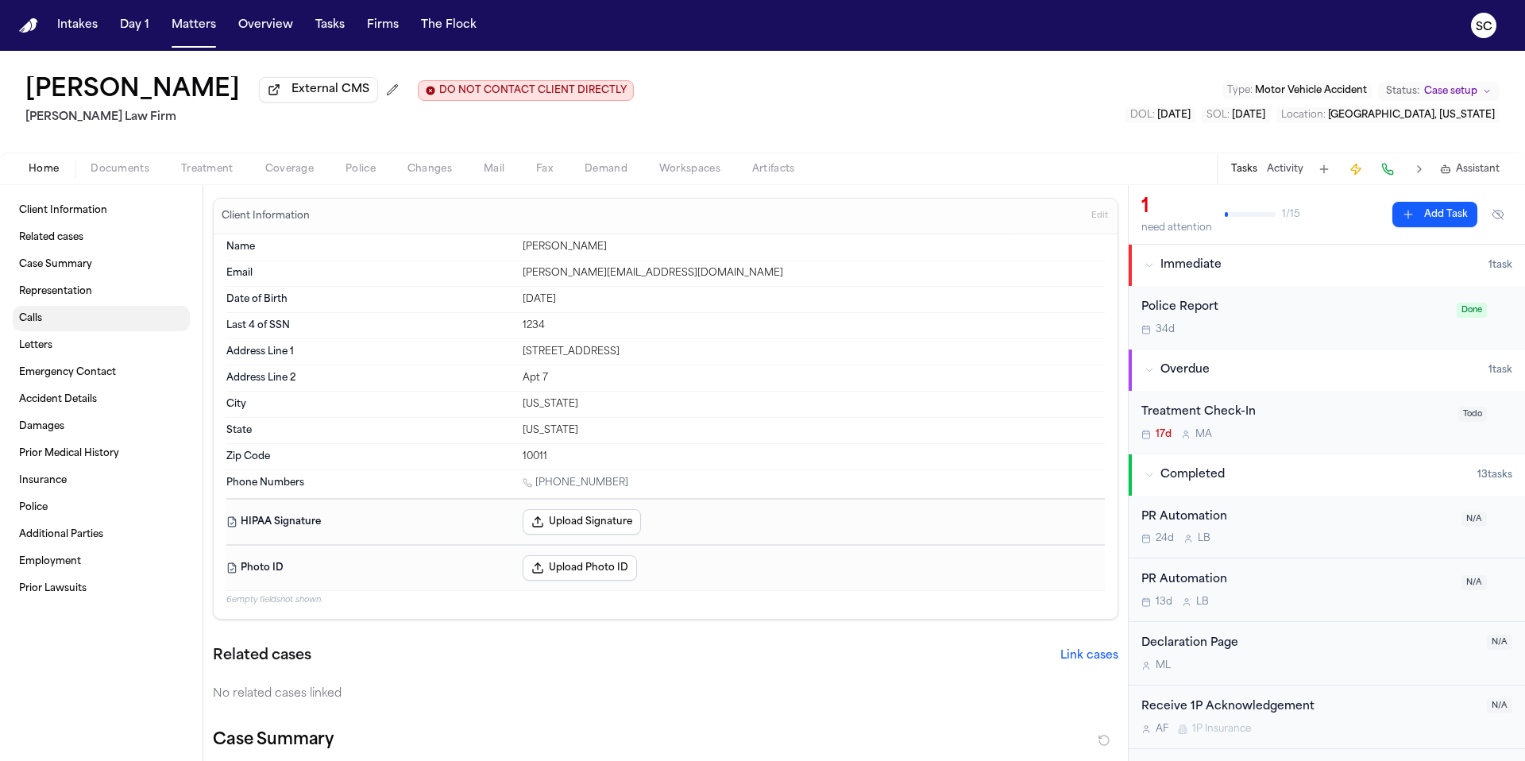
click at [79, 329] on link "Calls" at bounding box center [101, 318] width 177 height 25
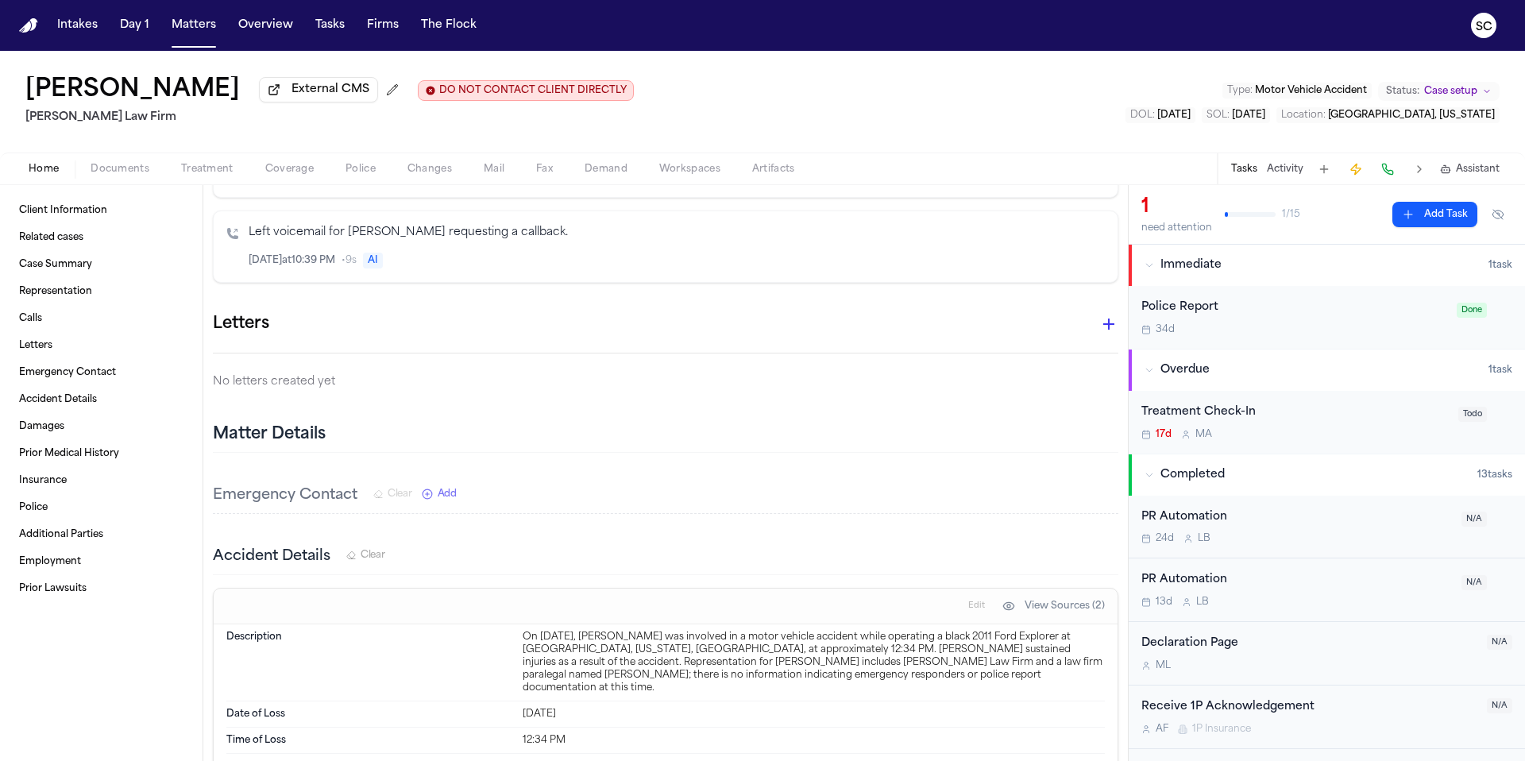
scroll to position [1459, 0]
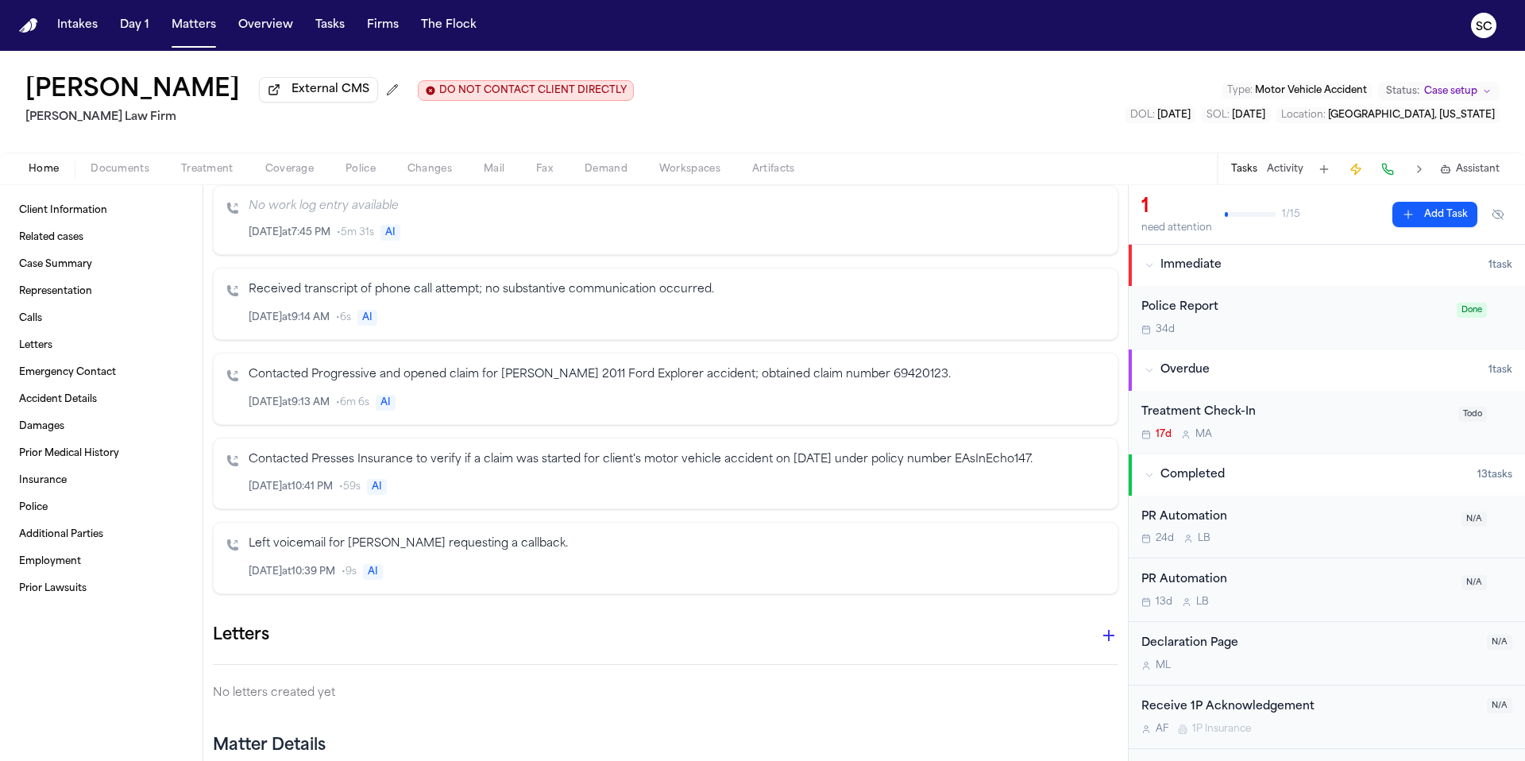
click at [952, 173] on button at bounding box center [1419, 169] width 22 height 22
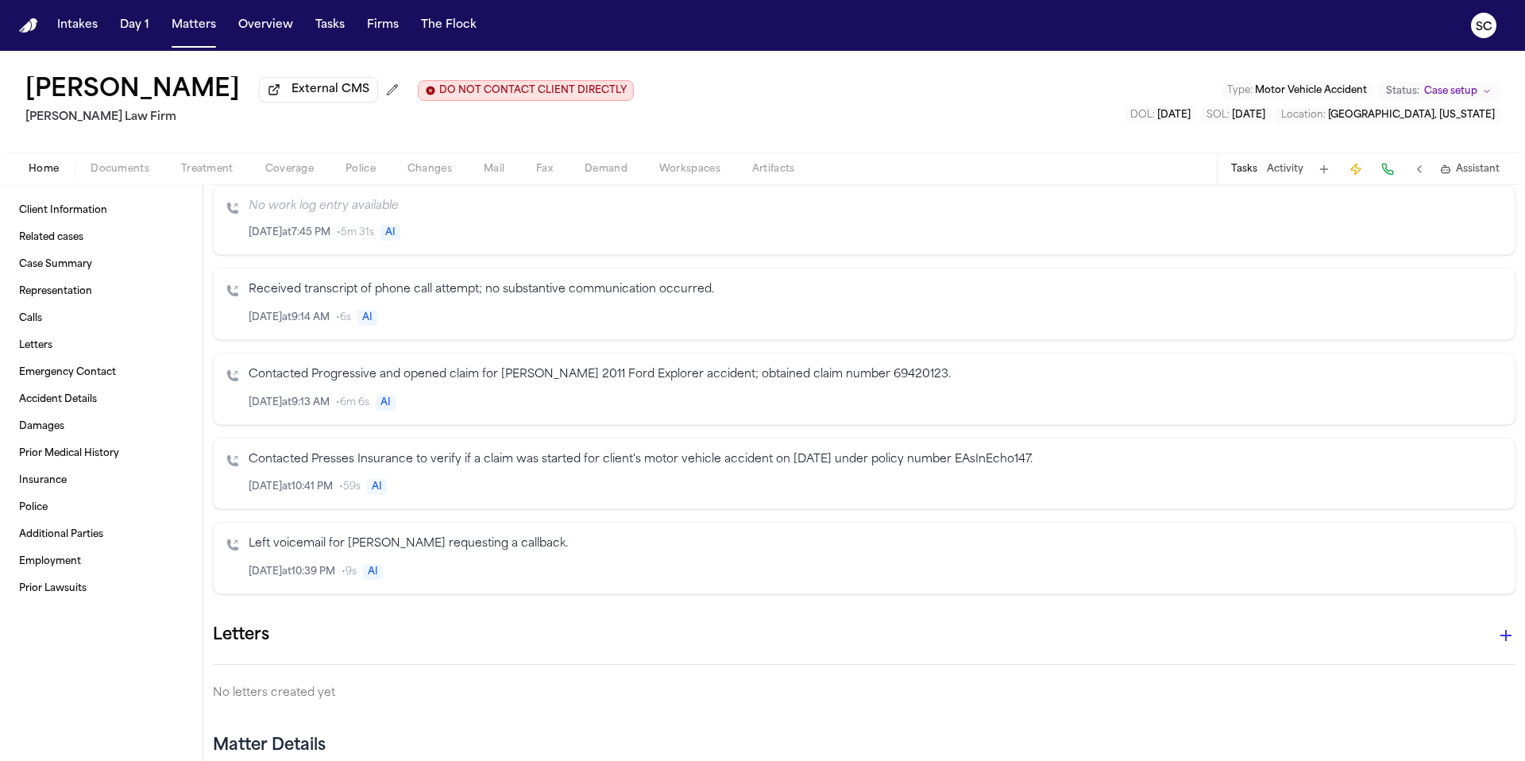
click at [952, 176] on button at bounding box center [1419, 169] width 22 height 22
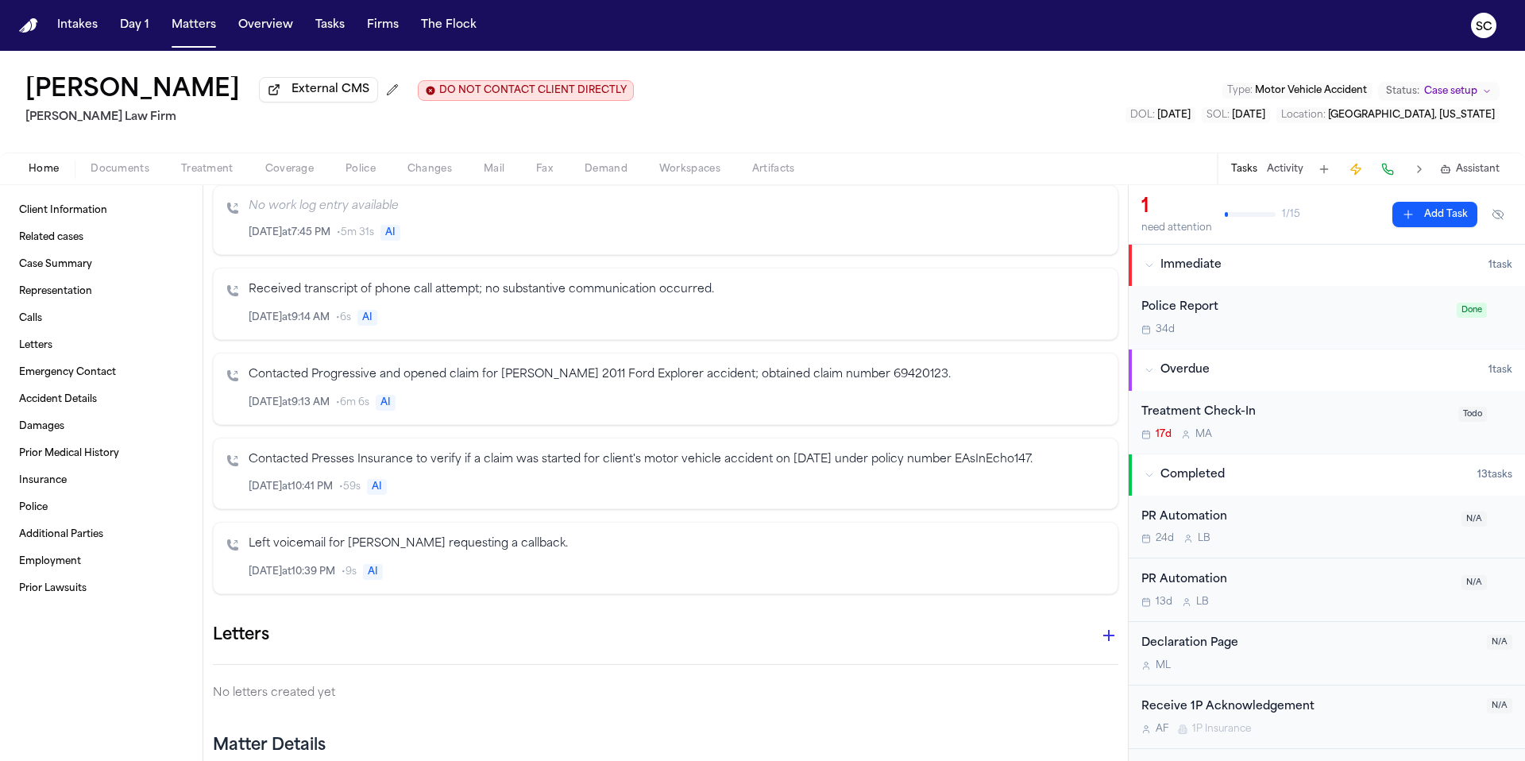
click at [952, 172] on button at bounding box center [1324, 169] width 22 height 22
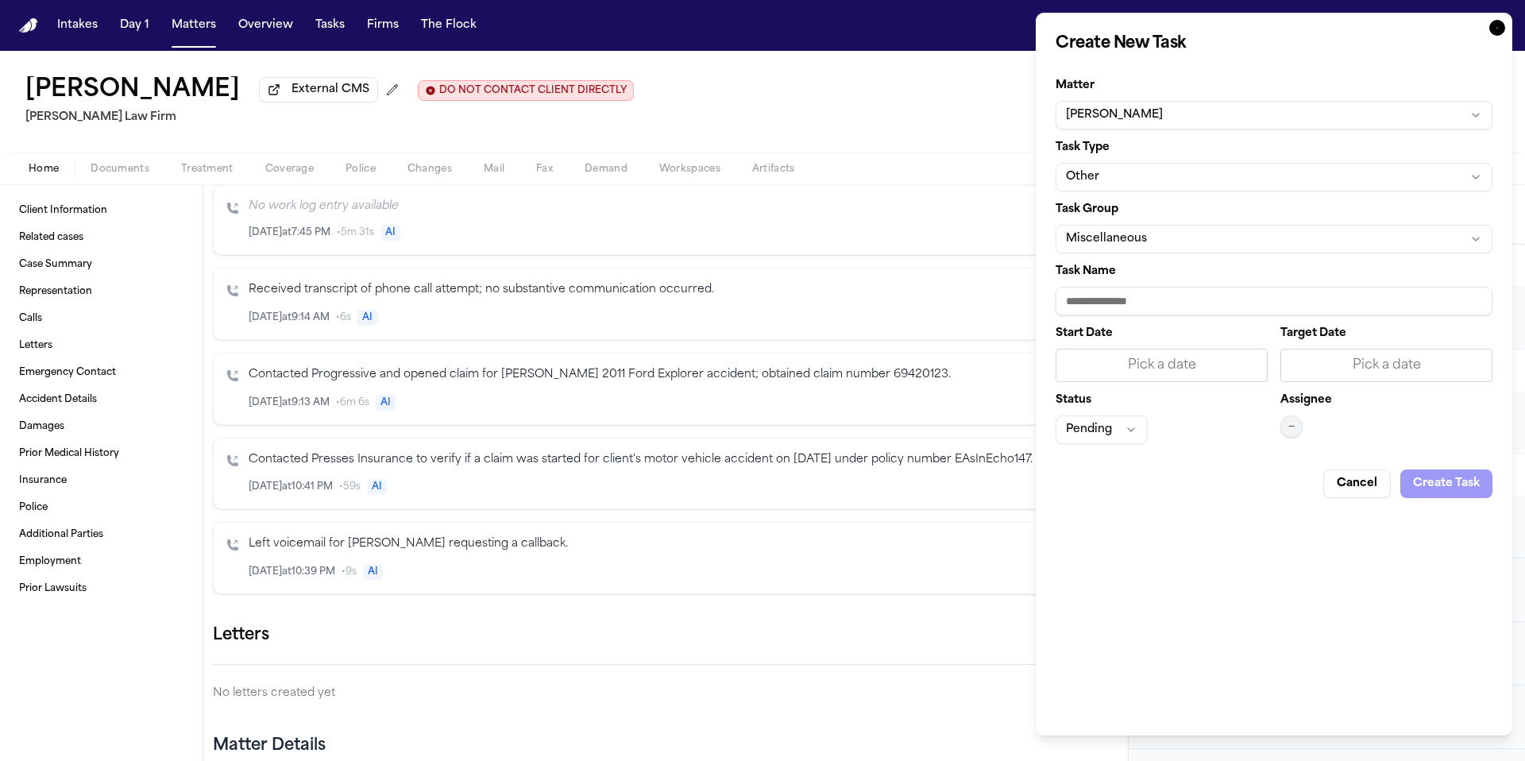
click at [952, 186] on button "Other" at bounding box center [1274, 177] width 437 height 29
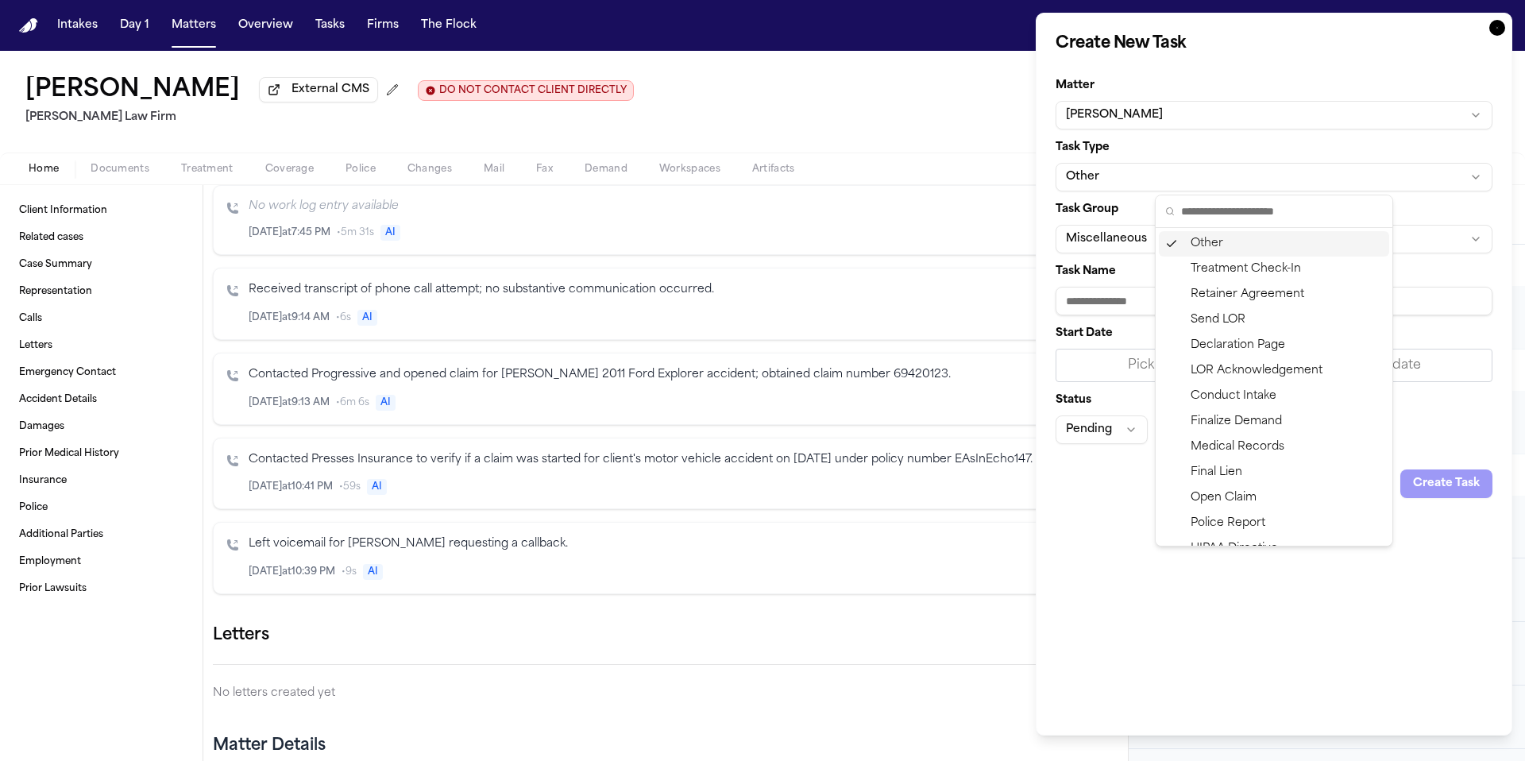
click at [952, 184] on body "Intakes Day 1 Matters Overview Tasks Firms The Flock SC Bennett Northcutt Exter…" at bounding box center [762, 380] width 1525 height 761
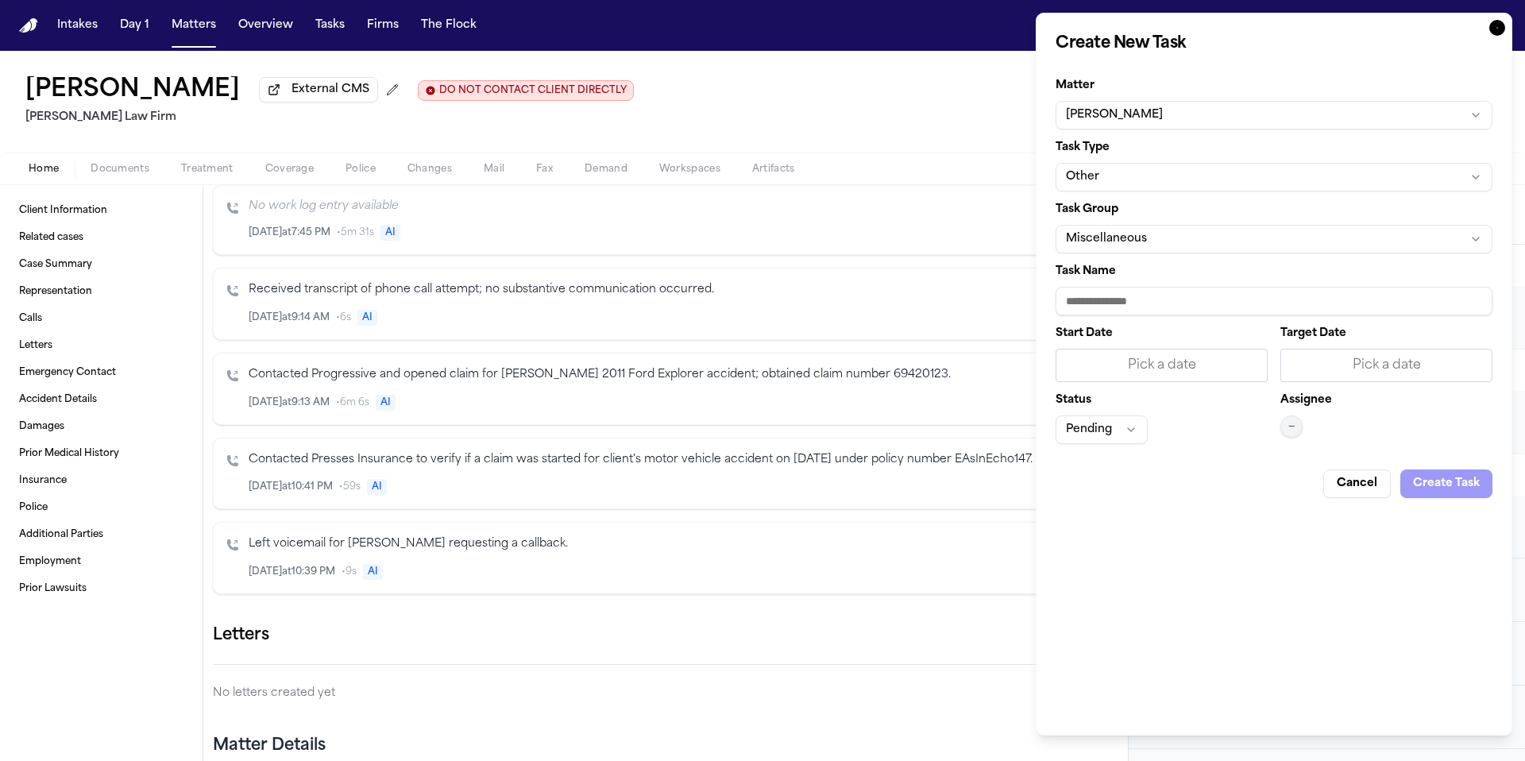
click at [952, 482] on button "Cancel" at bounding box center [1357, 483] width 68 height 29
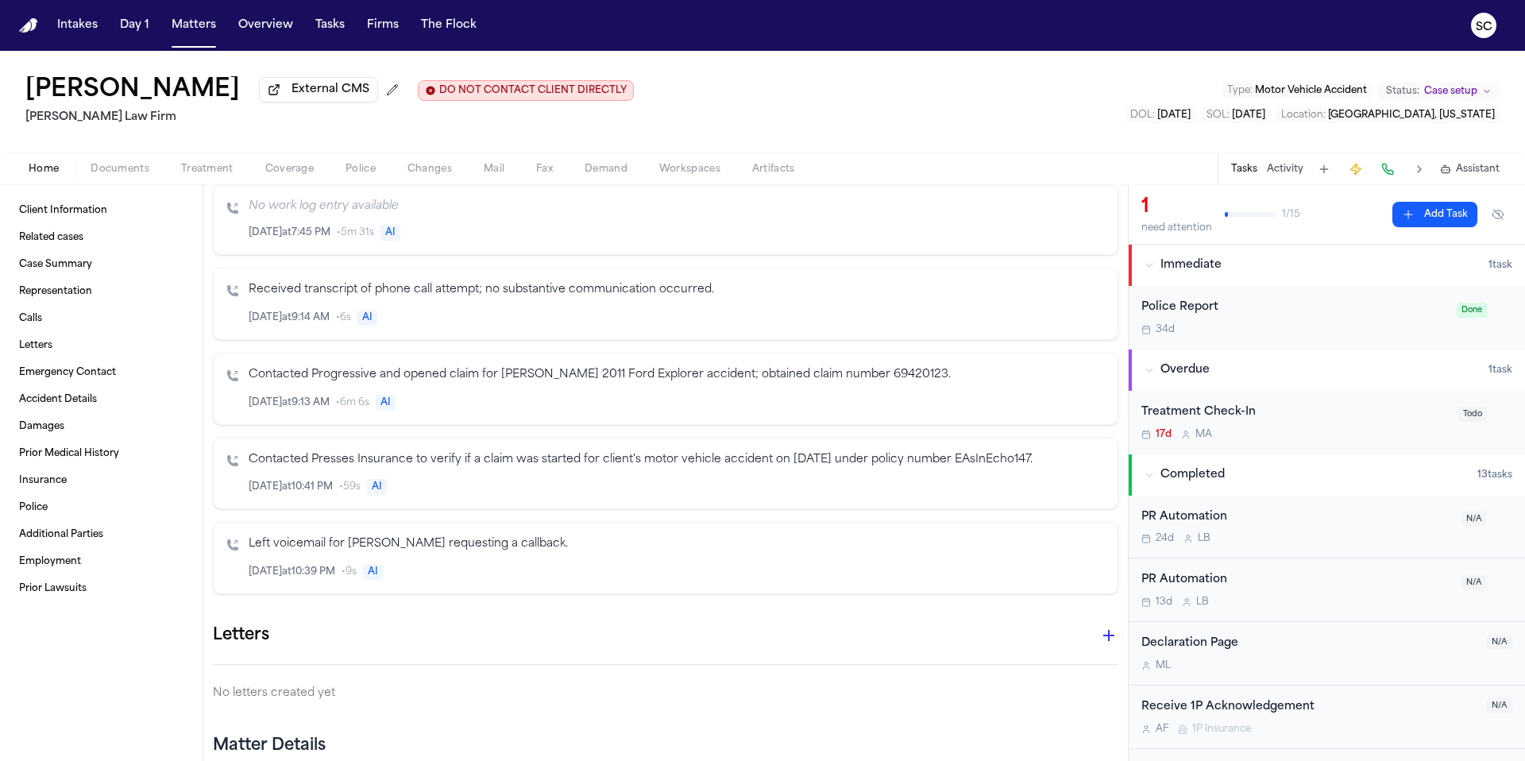
click at [952, 316] on div "Police Report" at bounding box center [1294, 308] width 306 height 18
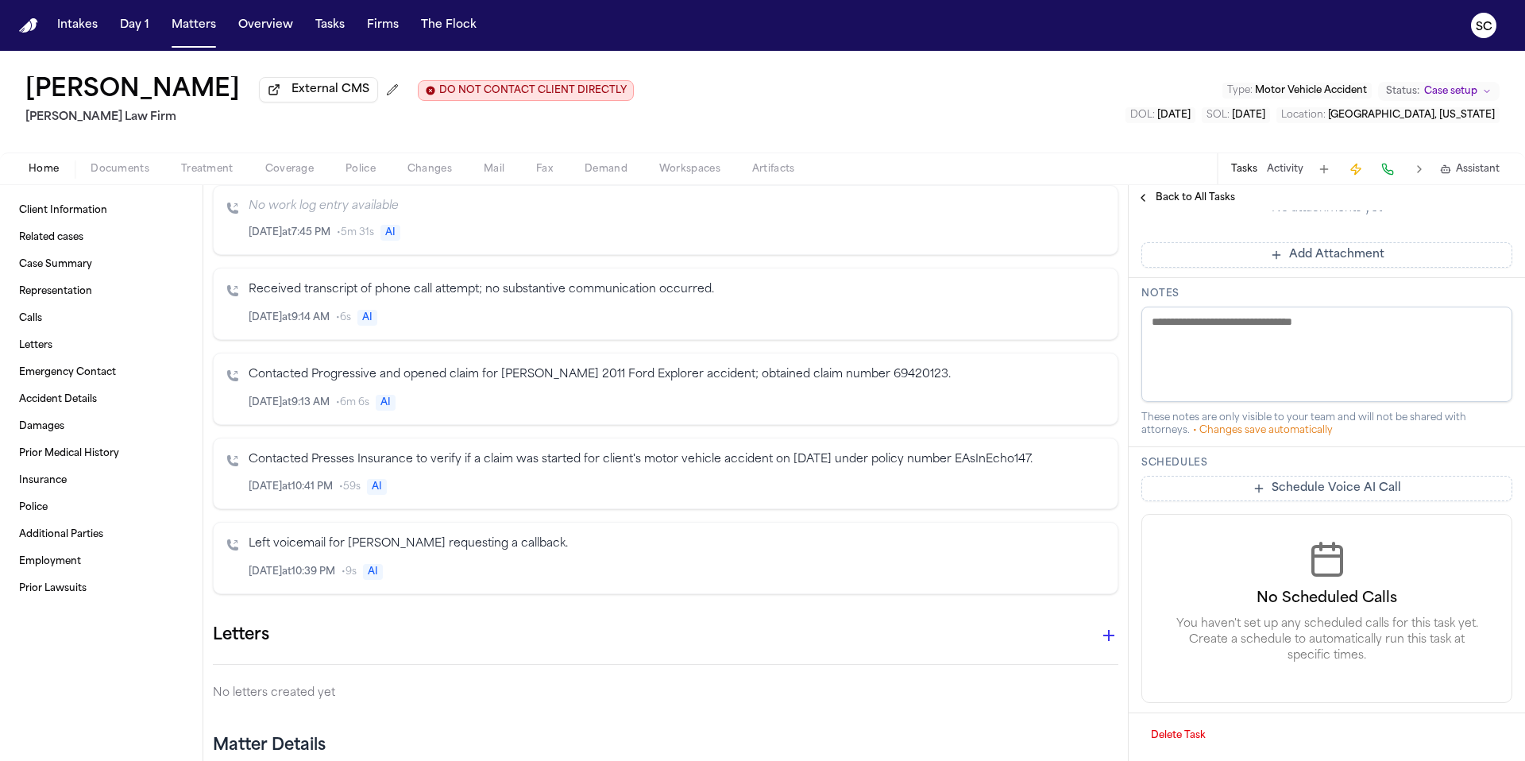
scroll to position [462, 0]
click at [78, 297] on span "Representation" at bounding box center [55, 291] width 73 height 13
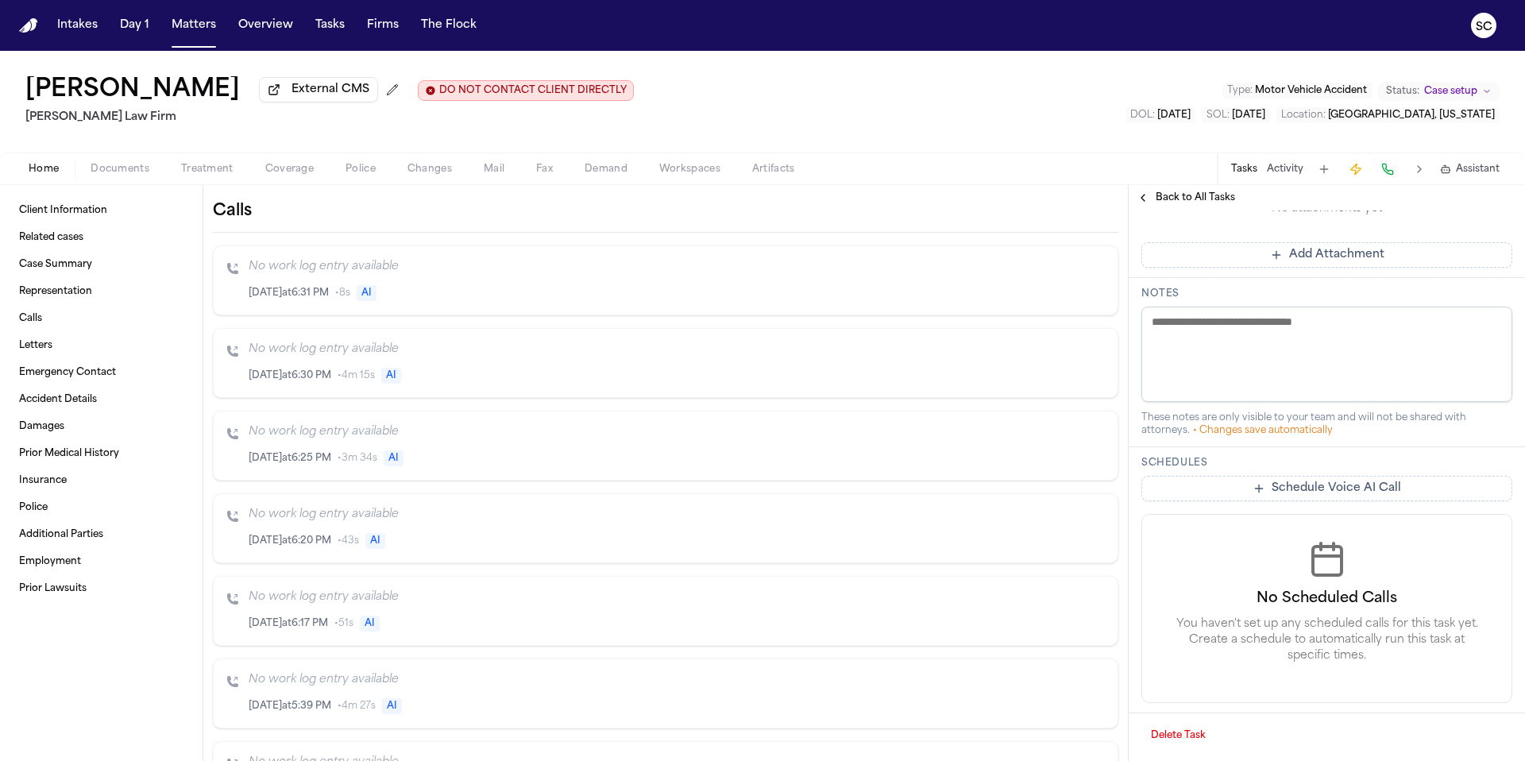
scroll to position [649, 0]
click at [71, 298] on span "Representation" at bounding box center [55, 291] width 73 height 13
click at [100, 194] on div "Client Information Related cases Case Summary Representation Calls Letters Emer…" at bounding box center [101, 473] width 203 height 576
click at [290, 183] on div "Home Documents Treatment Coverage Police Changes Mail Fax Demand Workspaces Art…" at bounding box center [762, 169] width 1525 height 32
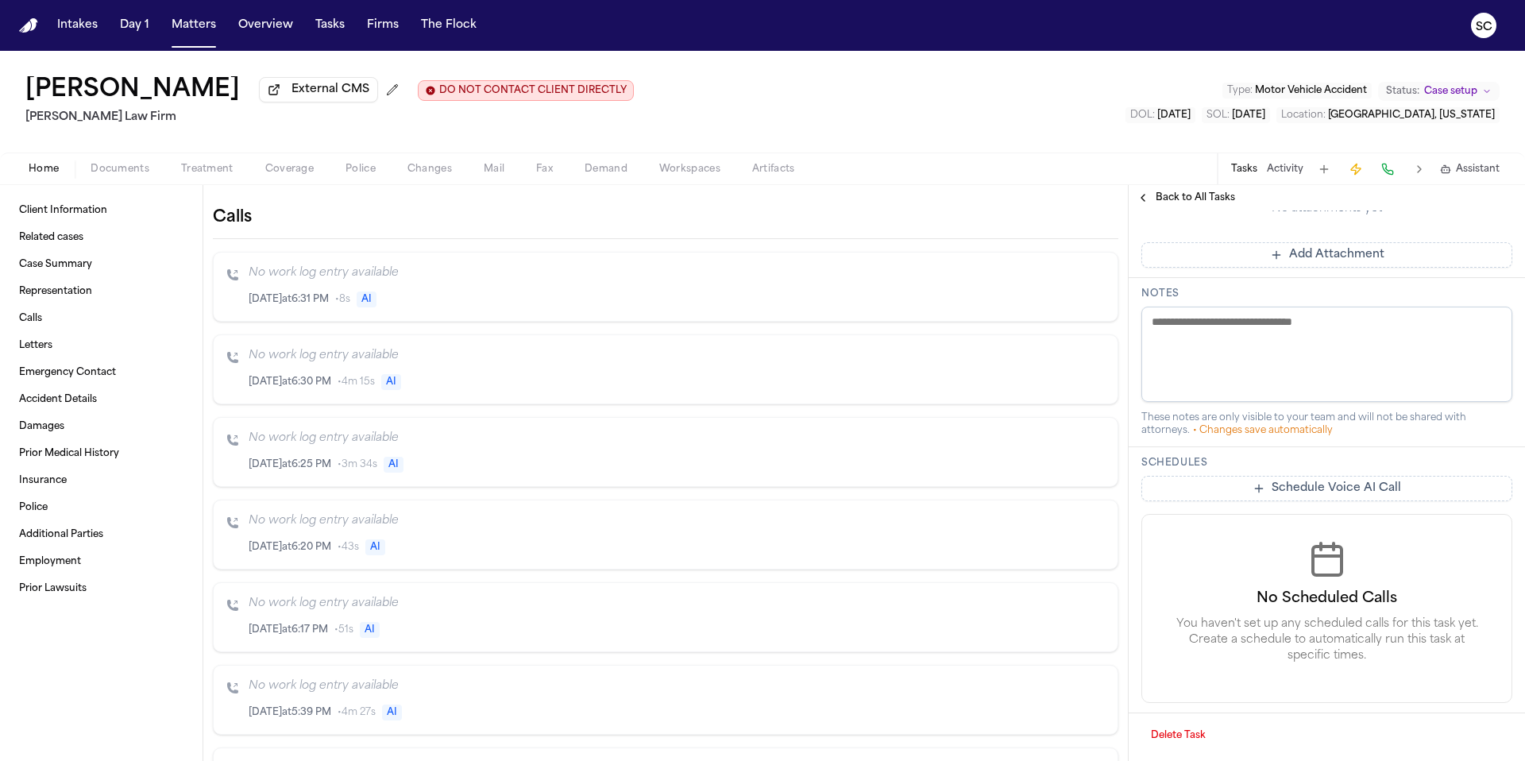
click at [294, 176] on span "Coverage" at bounding box center [289, 169] width 48 height 13
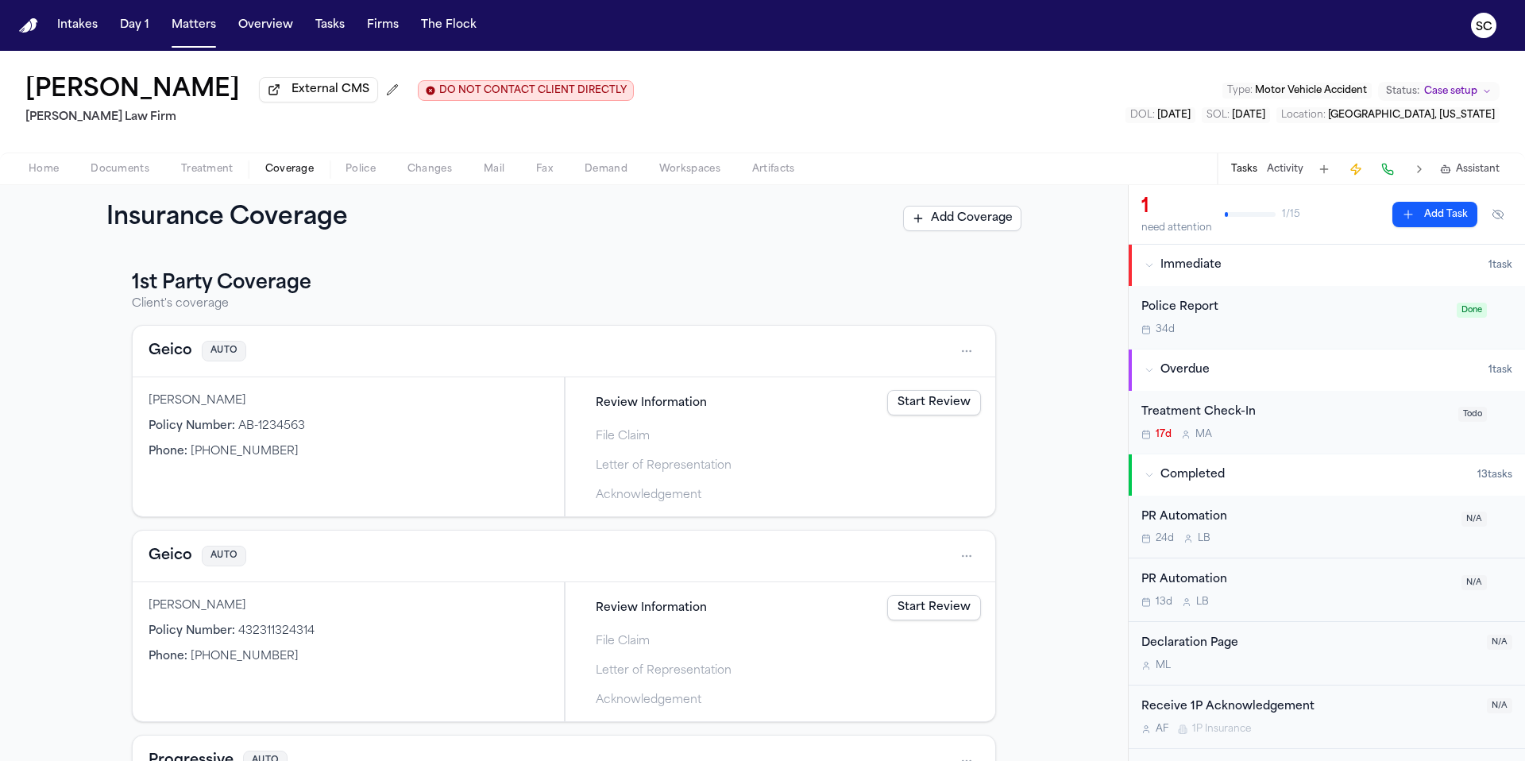
click at [237, 176] on button "Treatment" at bounding box center [207, 169] width 84 height 19
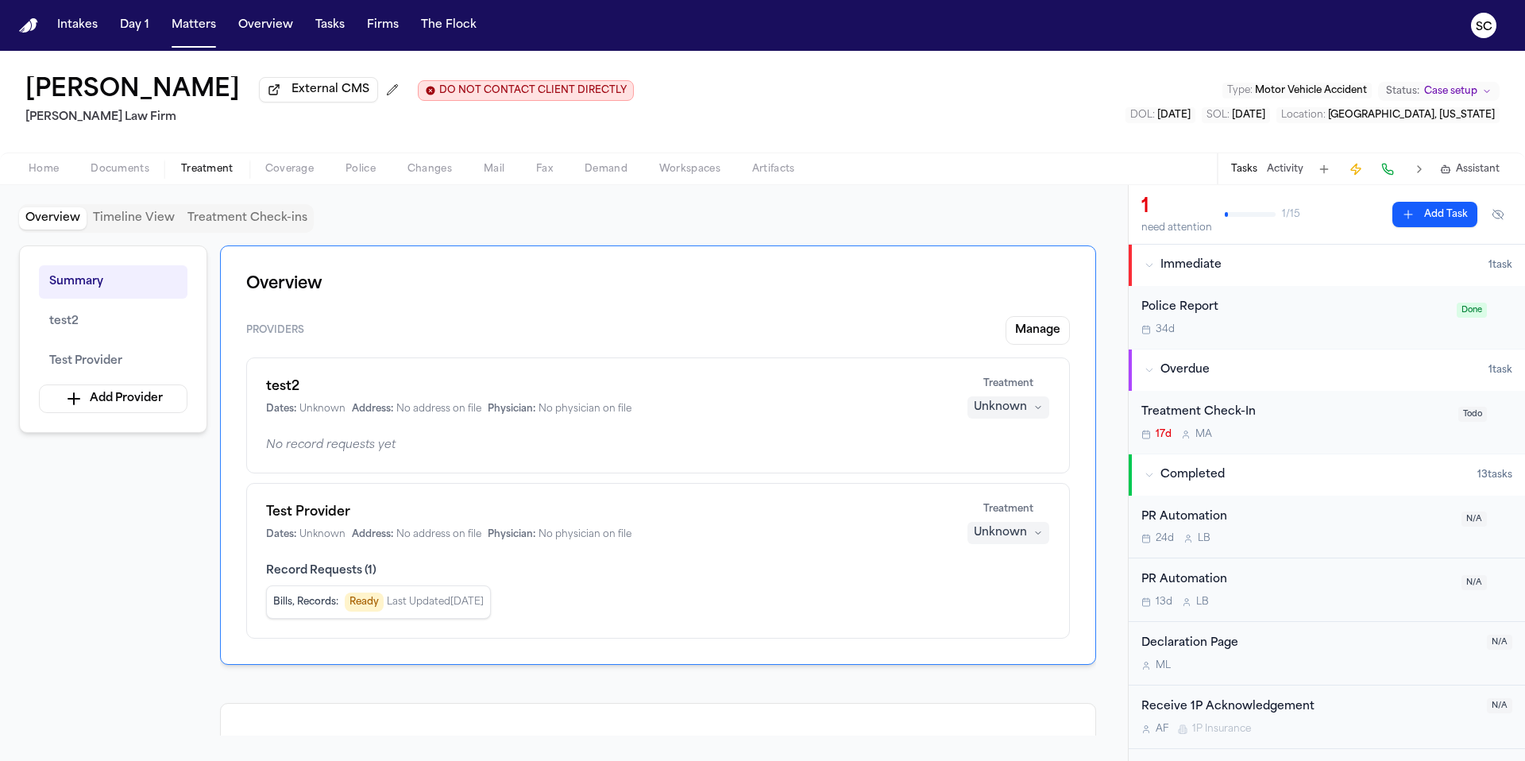
click at [297, 176] on span "Coverage" at bounding box center [289, 169] width 48 height 13
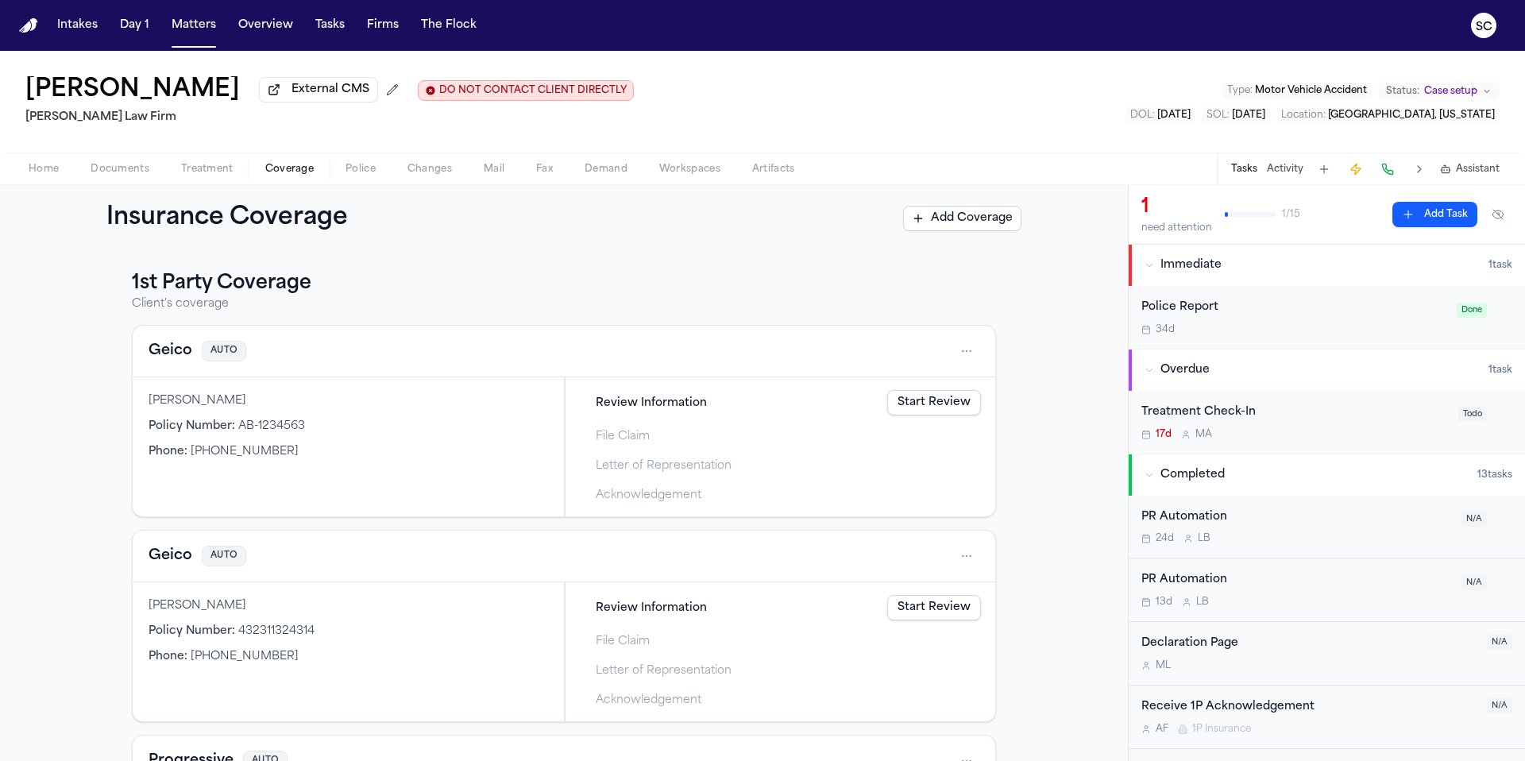
click at [549, 408] on div "Bennett Northcutt Policy Number : AB-1234563 Phone : (919) 710-0999" at bounding box center [348, 446] width 431 height 139
click at [941, 406] on link "Start Review" at bounding box center [934, 402] width 94 height 25
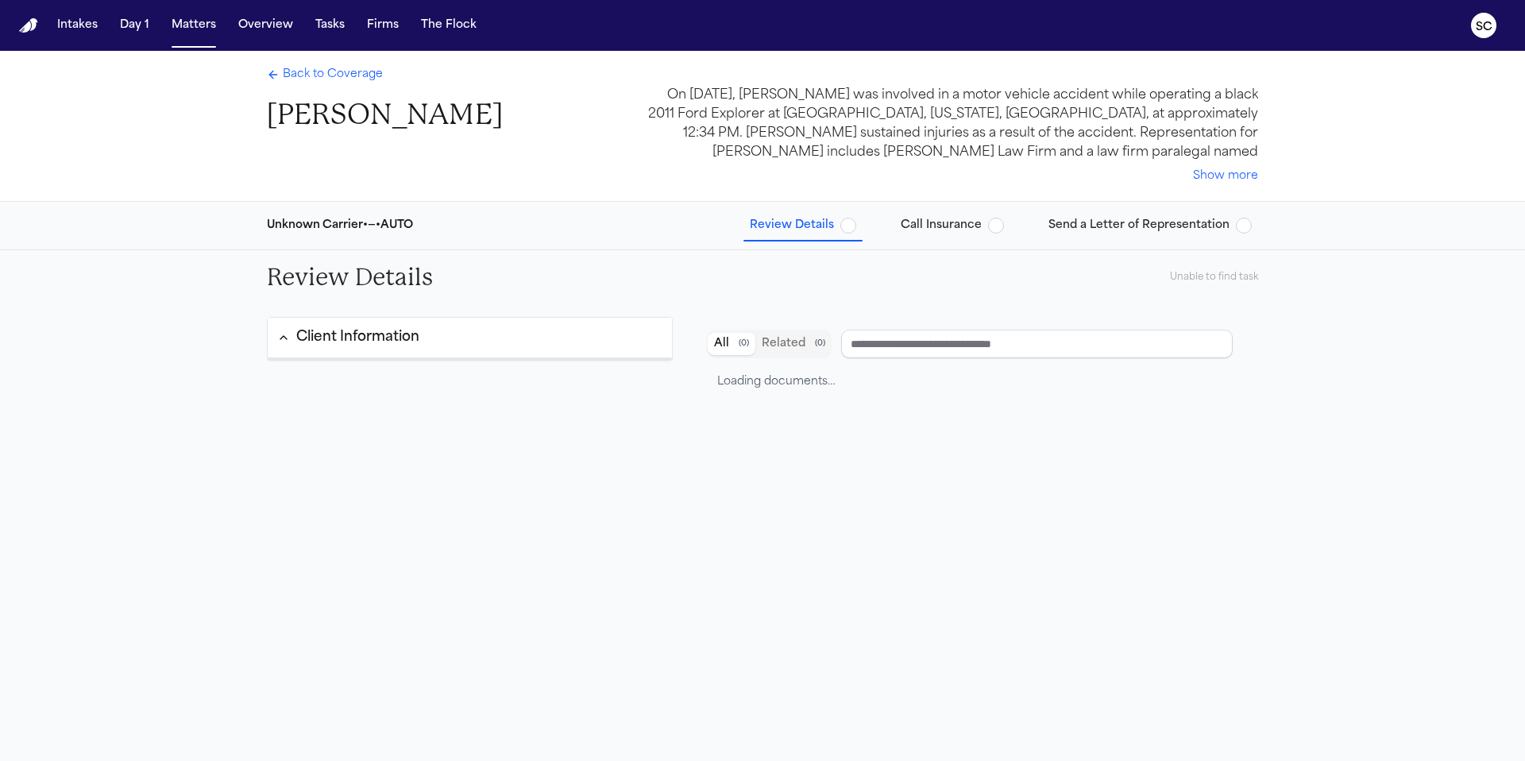
type input "**********"
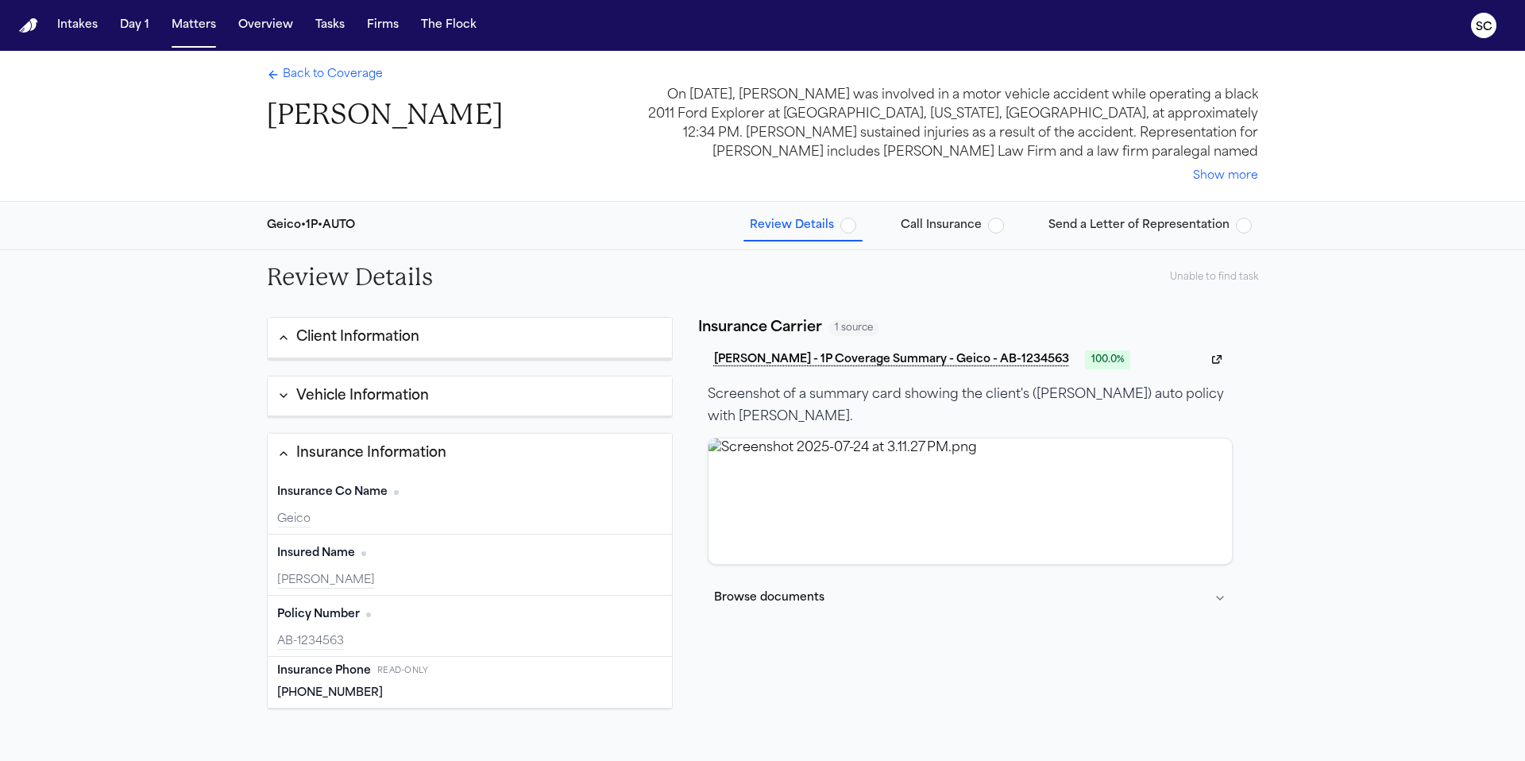
click at [349, 75] on span "Back to Coverage" at bounding box center [333, 75] width 100 height 16
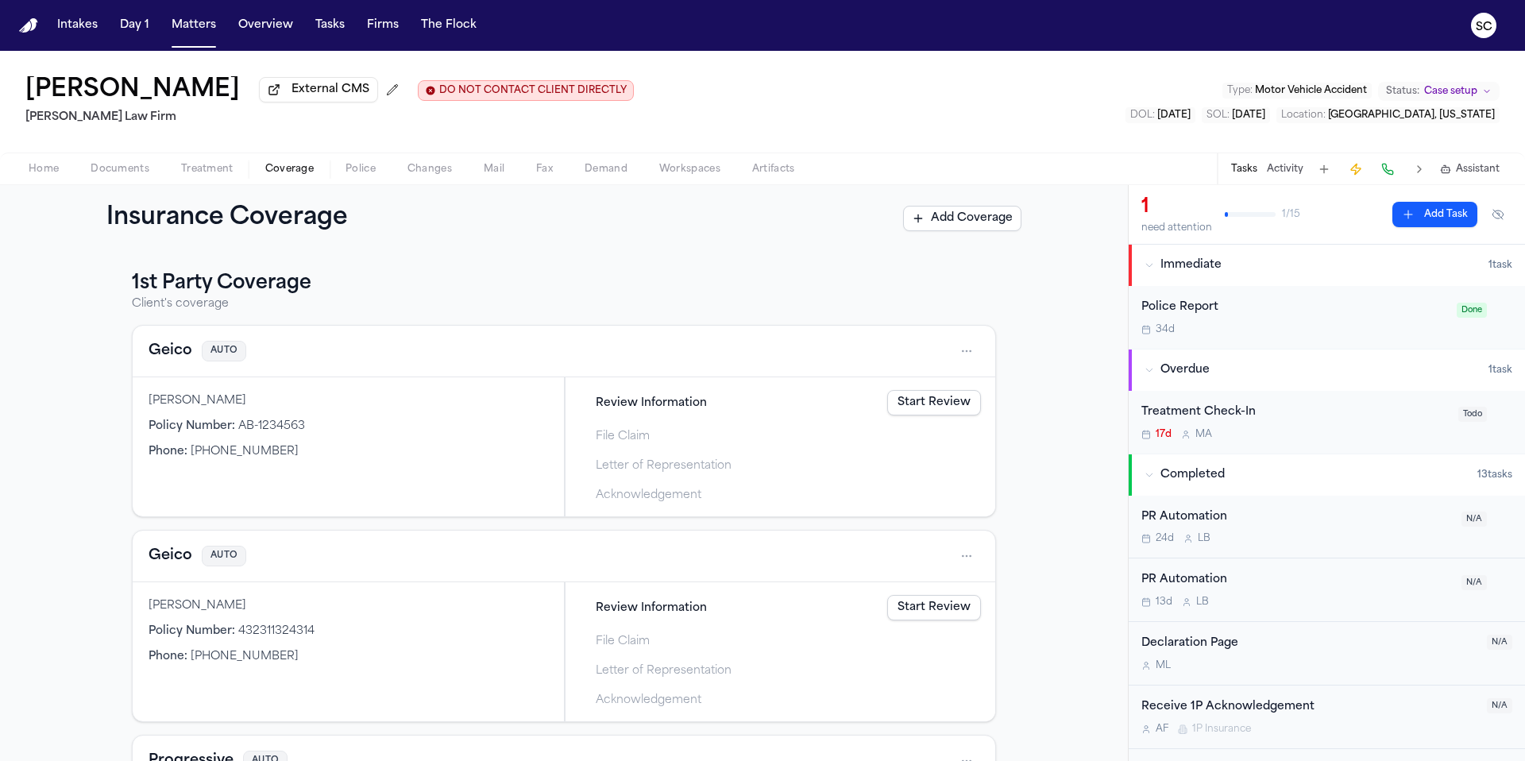
click at [378, 173] on button "Police" at bounding box center [361, 169] width 62 height 19
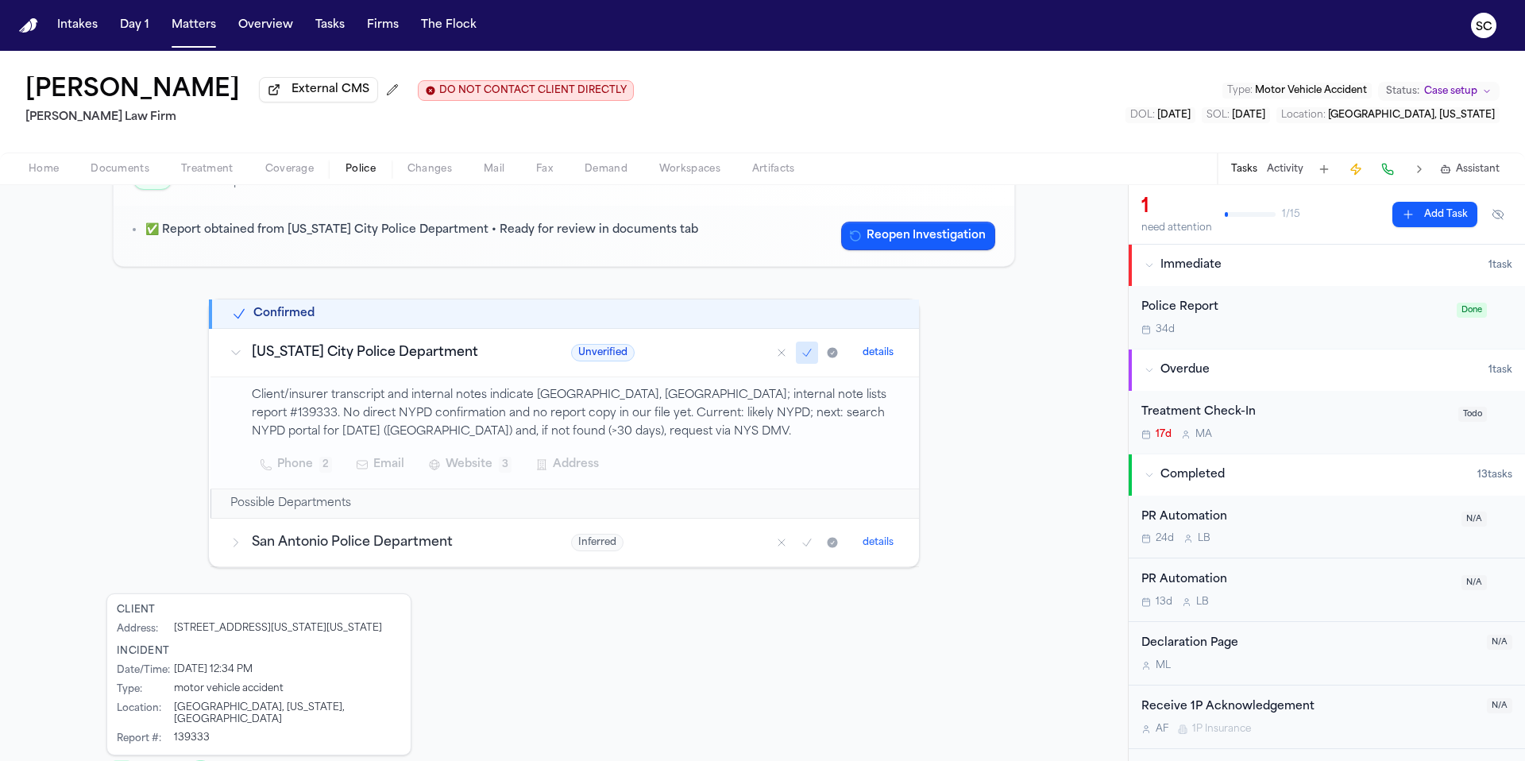
scroll to position [188, 0]
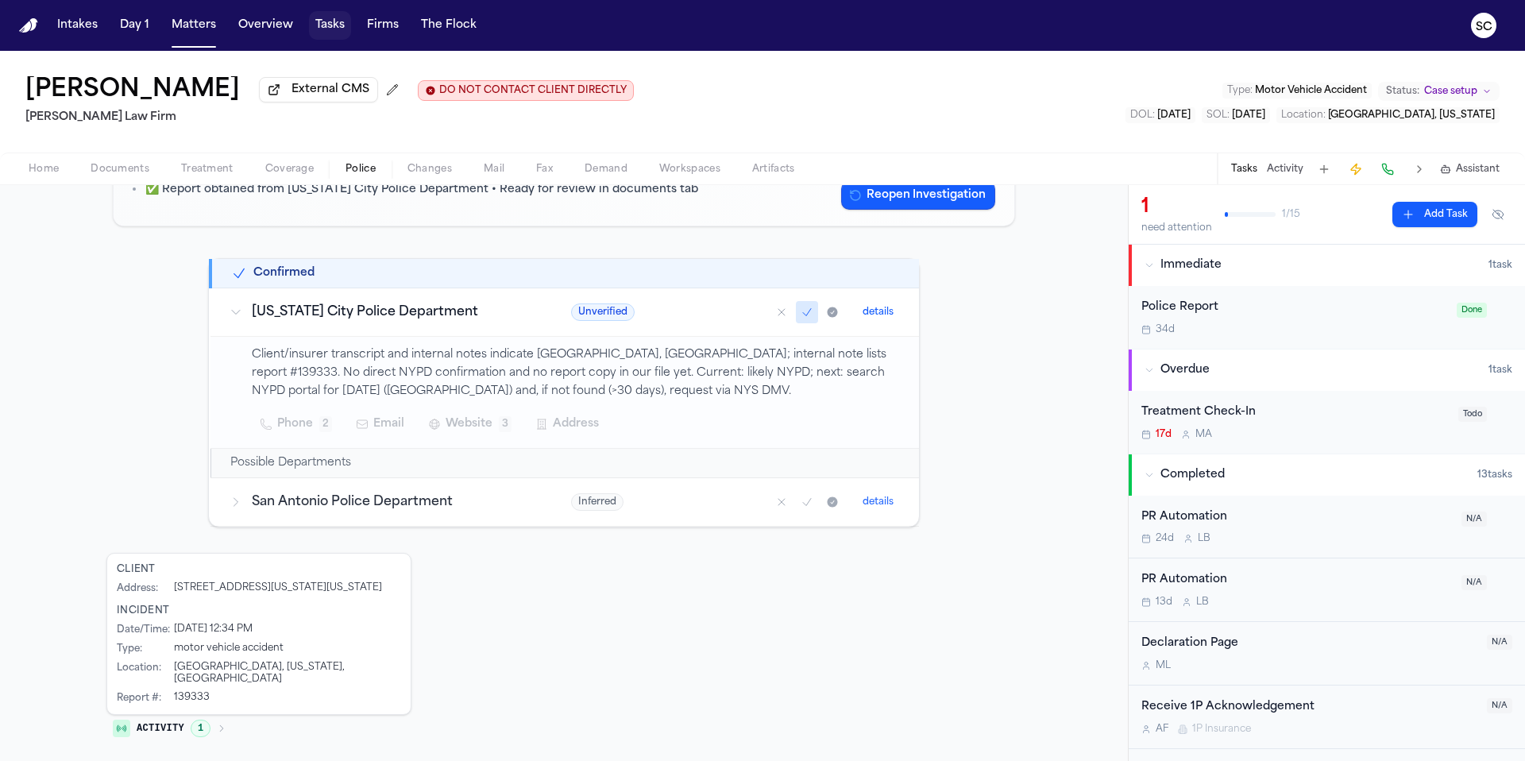
click at [344, 25] on button "Tasks" at bounding box center [330, 25] width 42 height 29
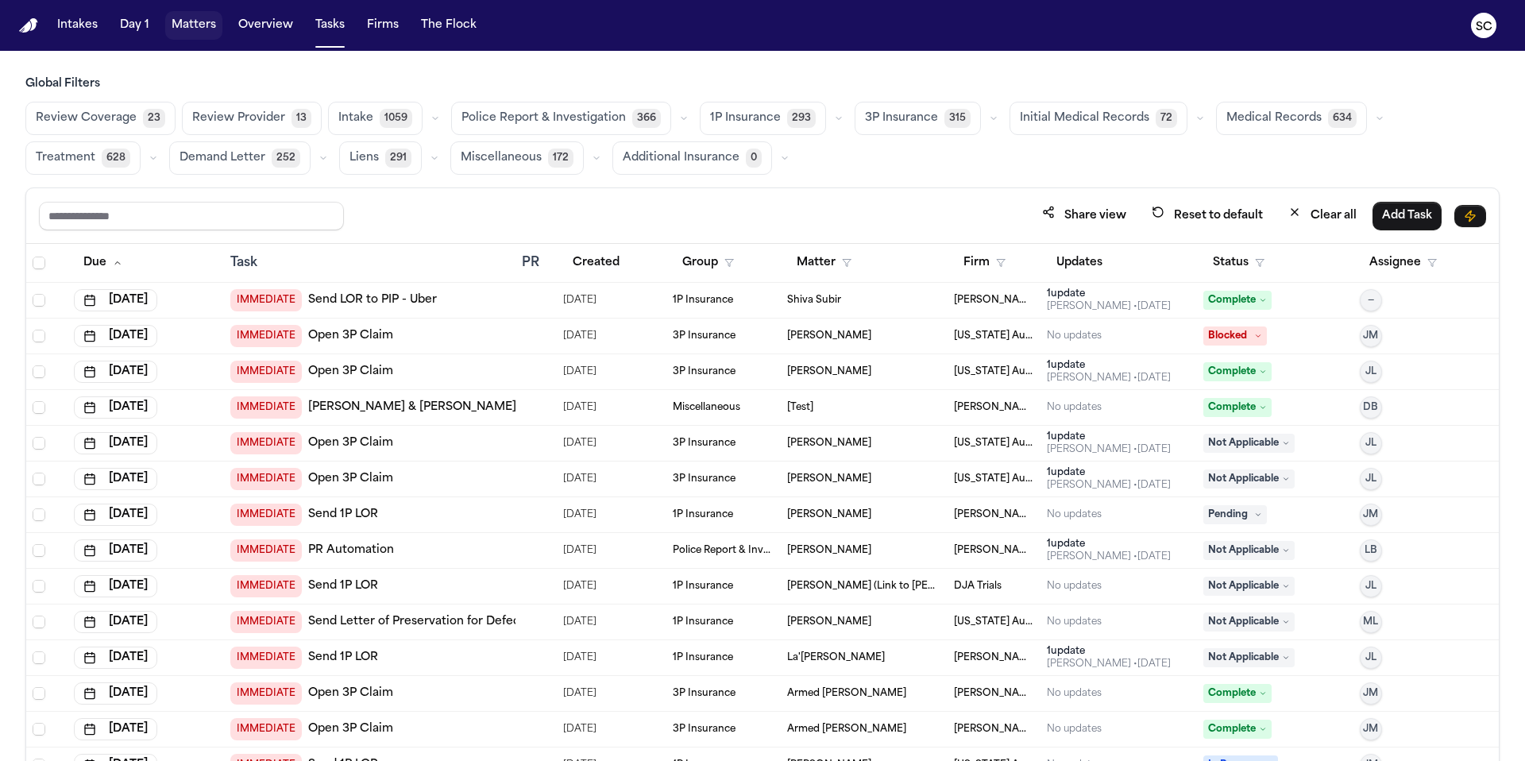
click at [177, 28] on button "Matters" at bounding box center [193, 25] width 57 height 29
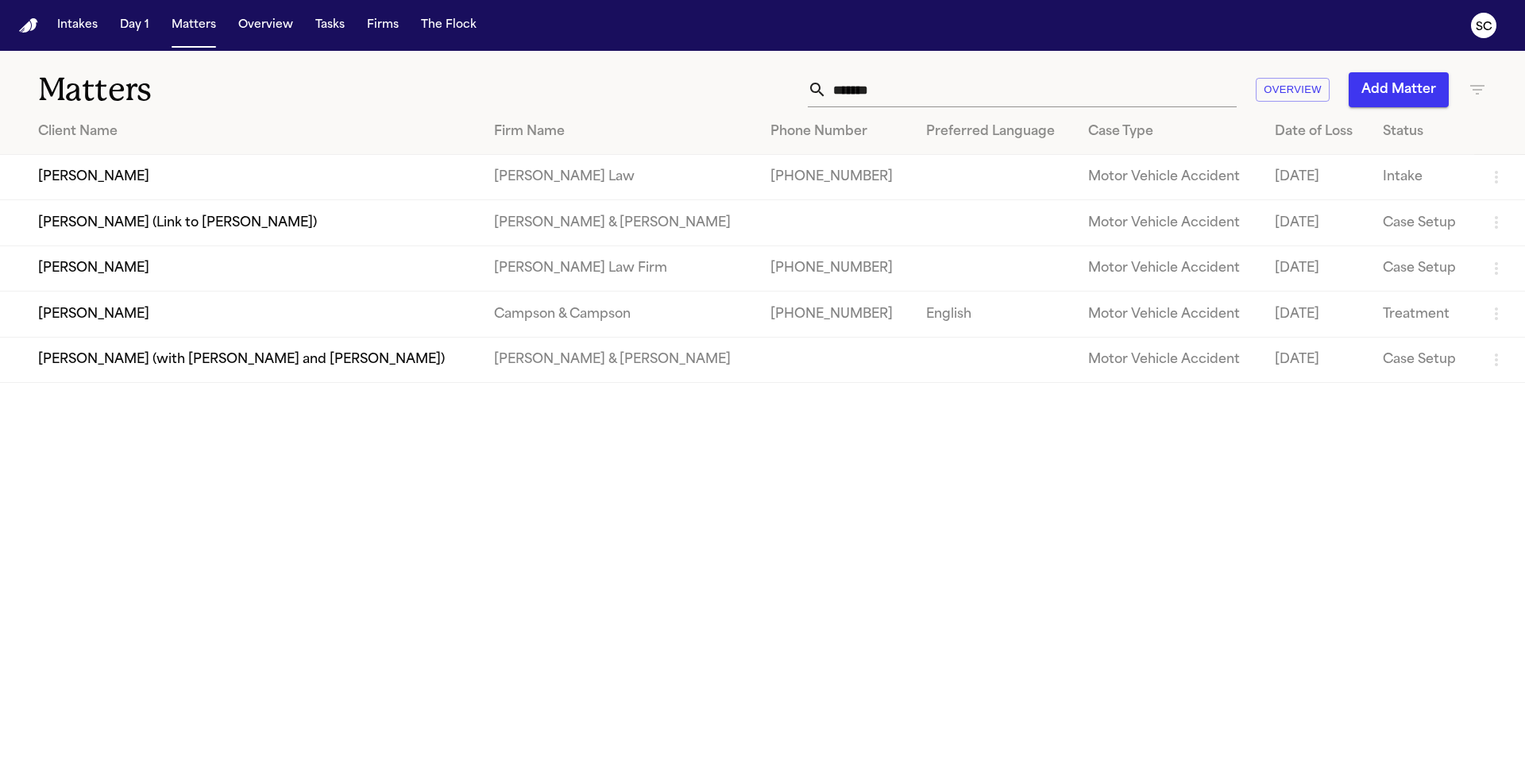
click at [205, 277] on td "[PERSON_NAME]" at bounding box center [240, 267] width 481 height 45
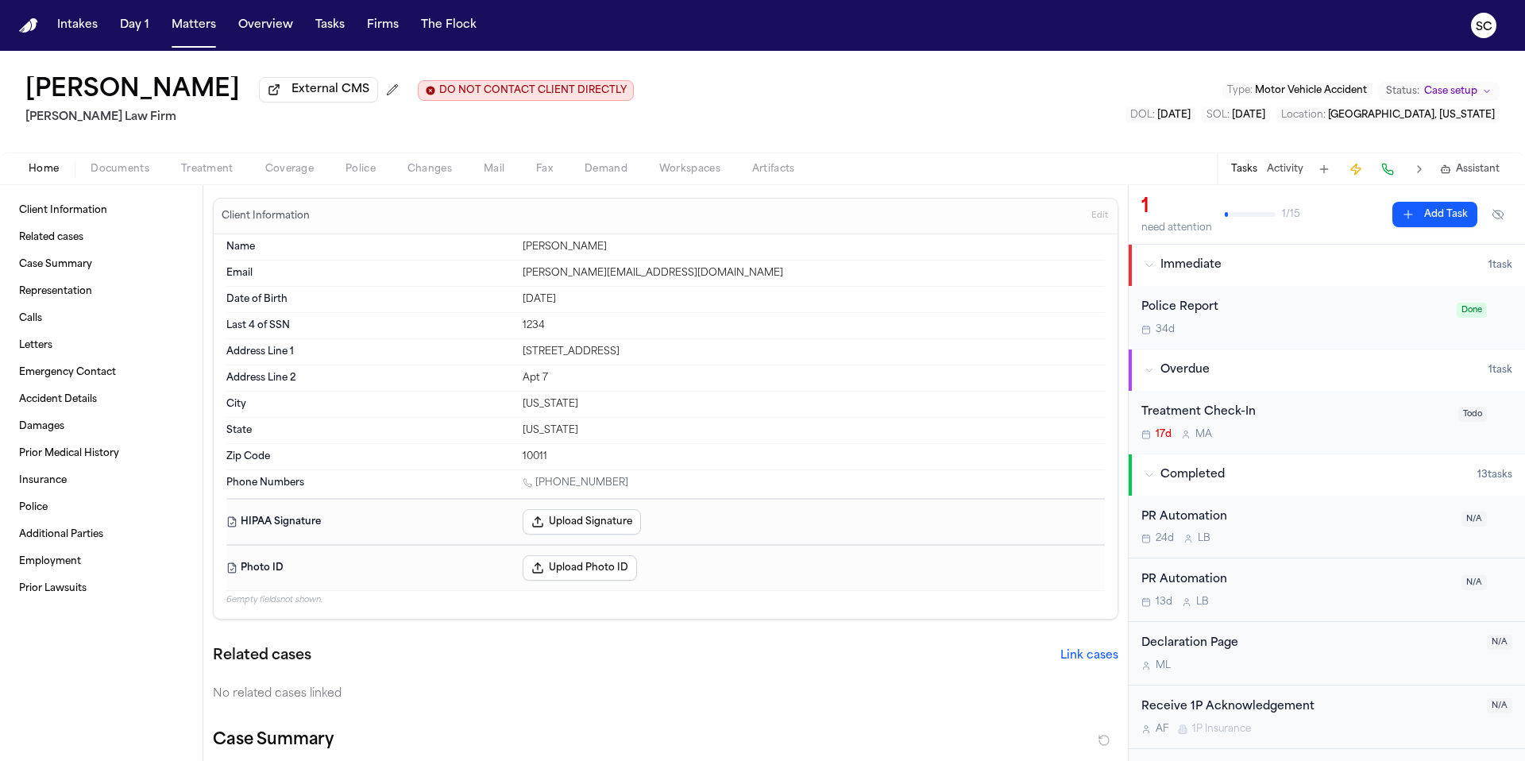
click at [952, 172] on button "Tasks" at bounding box center [1244, 169] width 26 height 13
click at [952, 176] on button "Tasks" at bounding box center [1244, 169] width 26 height 13
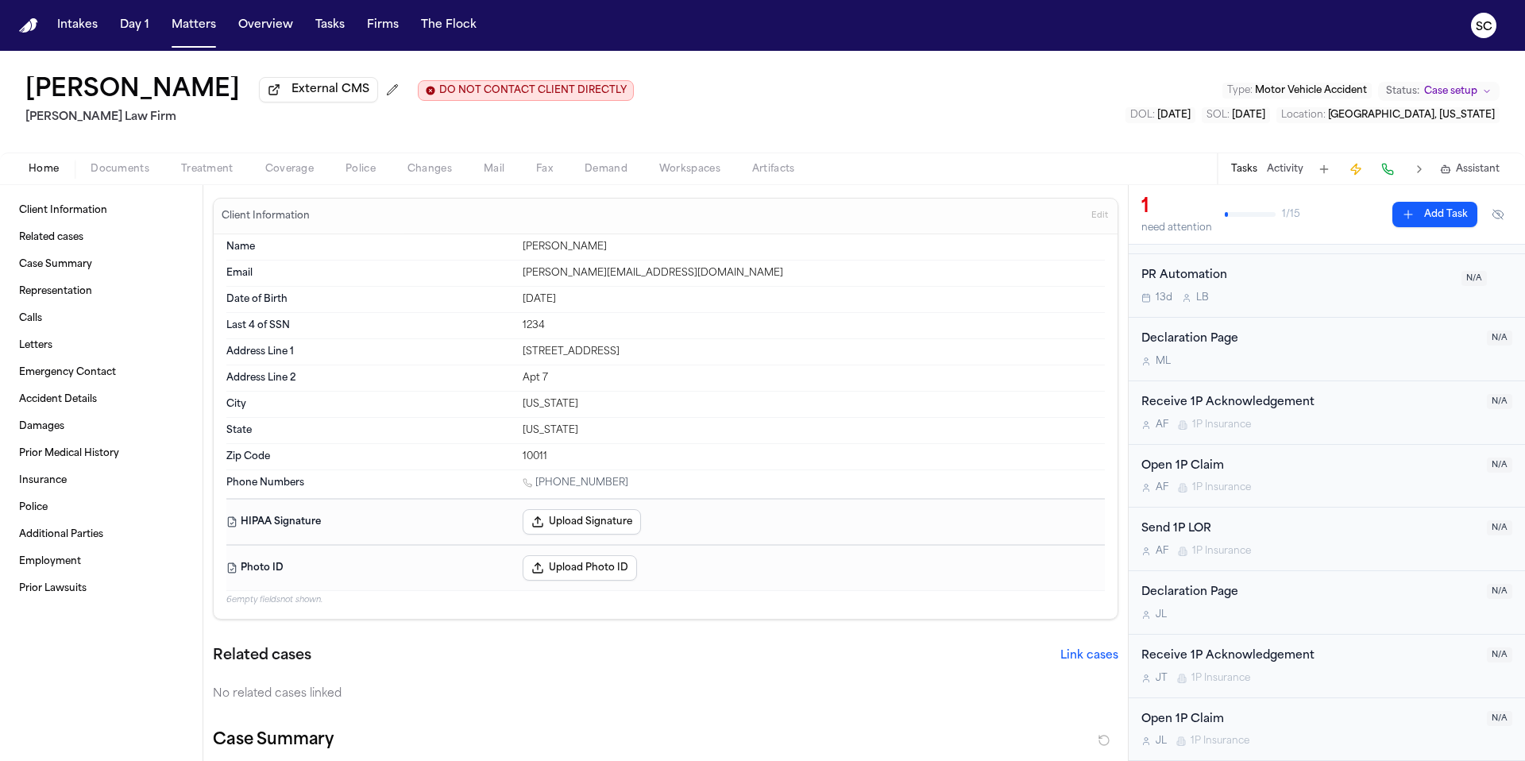
scroll to position [275, 0]
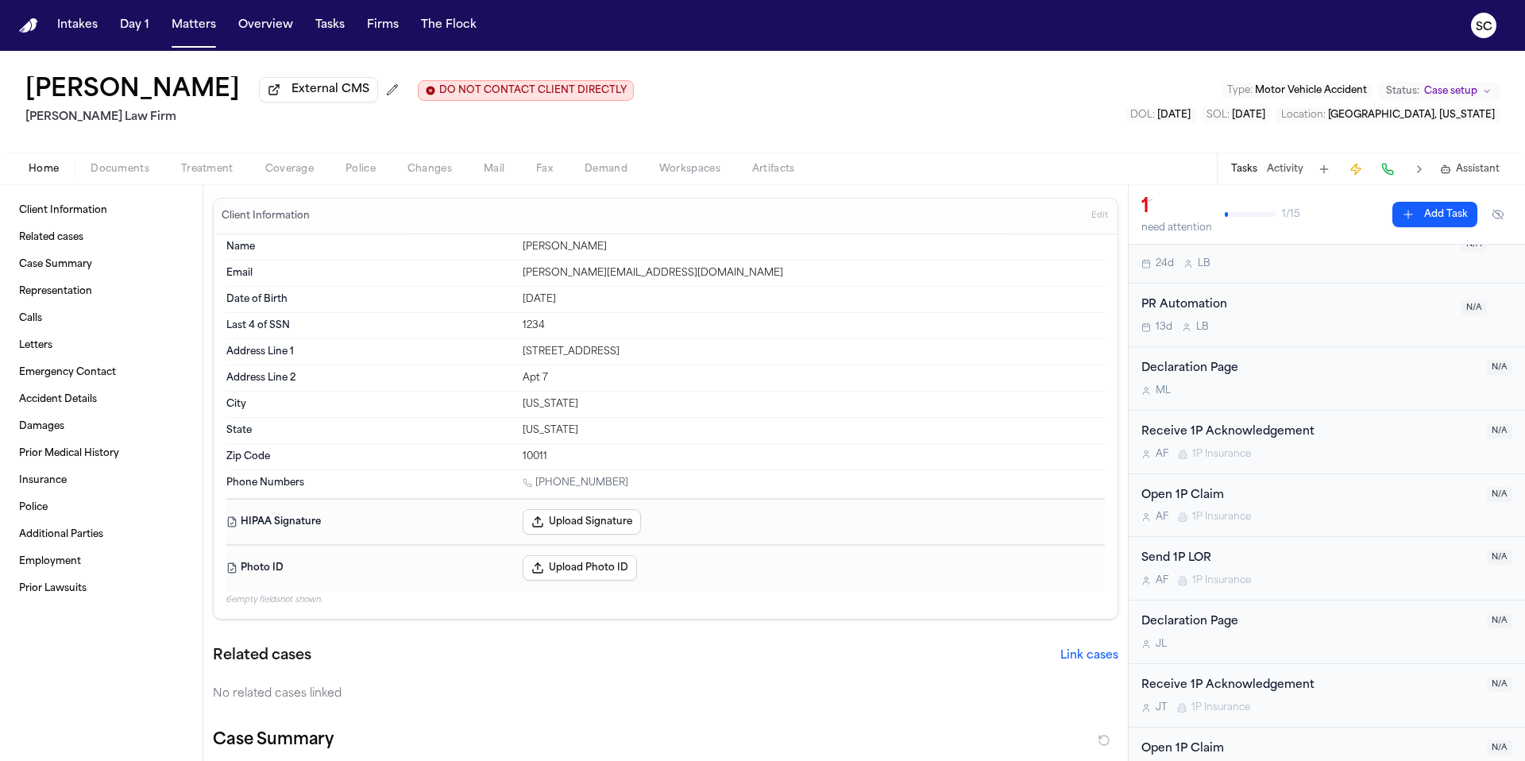
click at [952, 176] on button "Activity" at bounding box center [1285, 169] width 37 height 13
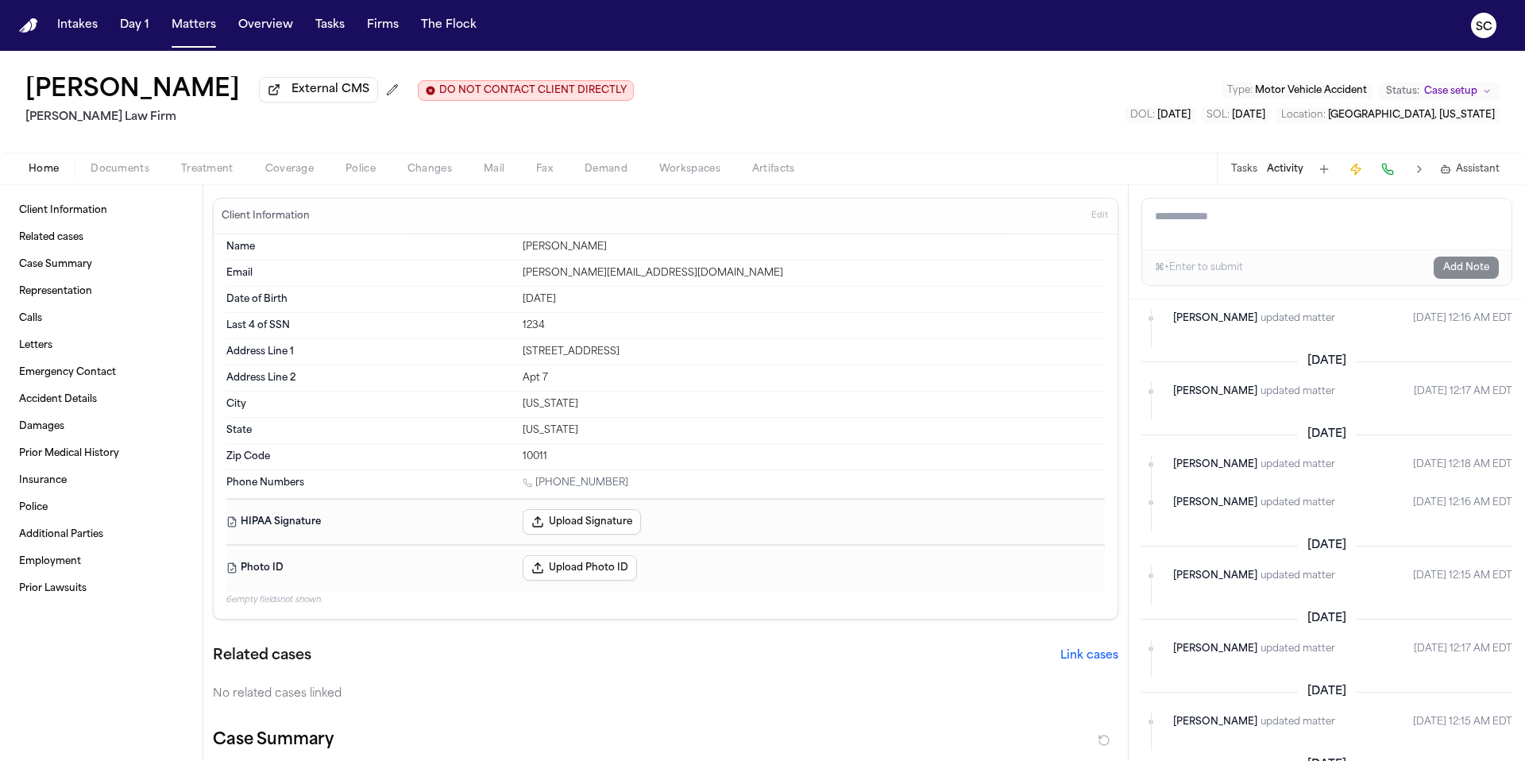
scroll to position [0, 0]
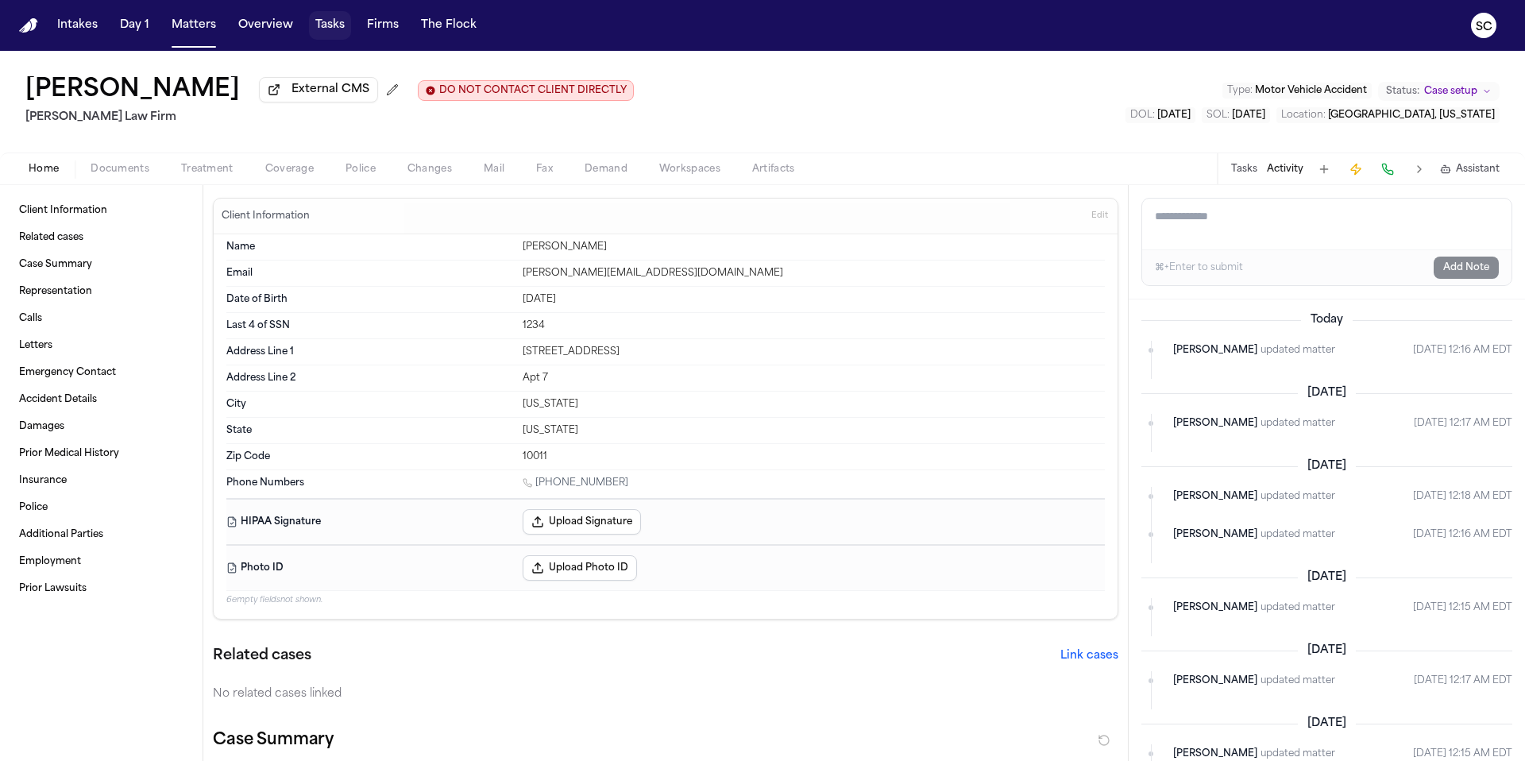
click at [338, 27] on button "Tasks" at bounding box center [330, 25] width 42 height 29
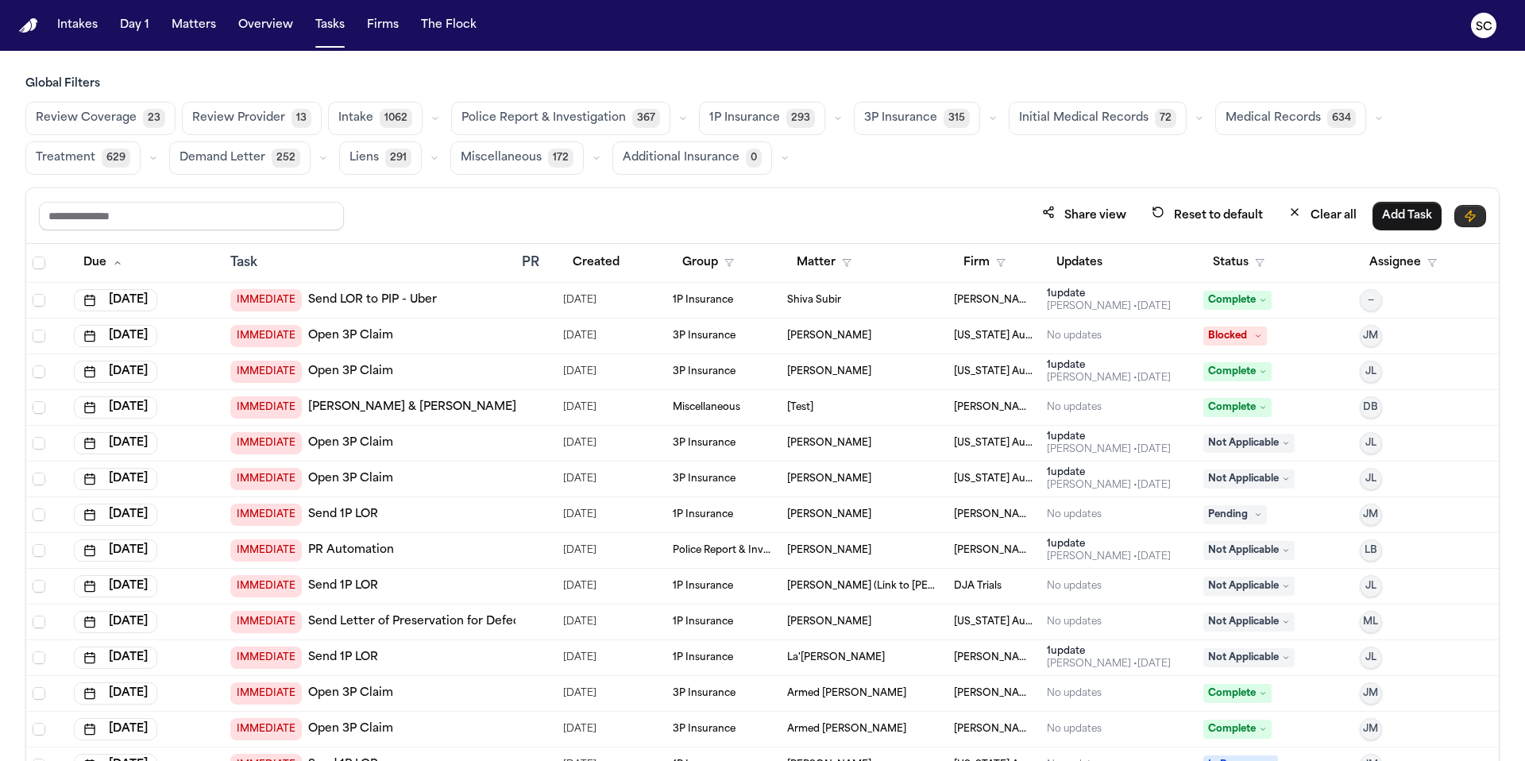
click at [952, 214] on icon "button" at bounding box center [1470, 216] width 13 height 13
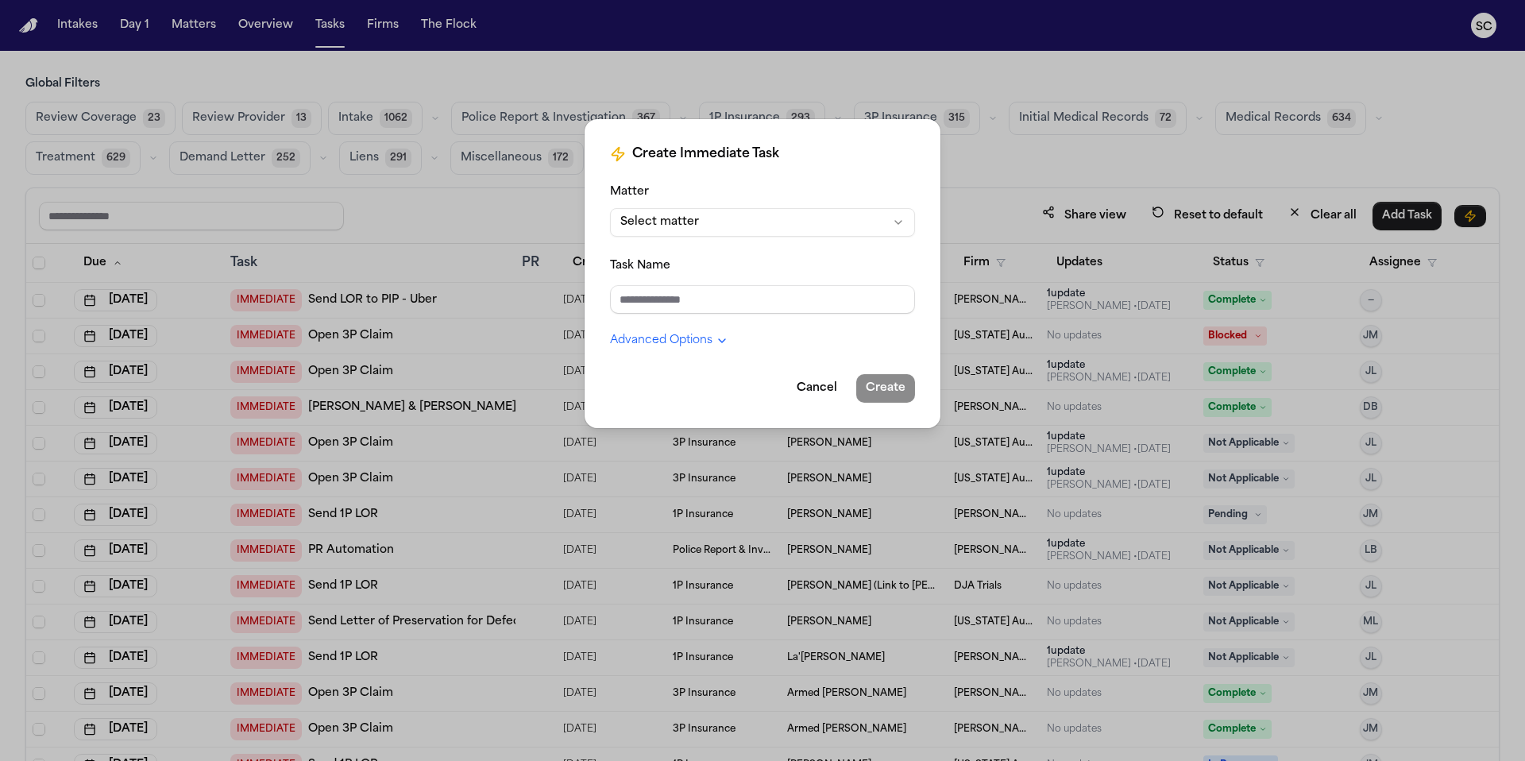
click at [698, 347] on button "Advanced Options" at bounding box center [669, 341] width 118 height 16
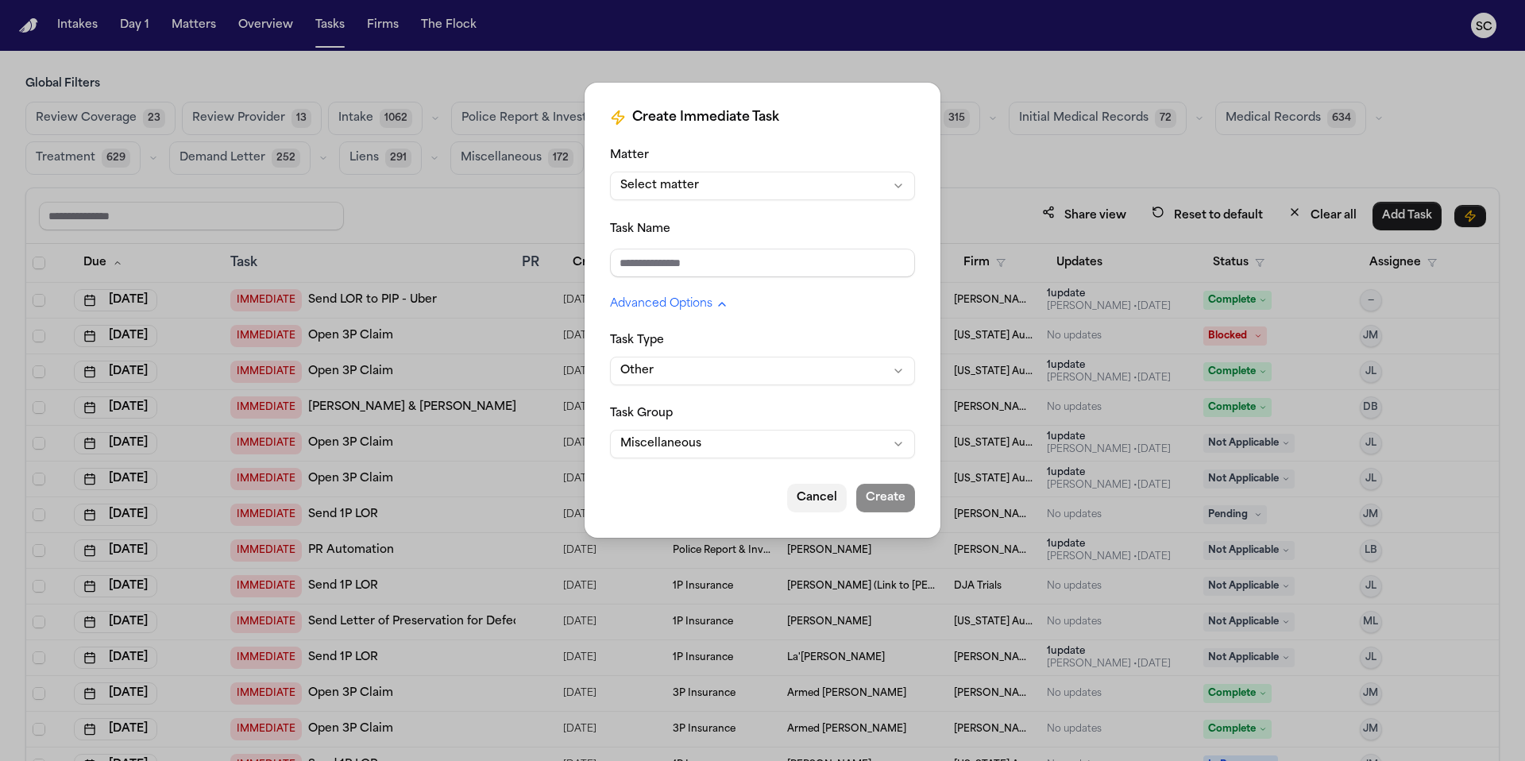
click at [819, 496] on button "Cancel" at bounding box center [817, 498] width 60 height 29
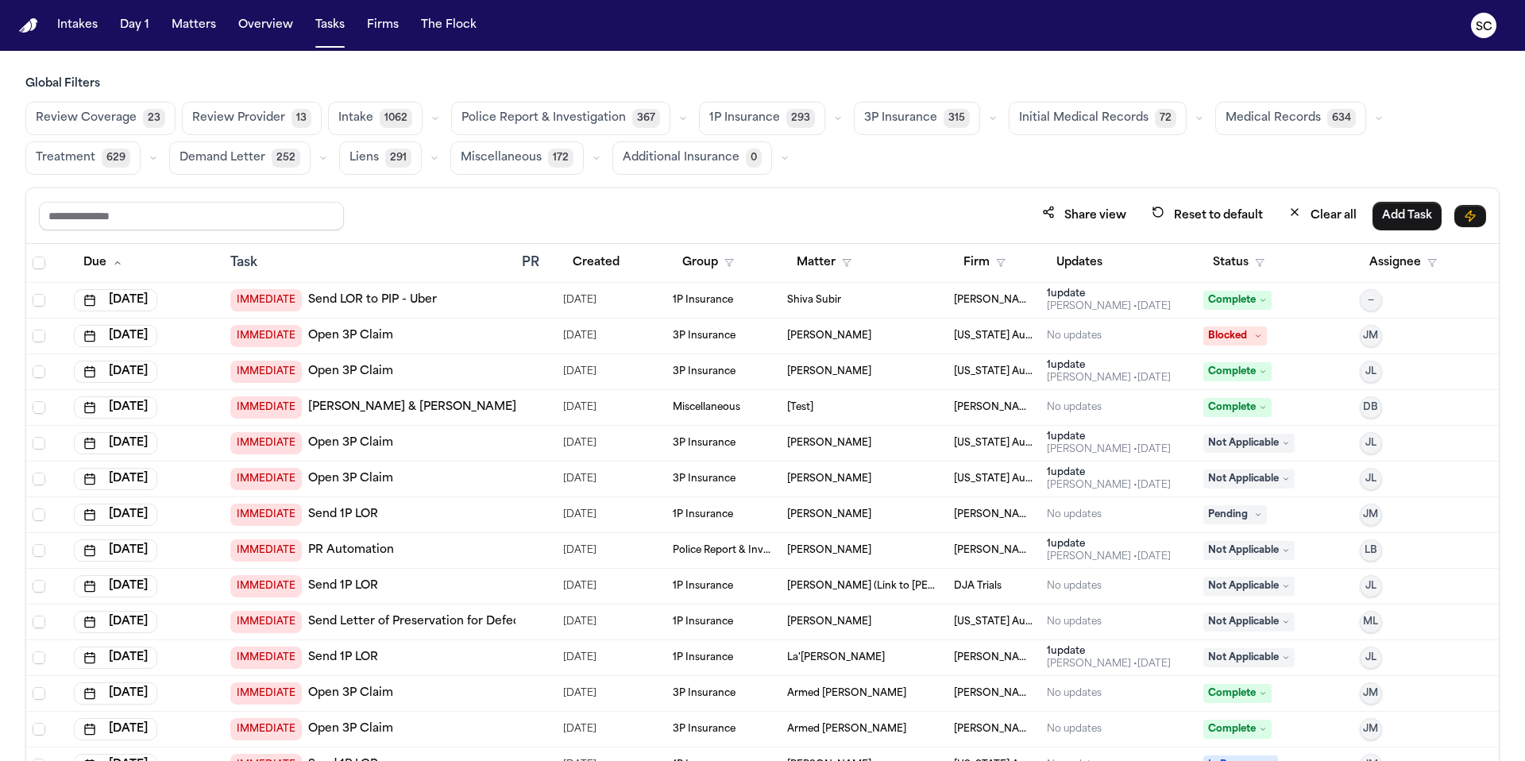
click at [952, 339] on span "Blocked" at bounding box center [1235, 335] width 64 height 19
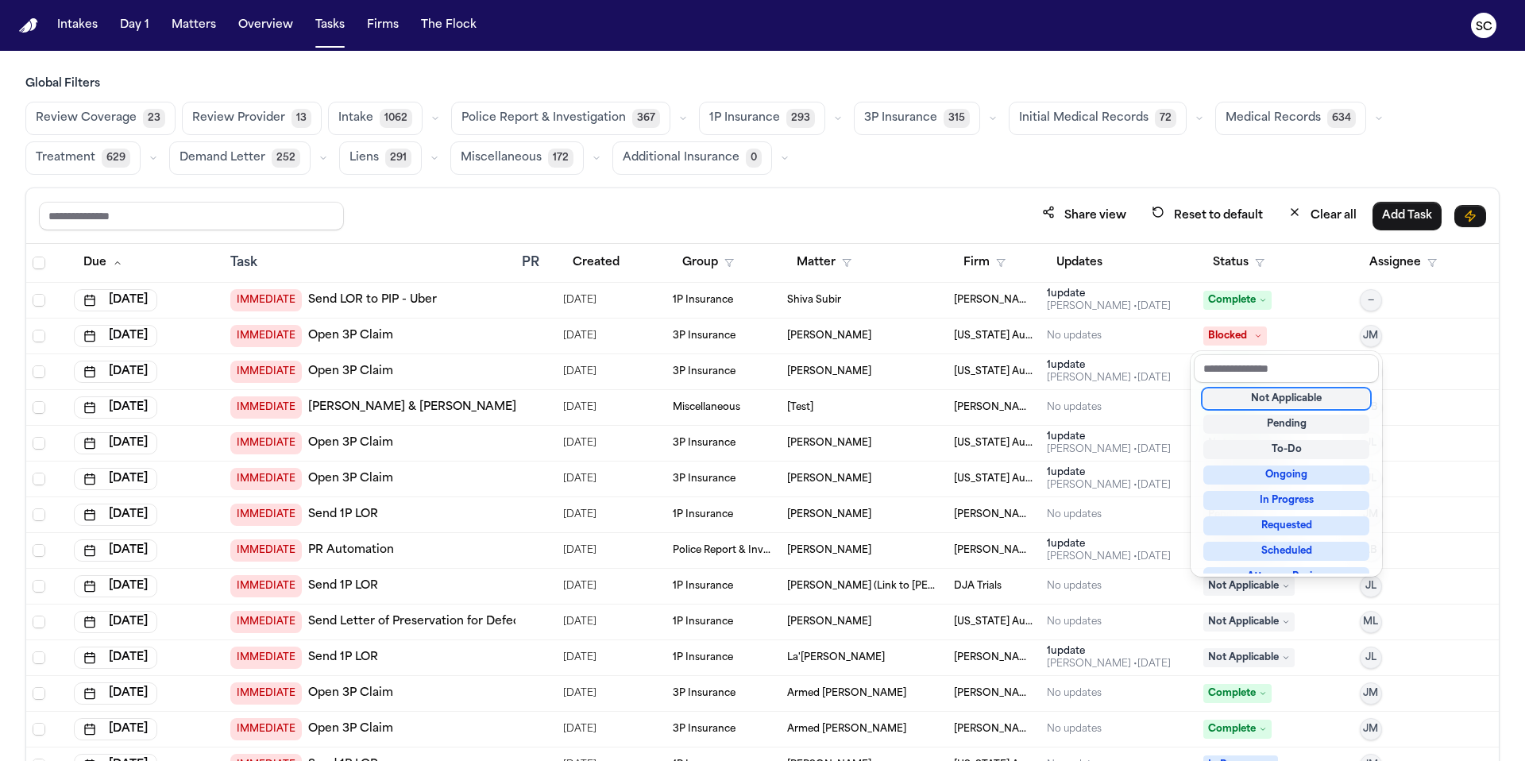
click at [952, 339] on span "Blocked" at bounding box center [1235, 335] width 64 height 19
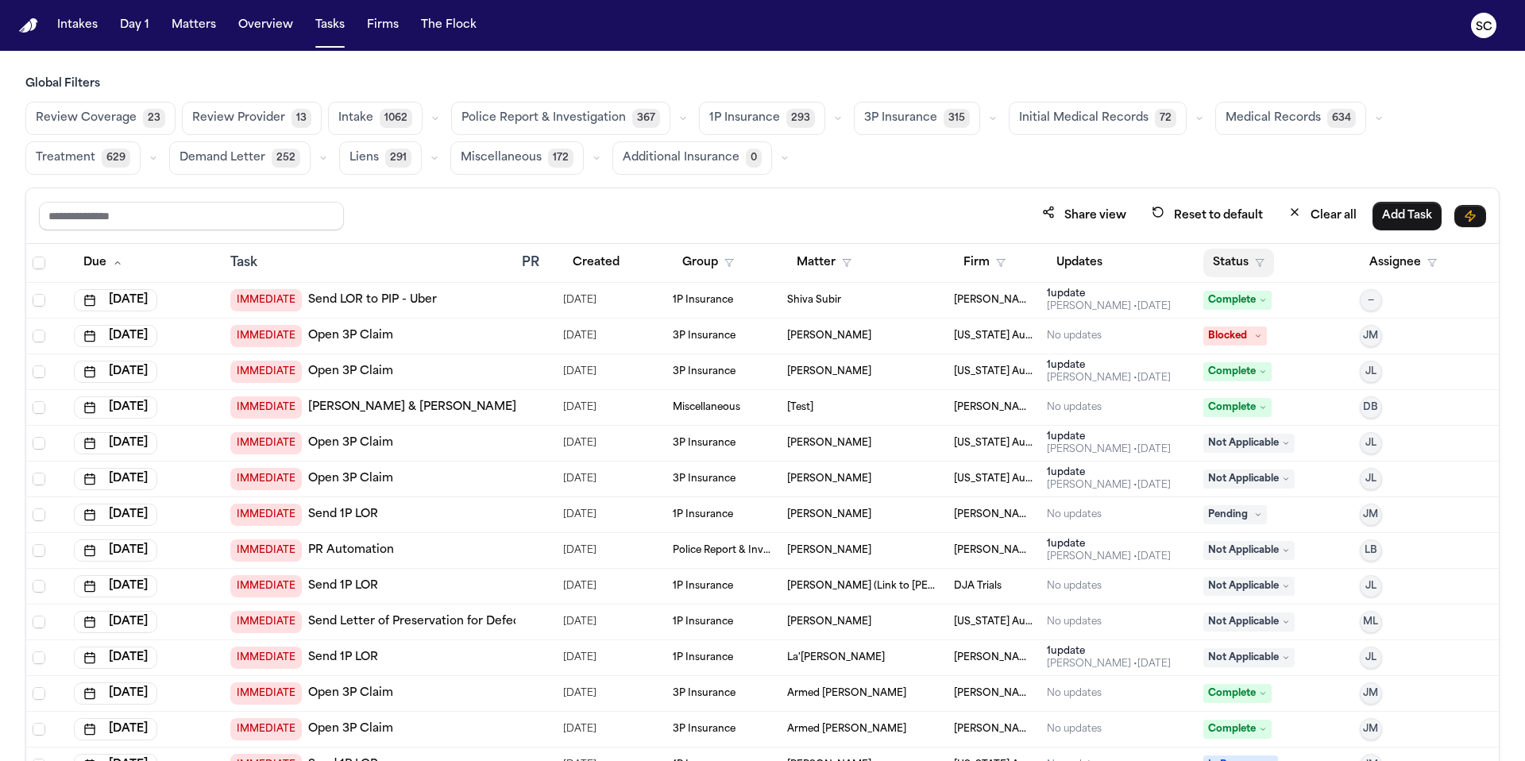
click at [952, 260] on button "Status" at bounding box center [1238, 263] width 71 height 29
click at [952, 264] on button "Status" at bounding box center [1238, 263] width 71 height 29
click at [952, 265] on button "Status" at bounding box center [1238, 263] width 71 height 29
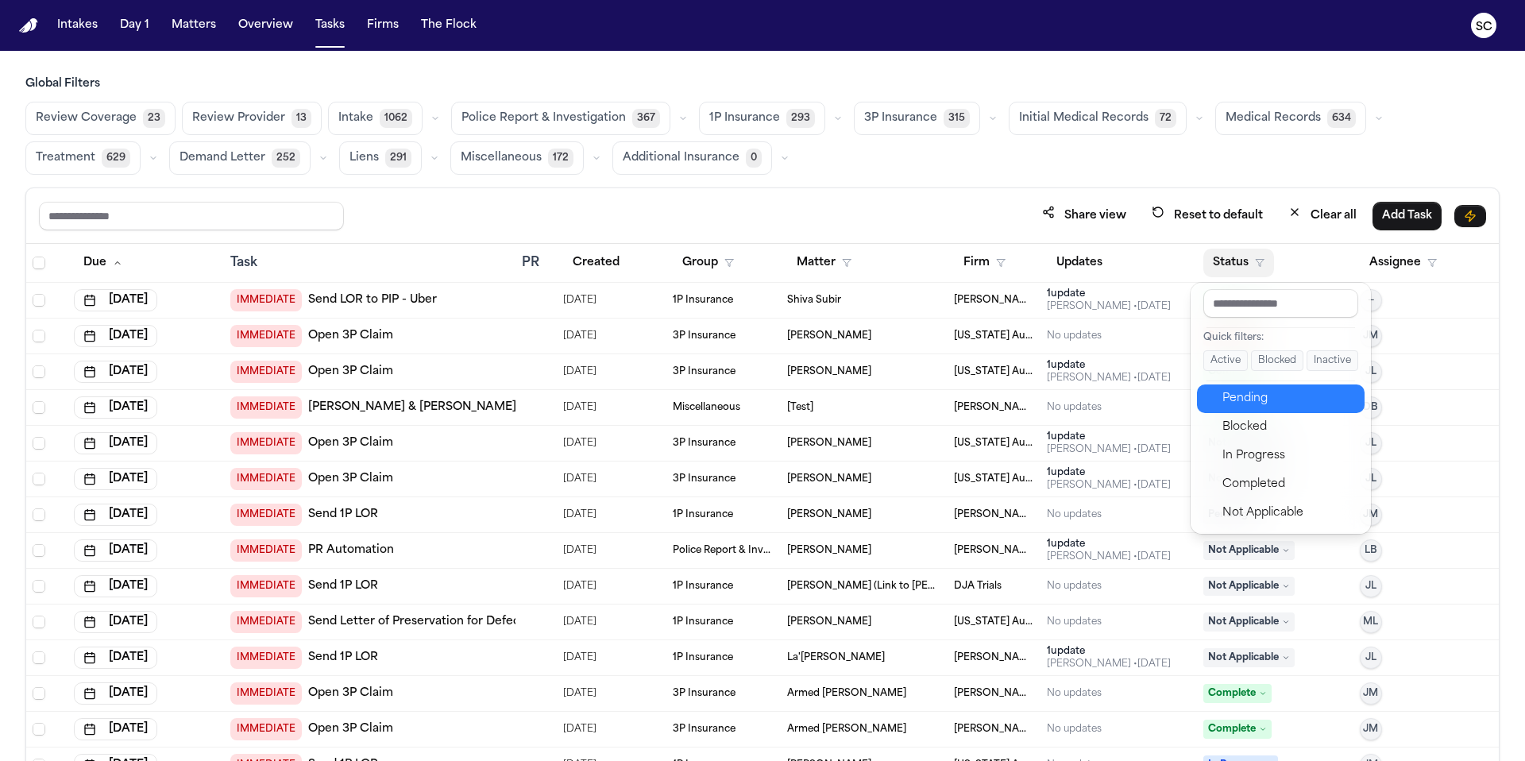
click at [952, 401] on div "Pending" at bounding box center [1288, 398] width 133 height 19
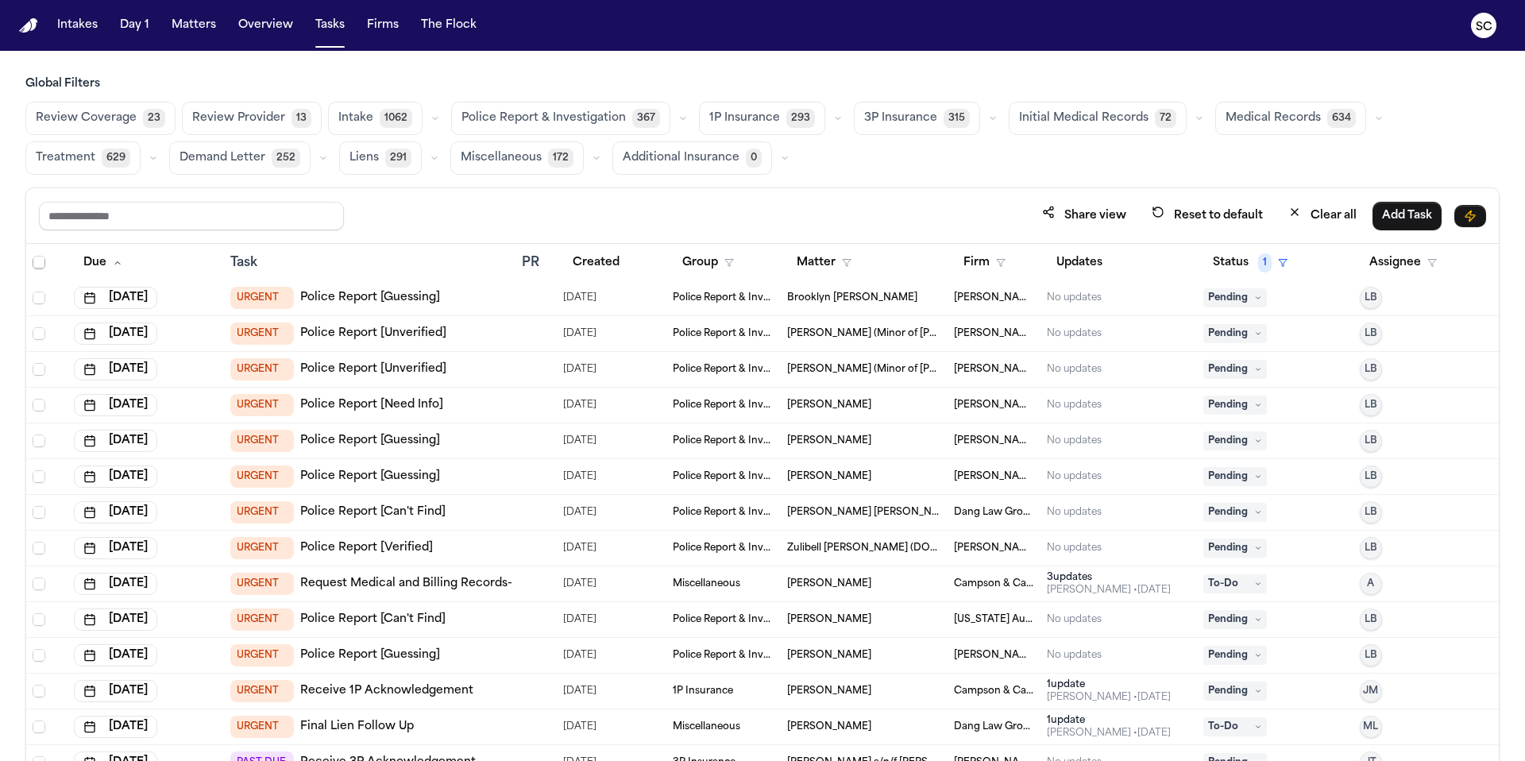
scroll to position [4223, 0]
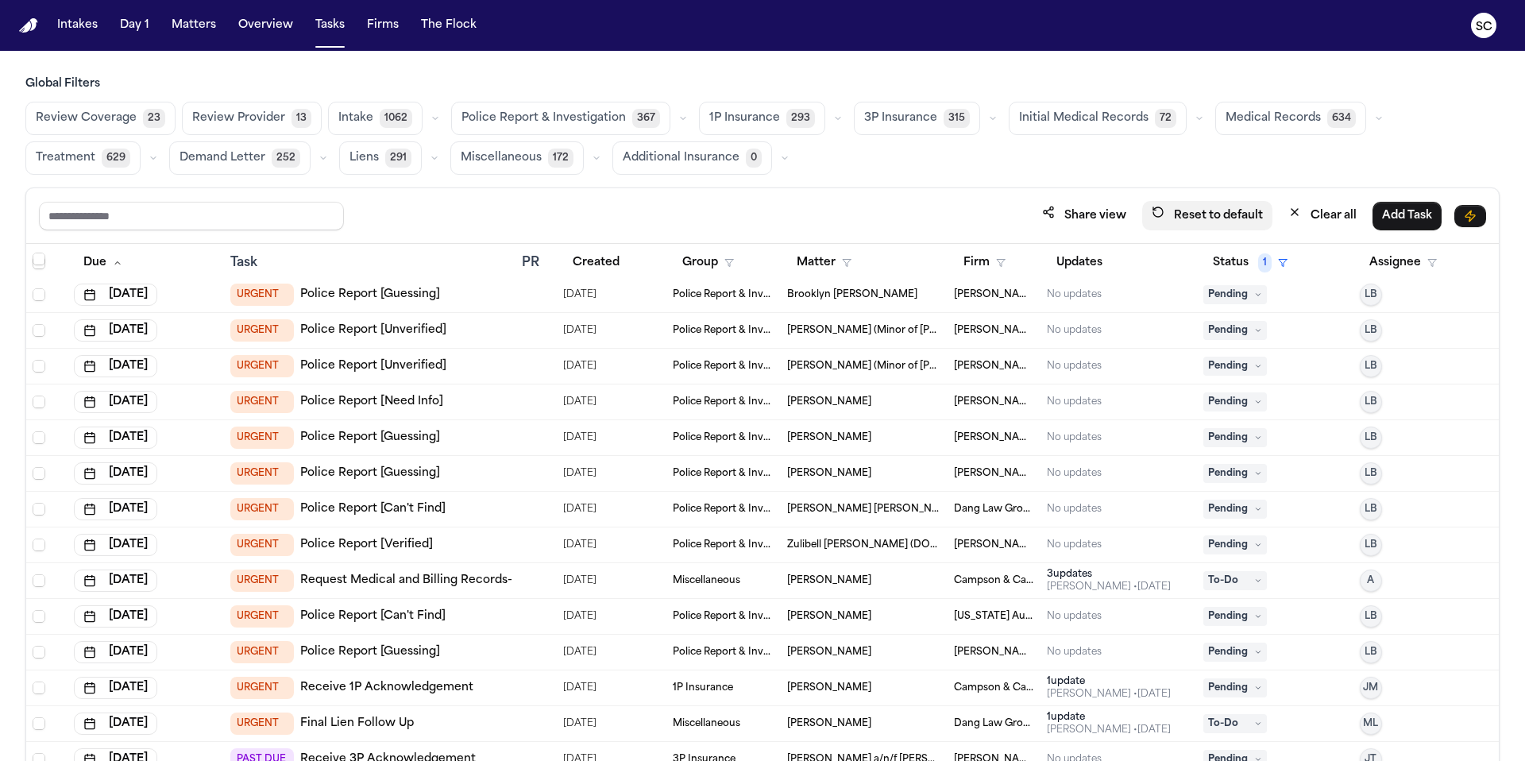
click at [952, 214] on button "Reset to default" at bounding box center [1207, 215] width 130 height 29
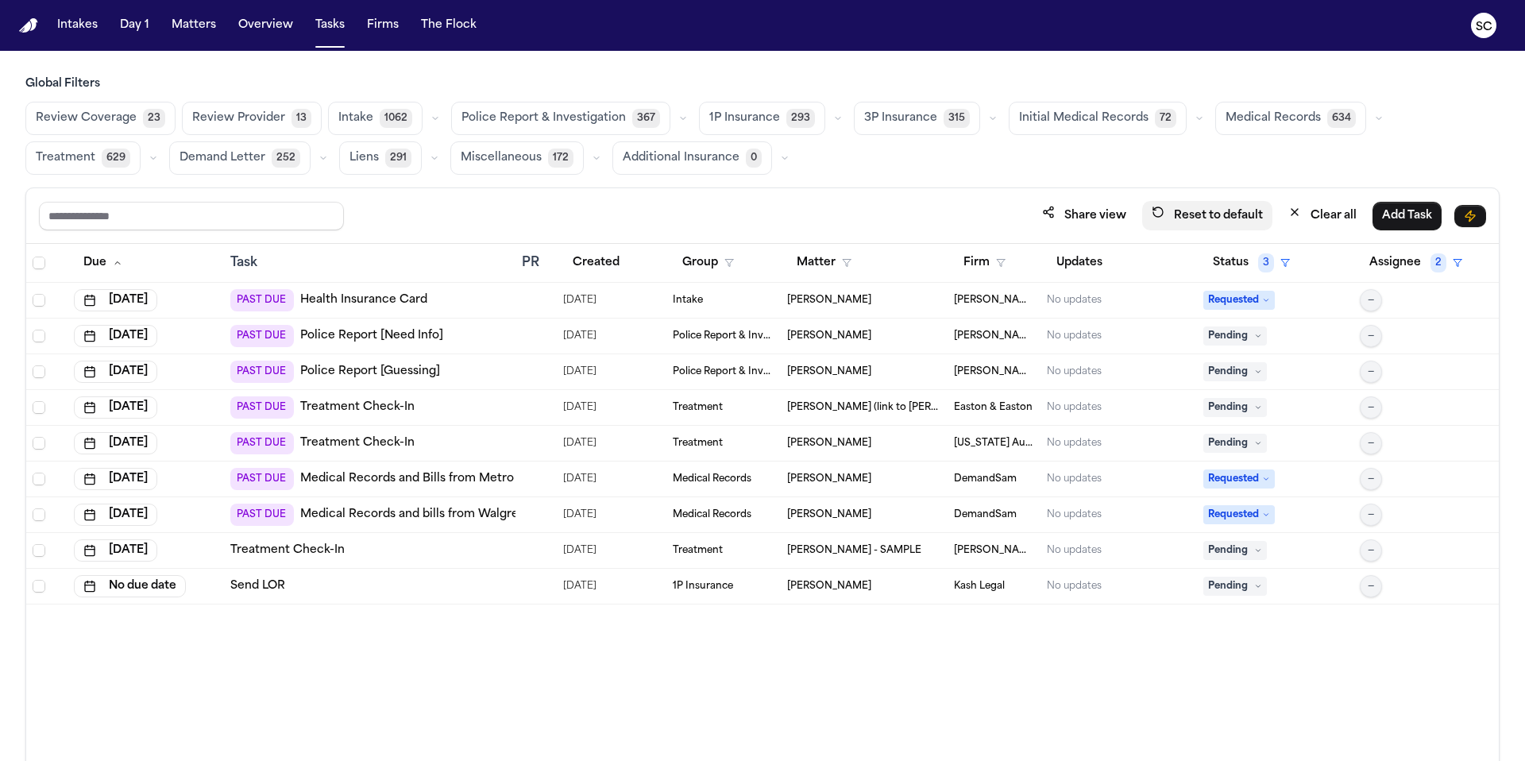
scroll to position [0, 0]
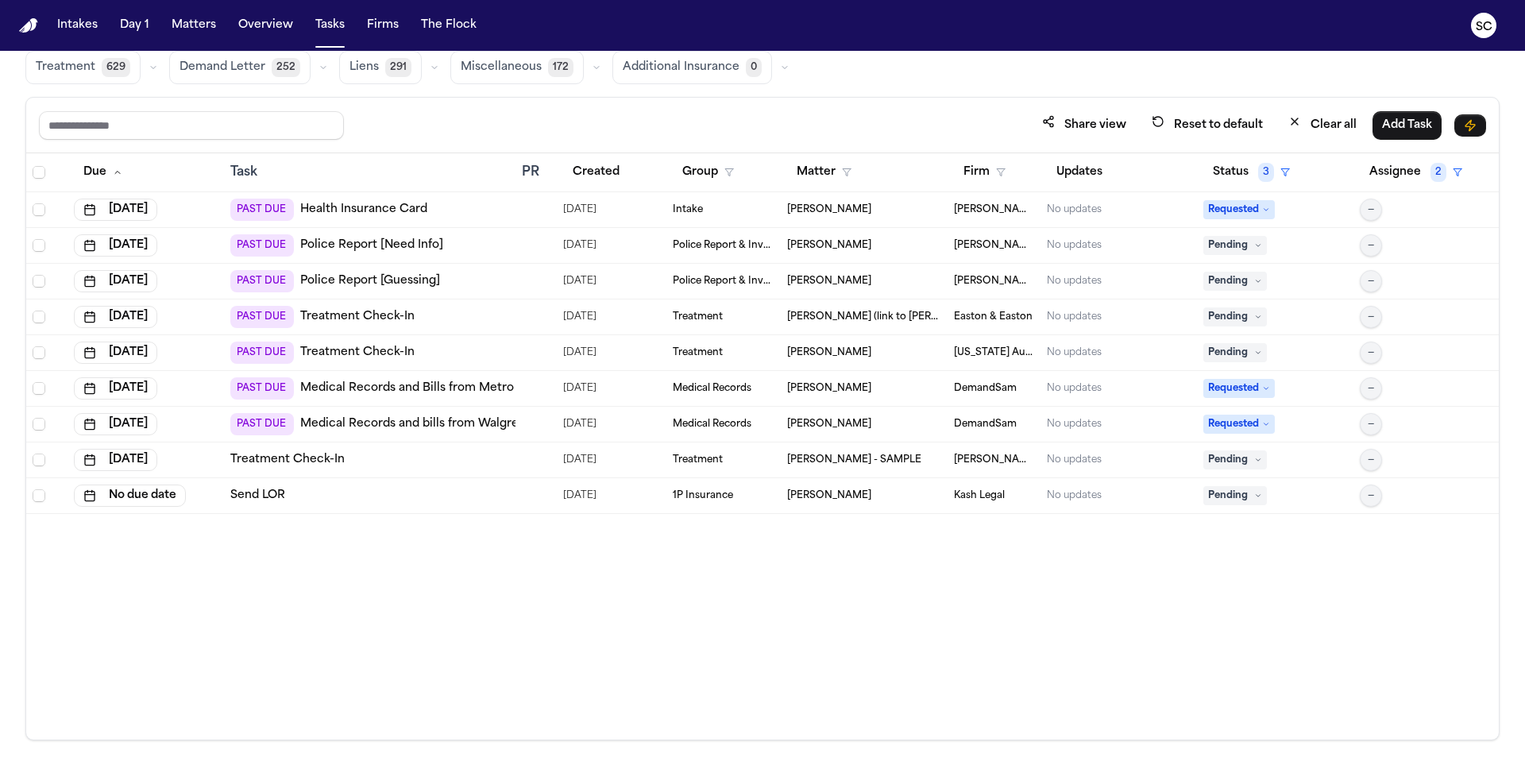
scroll to position [95, 0]
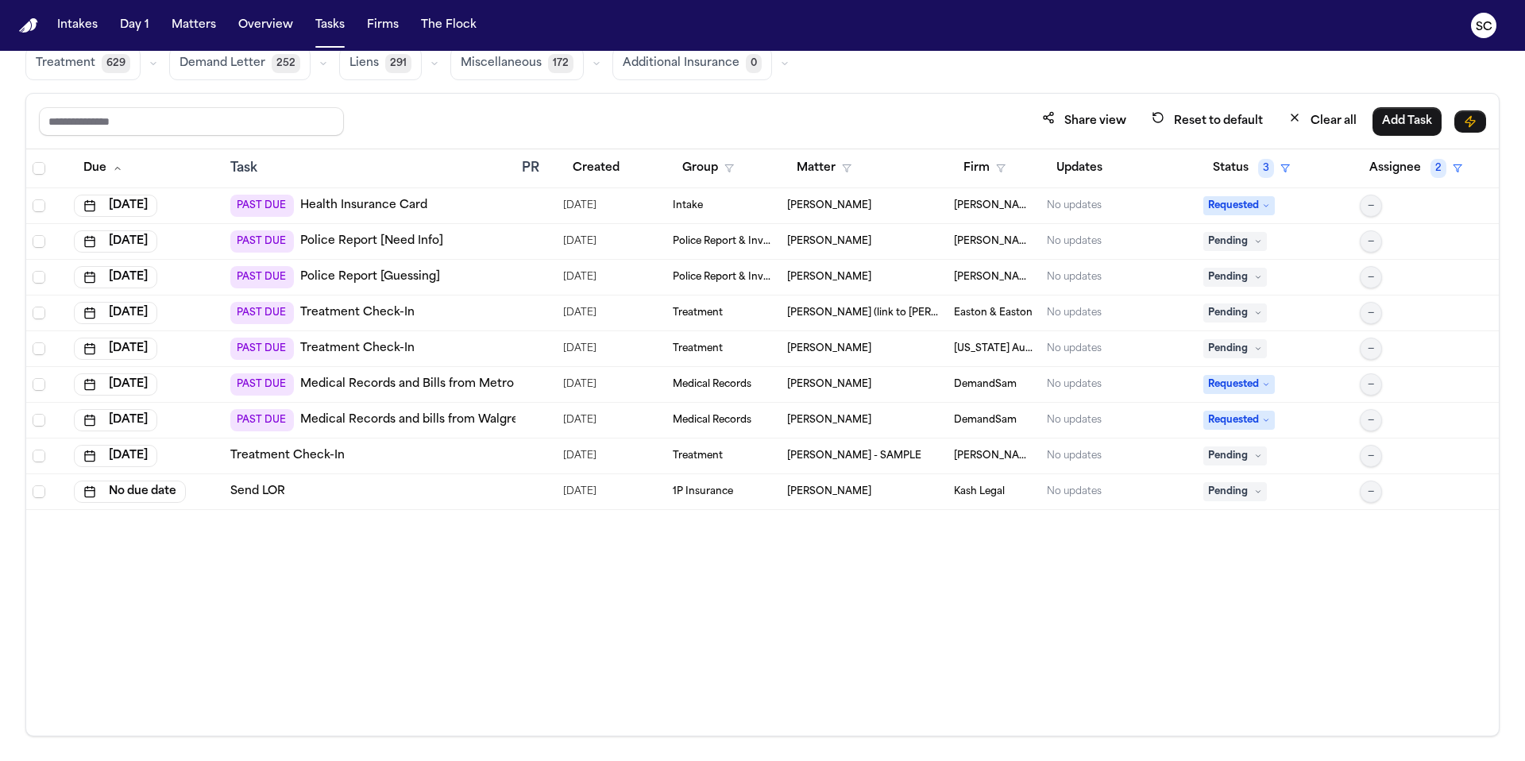
click at [736, 110] on div "Share view Reset to default Clear all Add Task" at bounding box center [762, 120] width 1447 height 29
click at [952, 125] on button "Clear all" at bounding box center [1322, 120] width 87 height 29
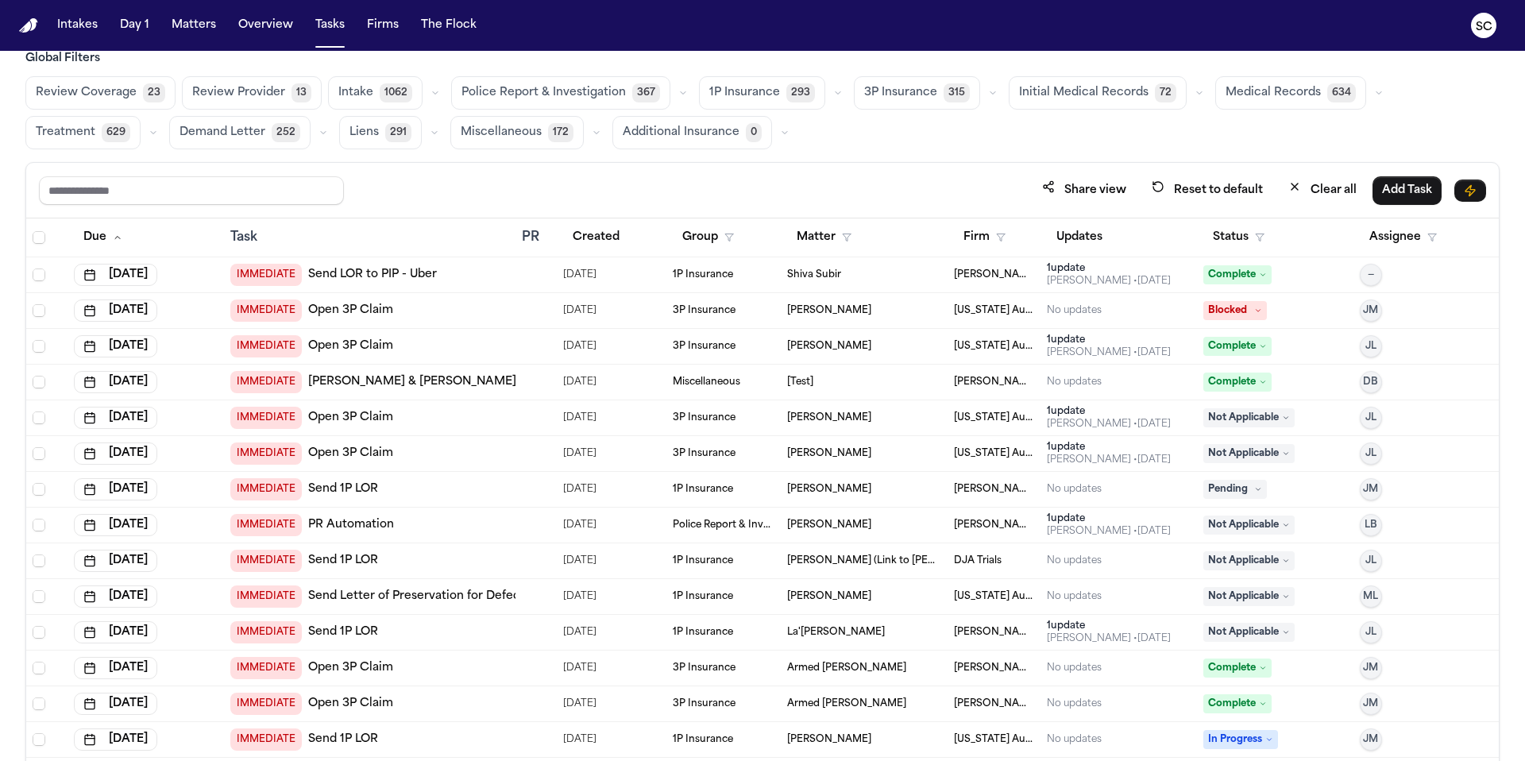
click at [782, 132] on button "button" at bounding box center [784, 132] width 19 height 19
click at [149, 142] on div "Treatment 629" at bounding box center [93, 132] width 137 height 33
click at [150, 137] on icon "button" at bounding box center [154, 133] width 10 height 10
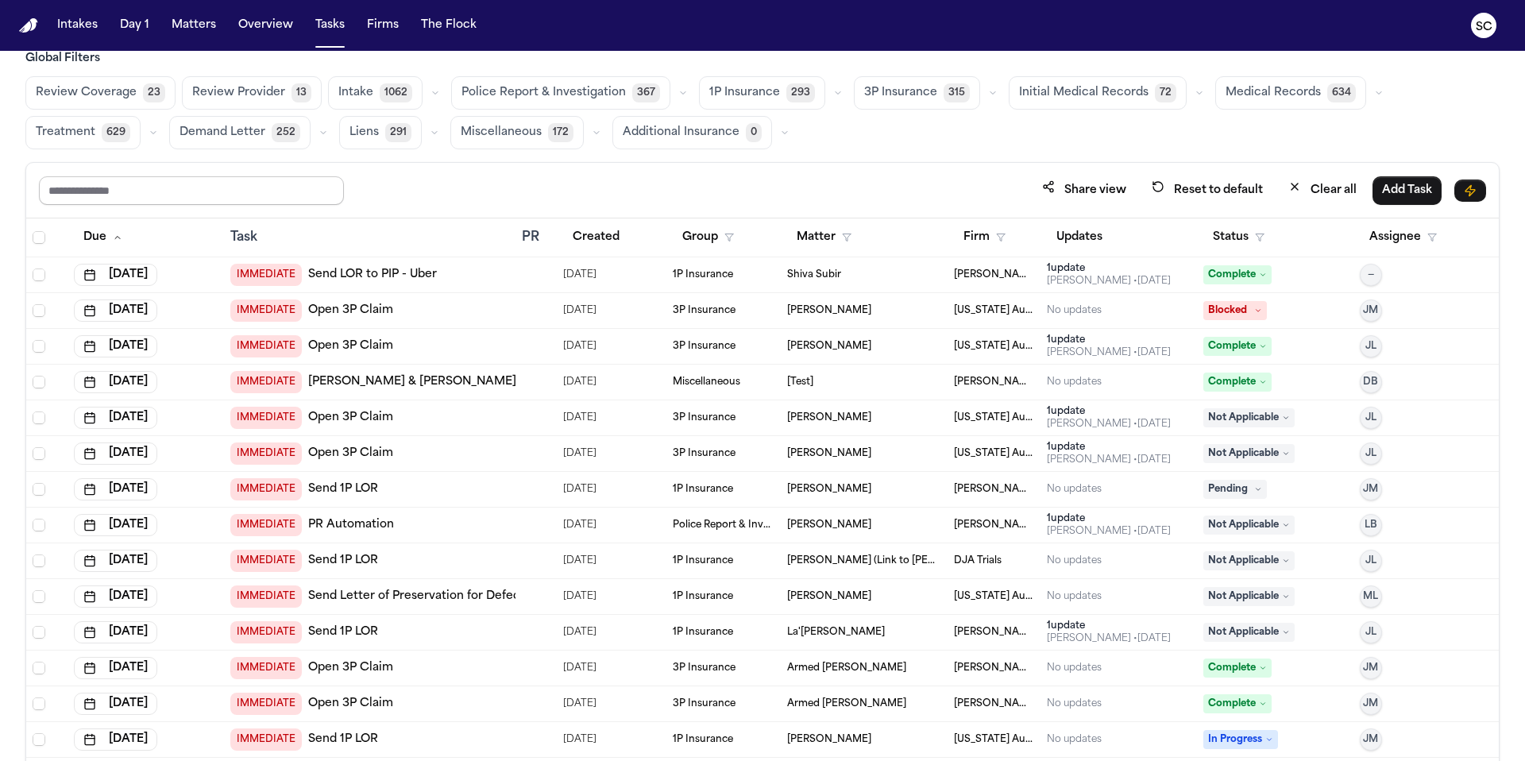
click at [193, 179] on input "text" at bounding box center [191, 190] width 305 height 29
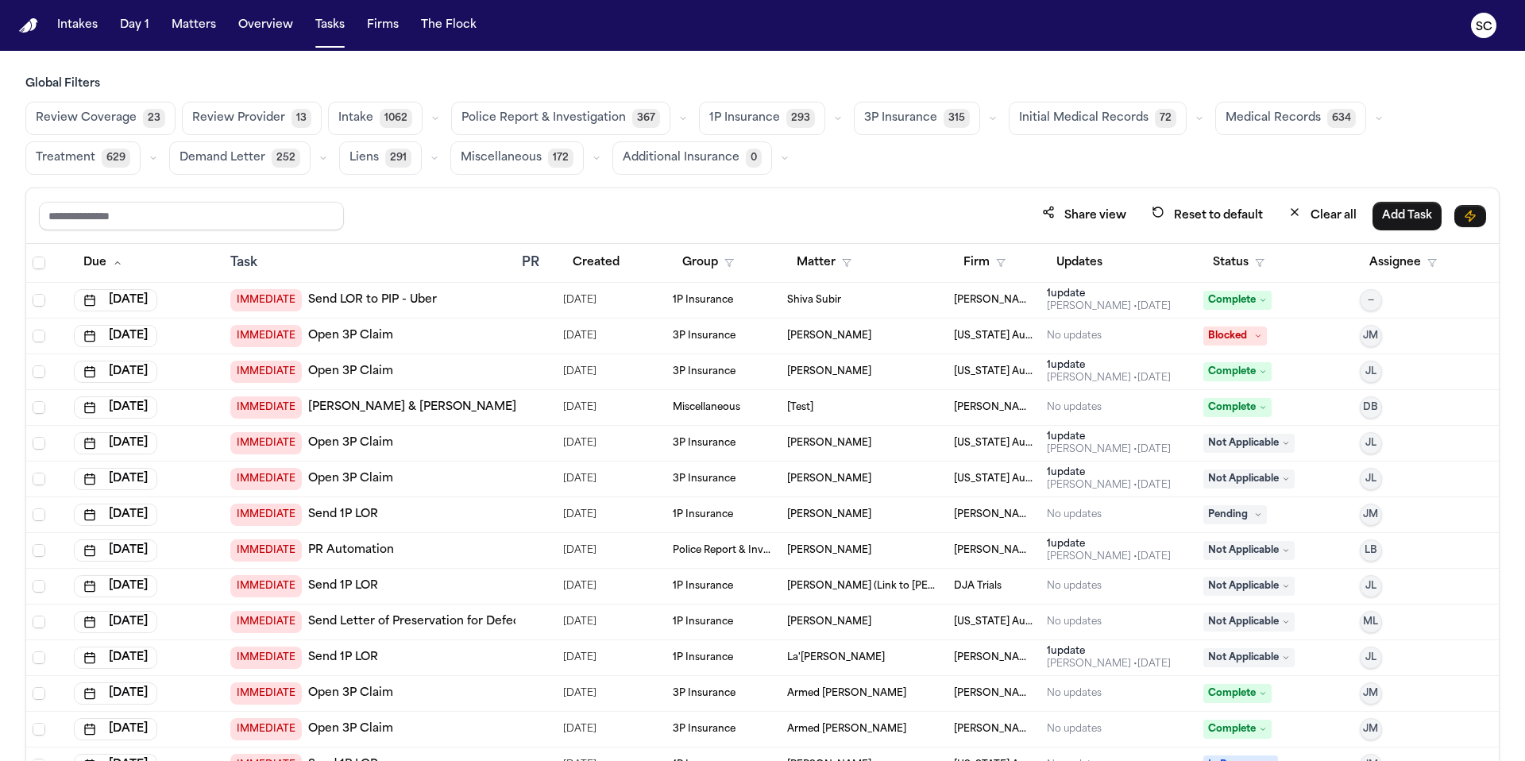
scroll to position [25, 0]
